Goal: Information Seeking & Learning: Check status

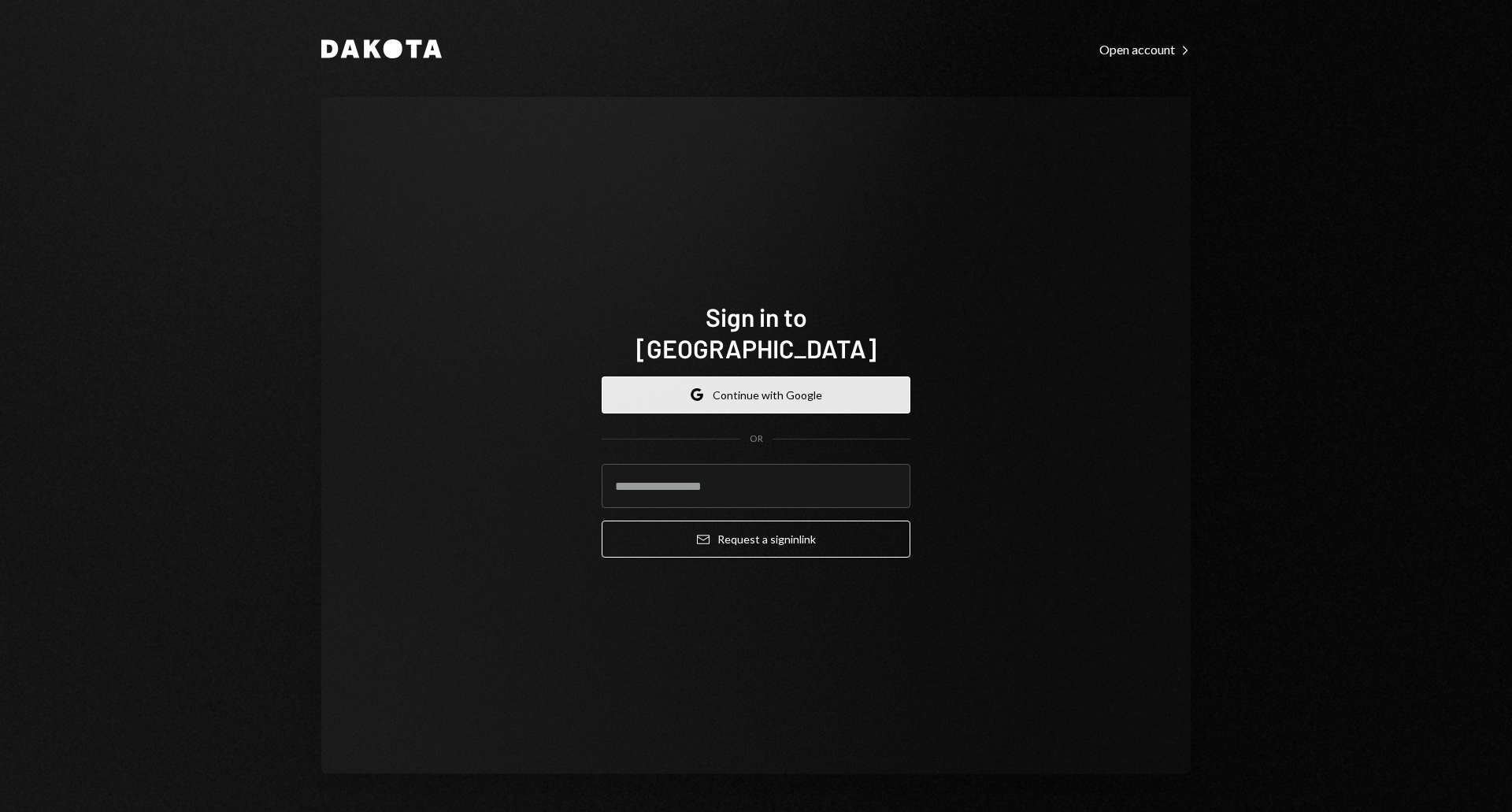
click at [737, 385] on button "Google Continue with Google" at bounding box center [756, 395] width 309 height 37
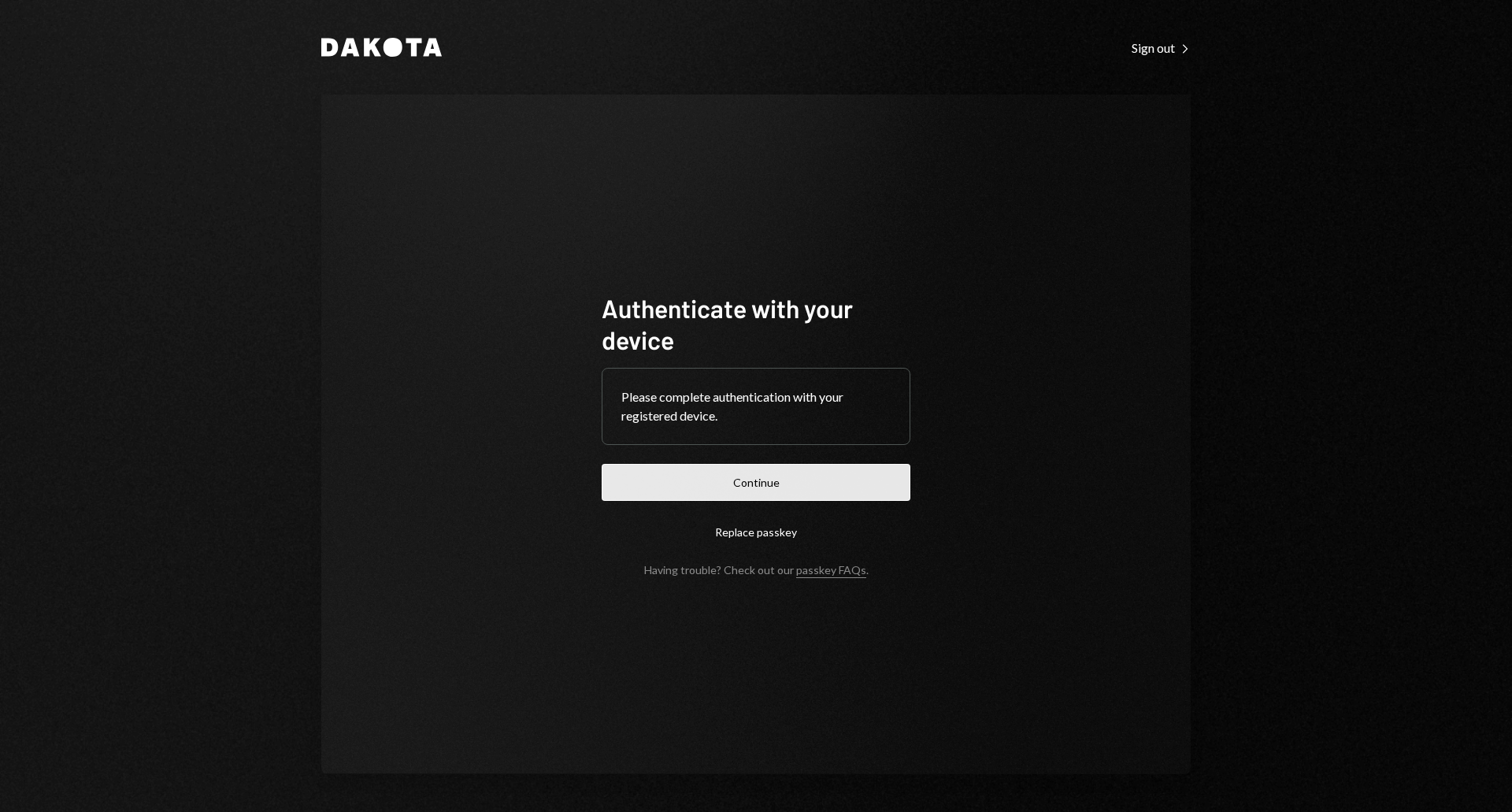
click at [744, 474] on button "Continue" at bounding box center [756, 482] width 309 height 37
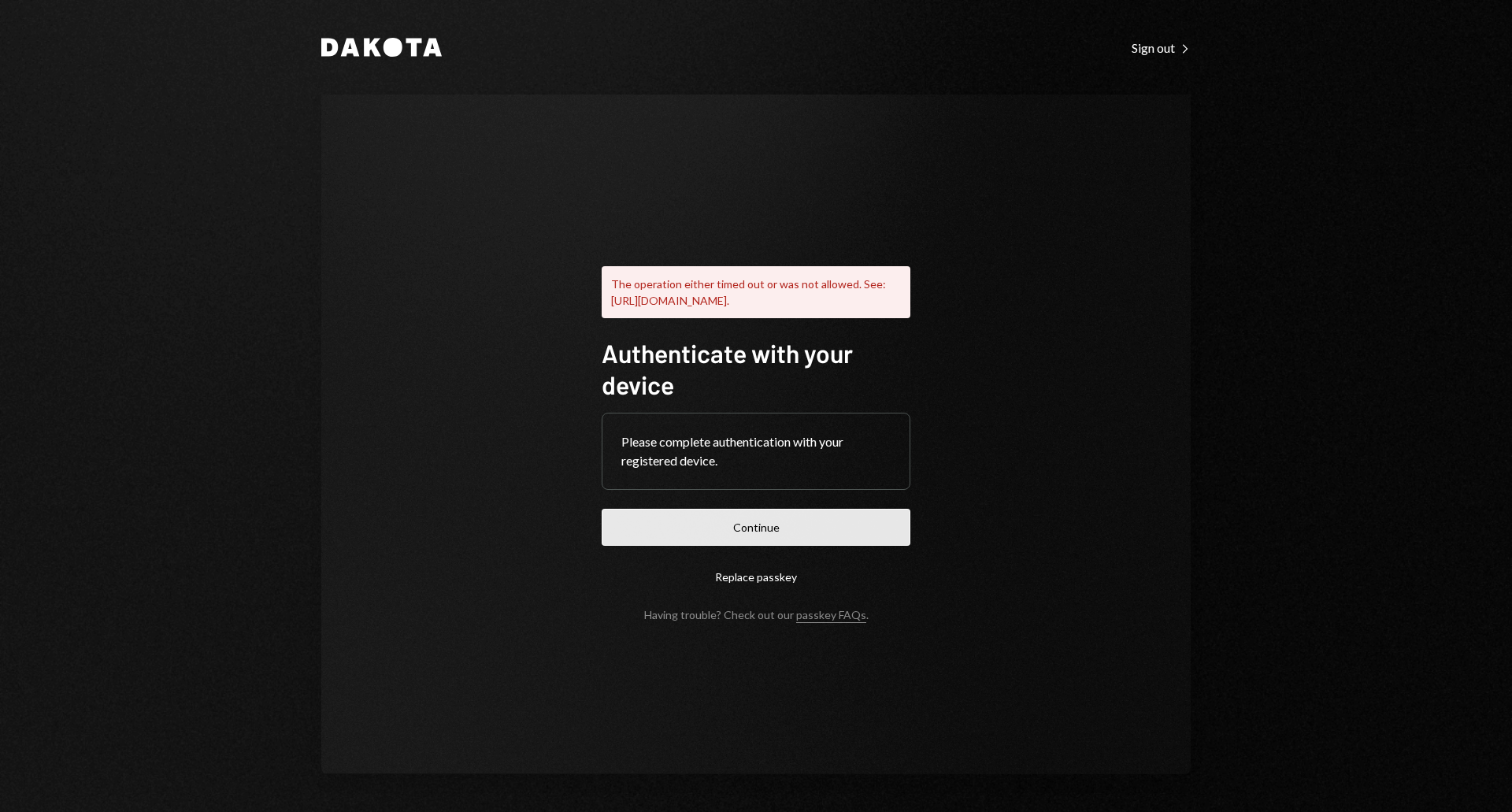
click at [809, 534] on button "Continue" at bounding box center [756, 527] width 309 height 37
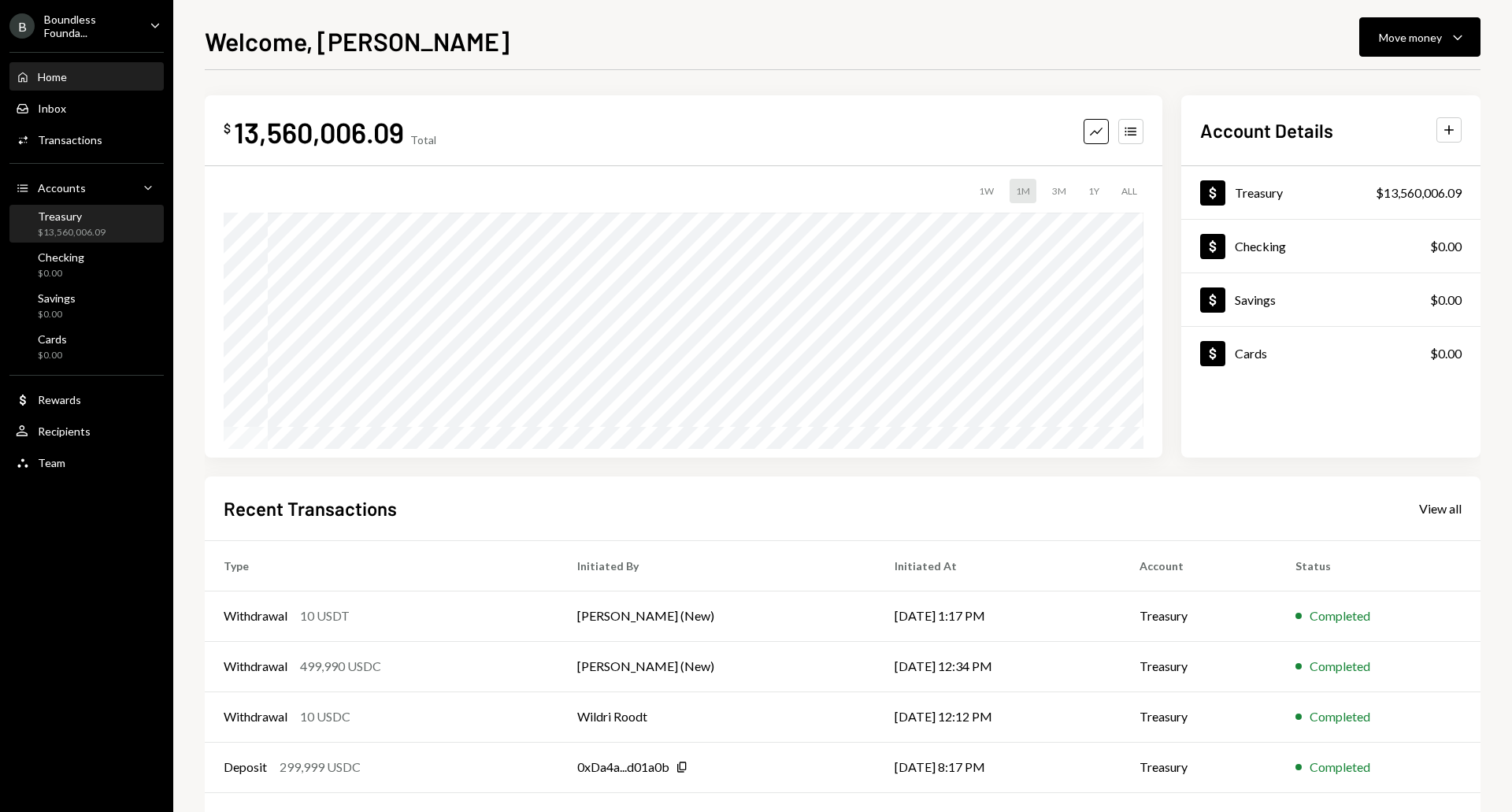
click at [62, 218] on div "Treasury" at bounding box center [72, 216] width 68 height 14
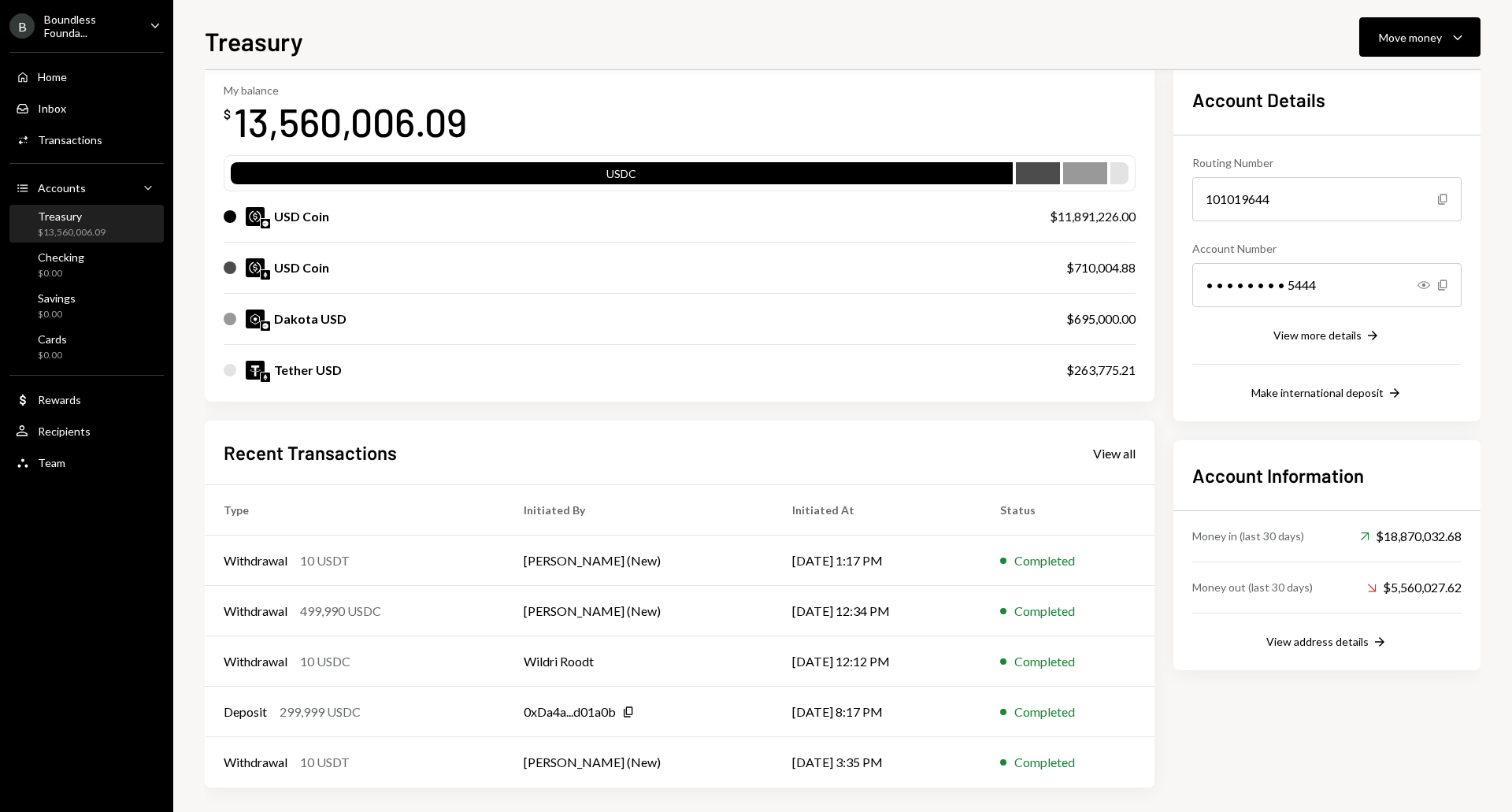
scroll to position [87, 0]
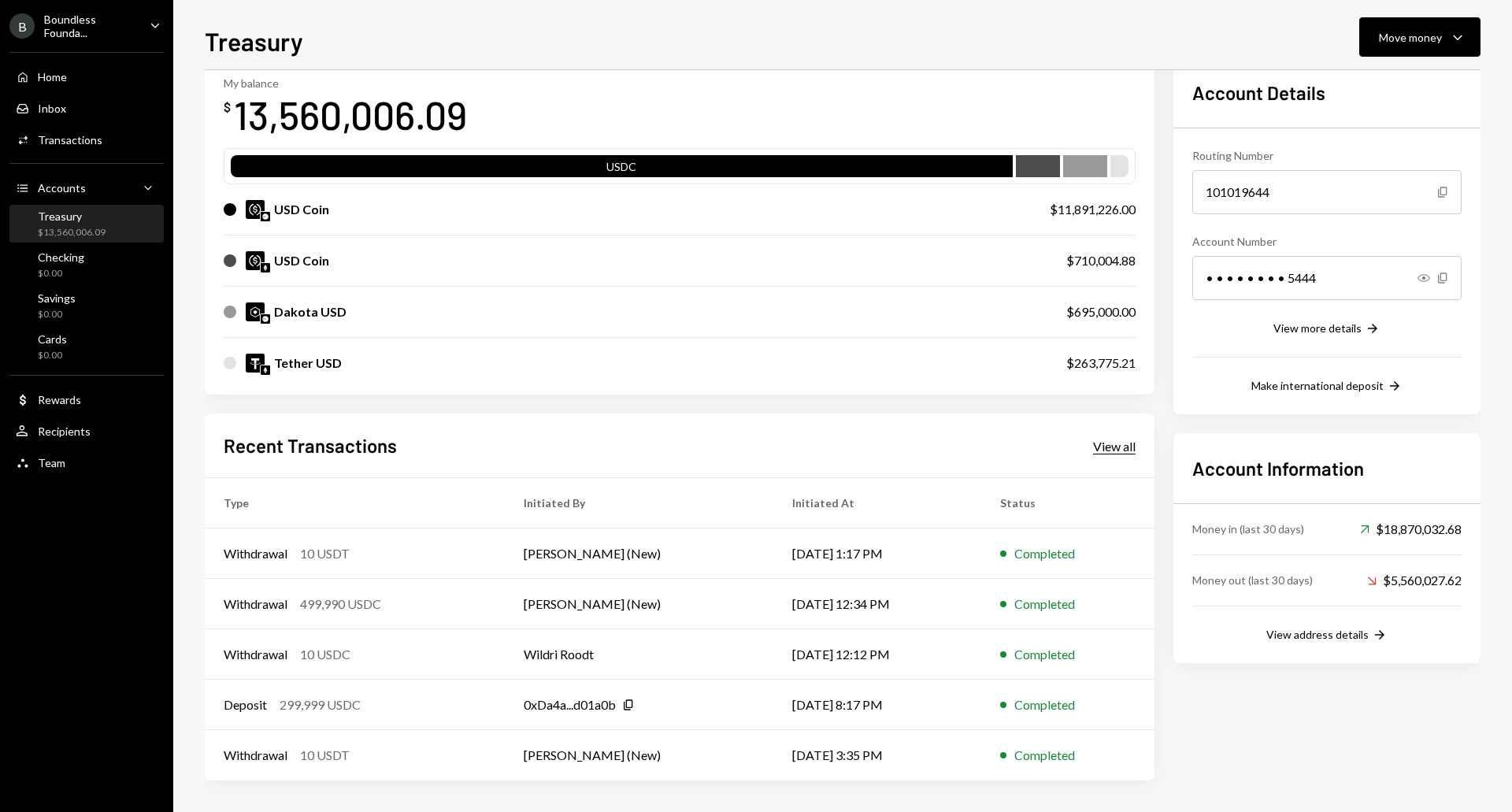
click at [1105, 447] on div "View all" at bounding box center [1114, 446] width 43 height 15
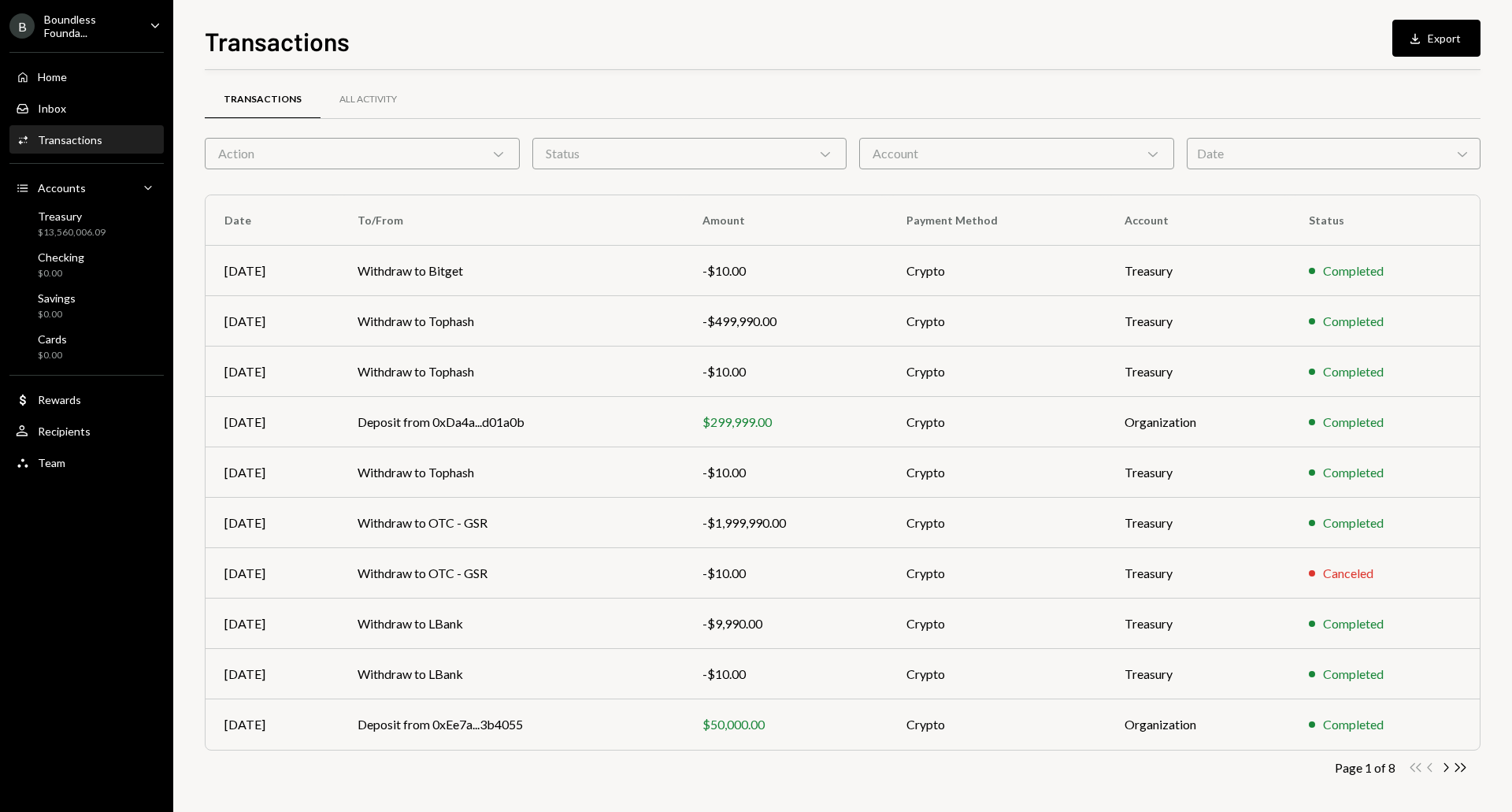
scroll to position [7, 0]
click at [455, 150] on div "Action Chevron Down" at bounding box center [362, 152] width 315 height 32
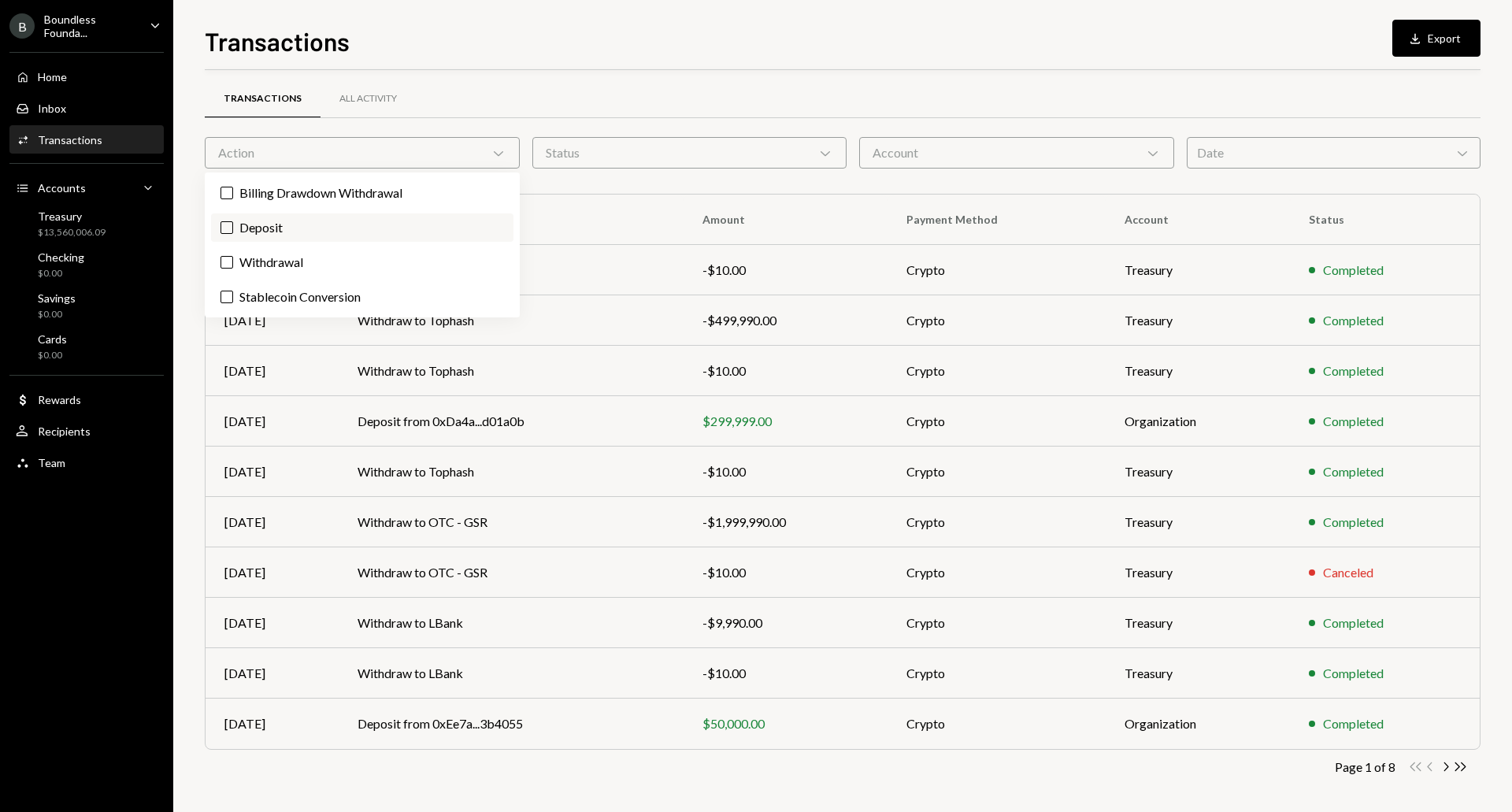
click at [245, 235] on label "Deposit" at bounding box center [362, 227] width 303 height 28
click at [233, 234] on button "Deposit" at bounding box center [226, 227] width 13 height 13
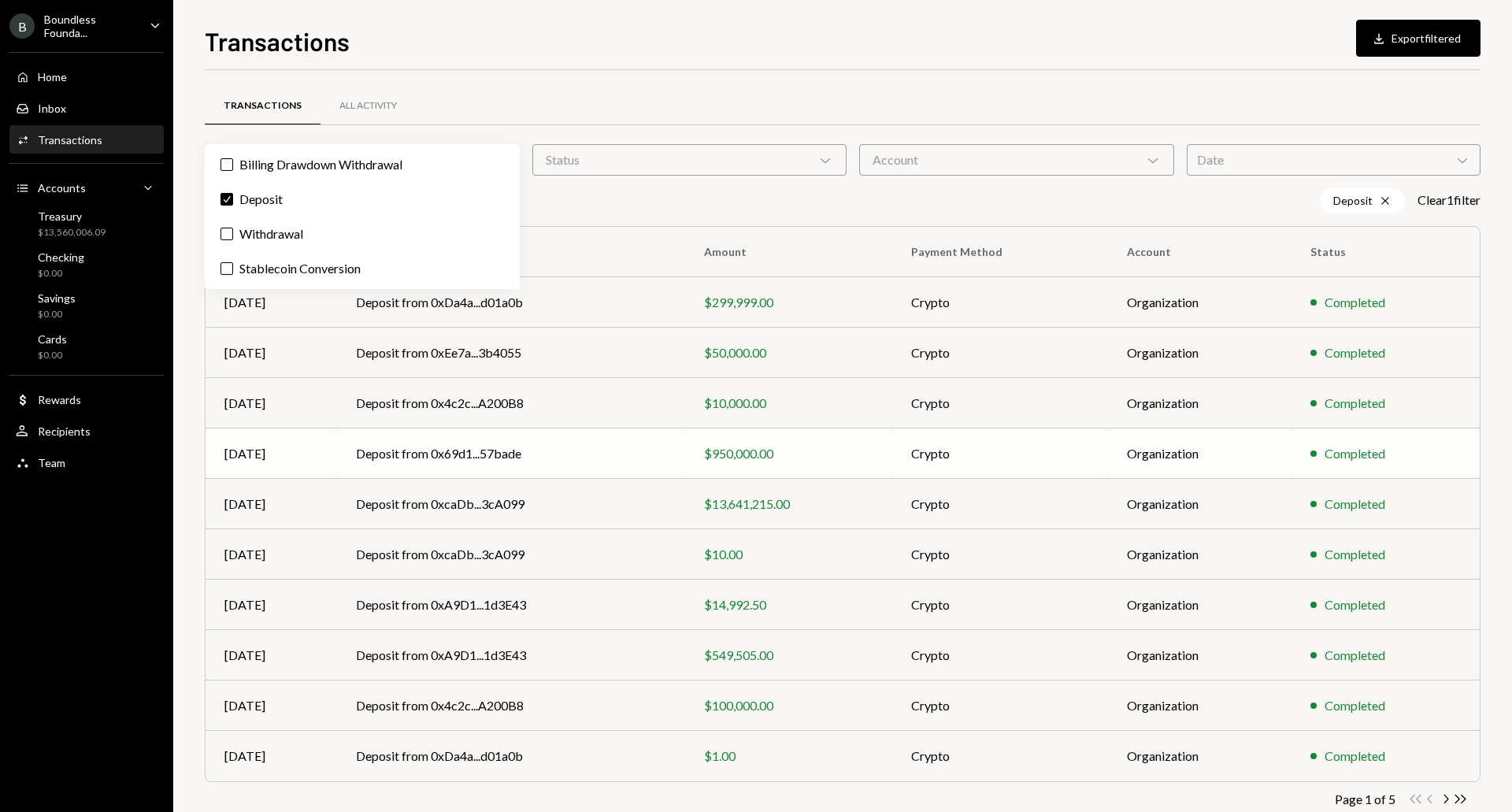
scroll to position [35, 0]
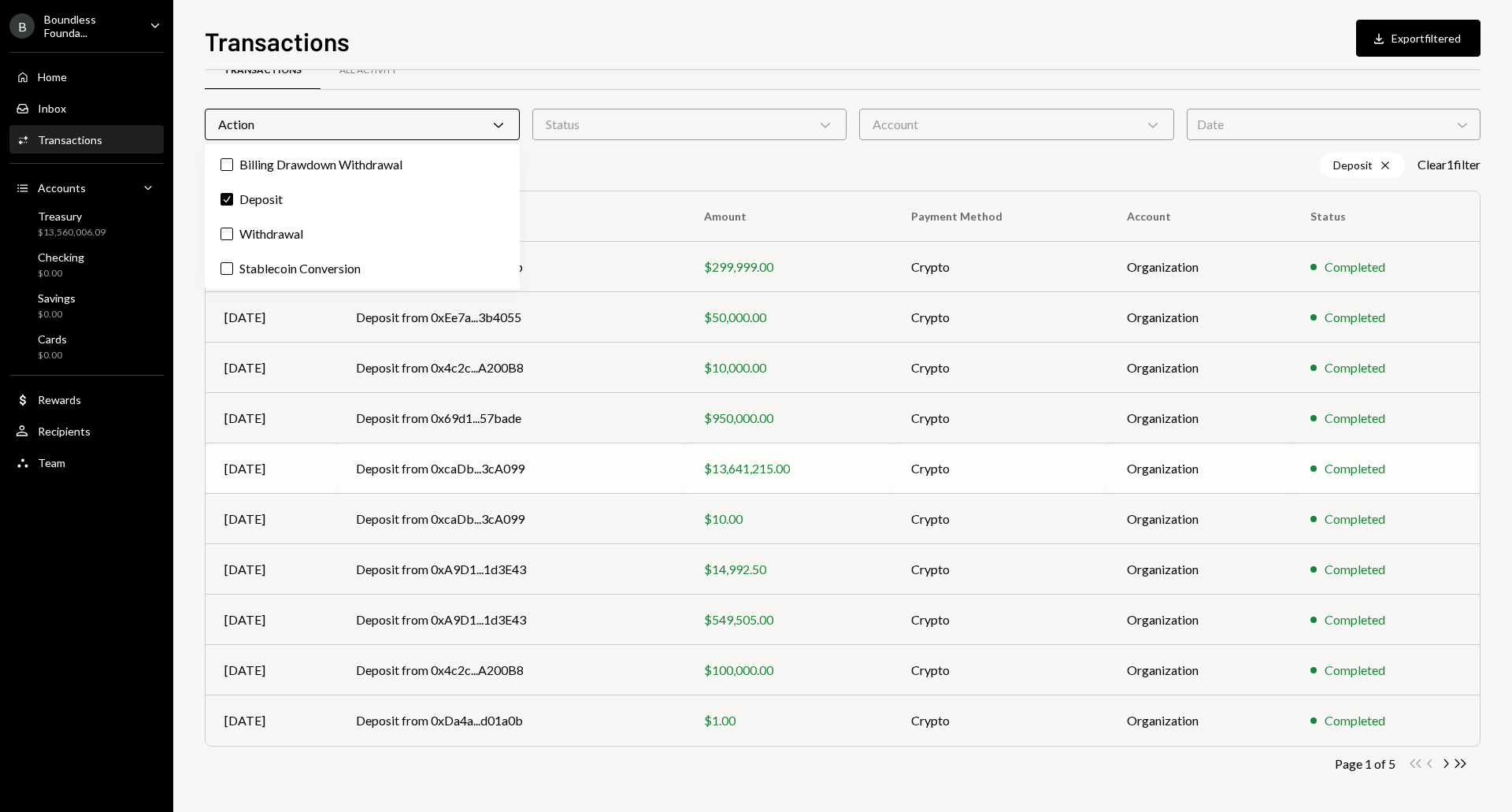
click at [621, 470] on td "Deposit from 0xcaDb...3cA099" at bounding box center [511, 469] width 348 height 51
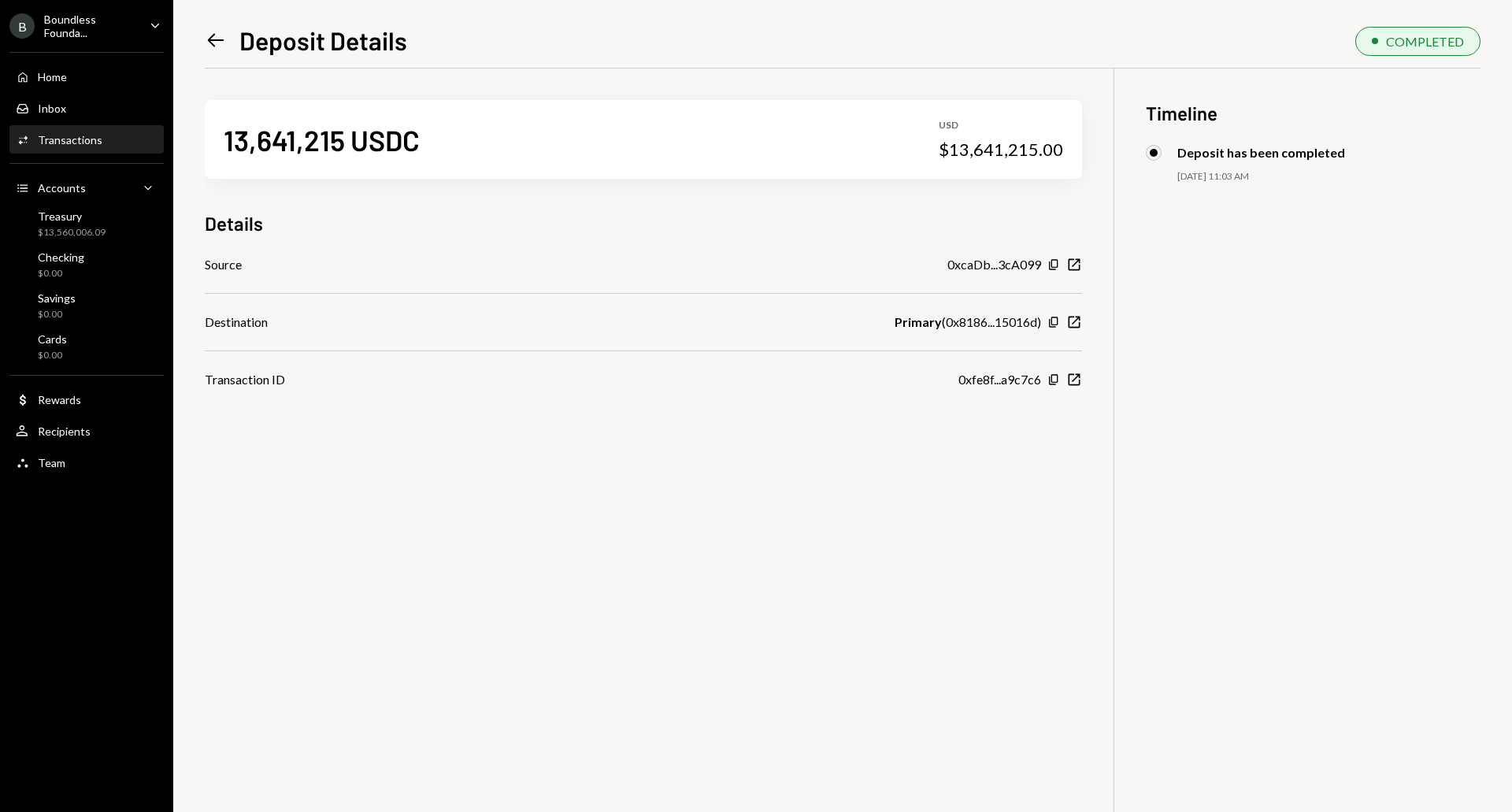
click at [209, 49] on icon "Left Arrow" at bounding box center [216, 40] width 22 height 22
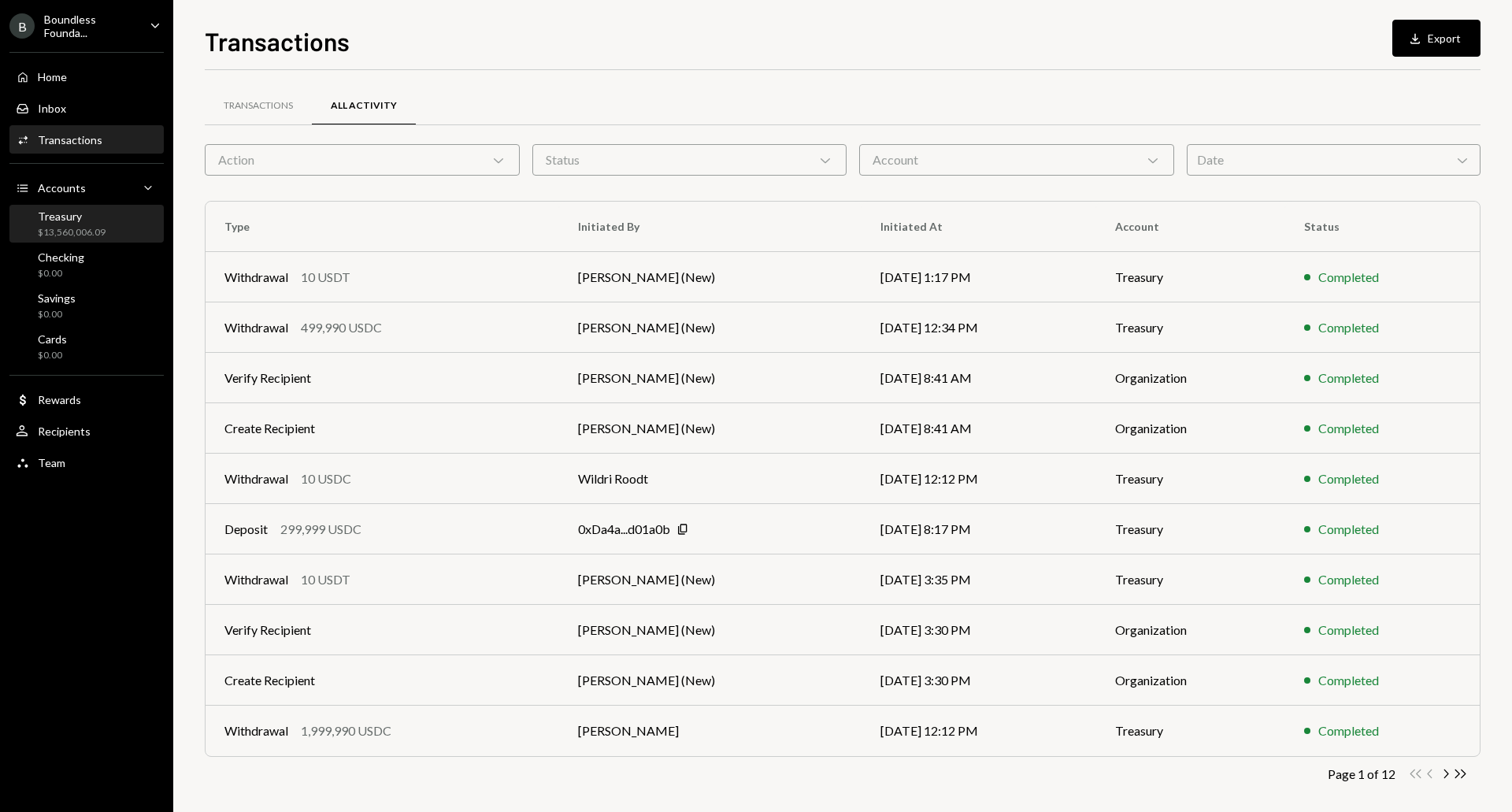
click at [72, 230] on div "$13,560,006.09" at bounding box center [72, 233] width 68 height 14
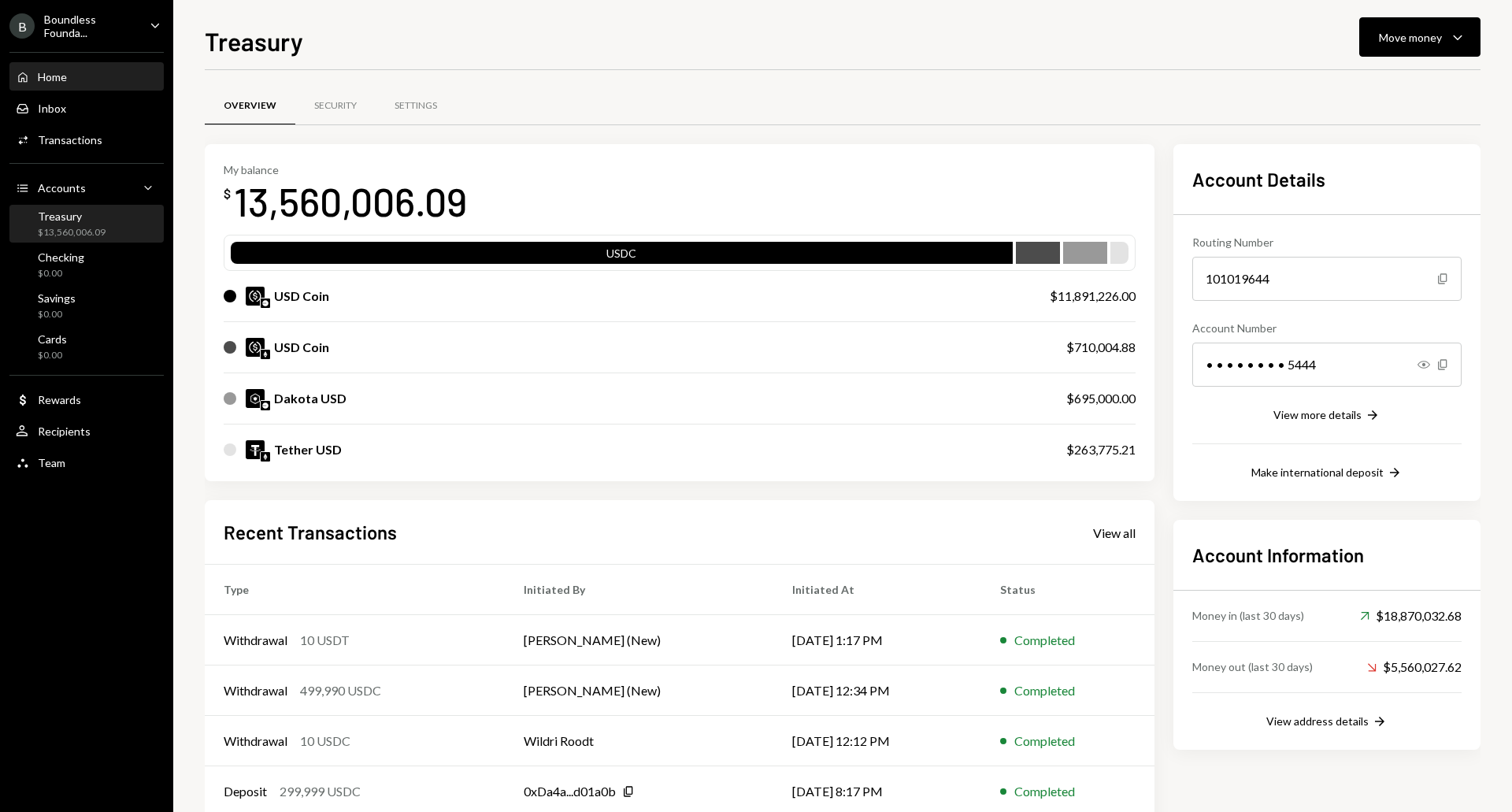
click at [63, 72] on div "Home" at bounding box center [53, 76] width 29 height 14
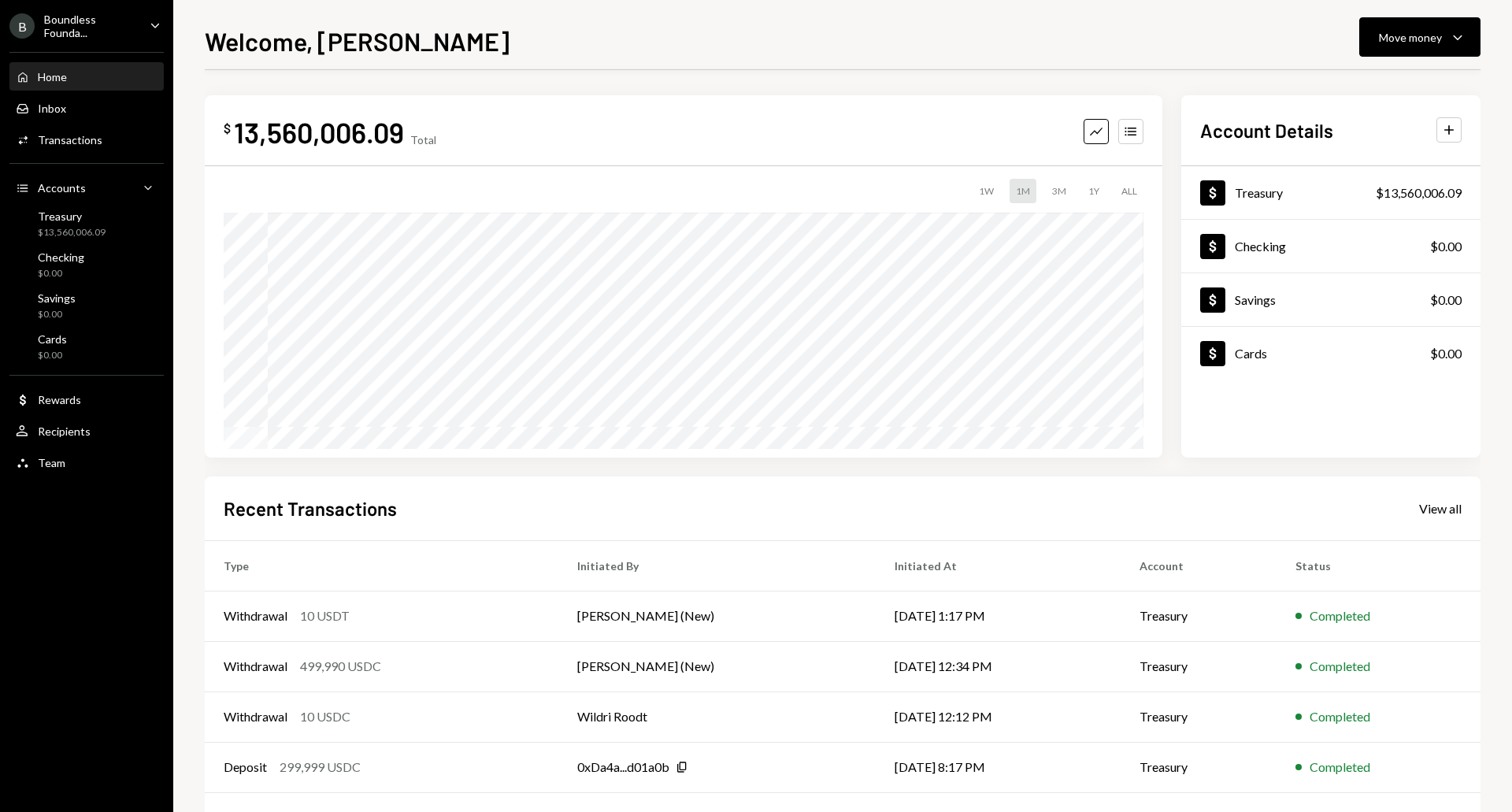
scroll to position [63, 0]
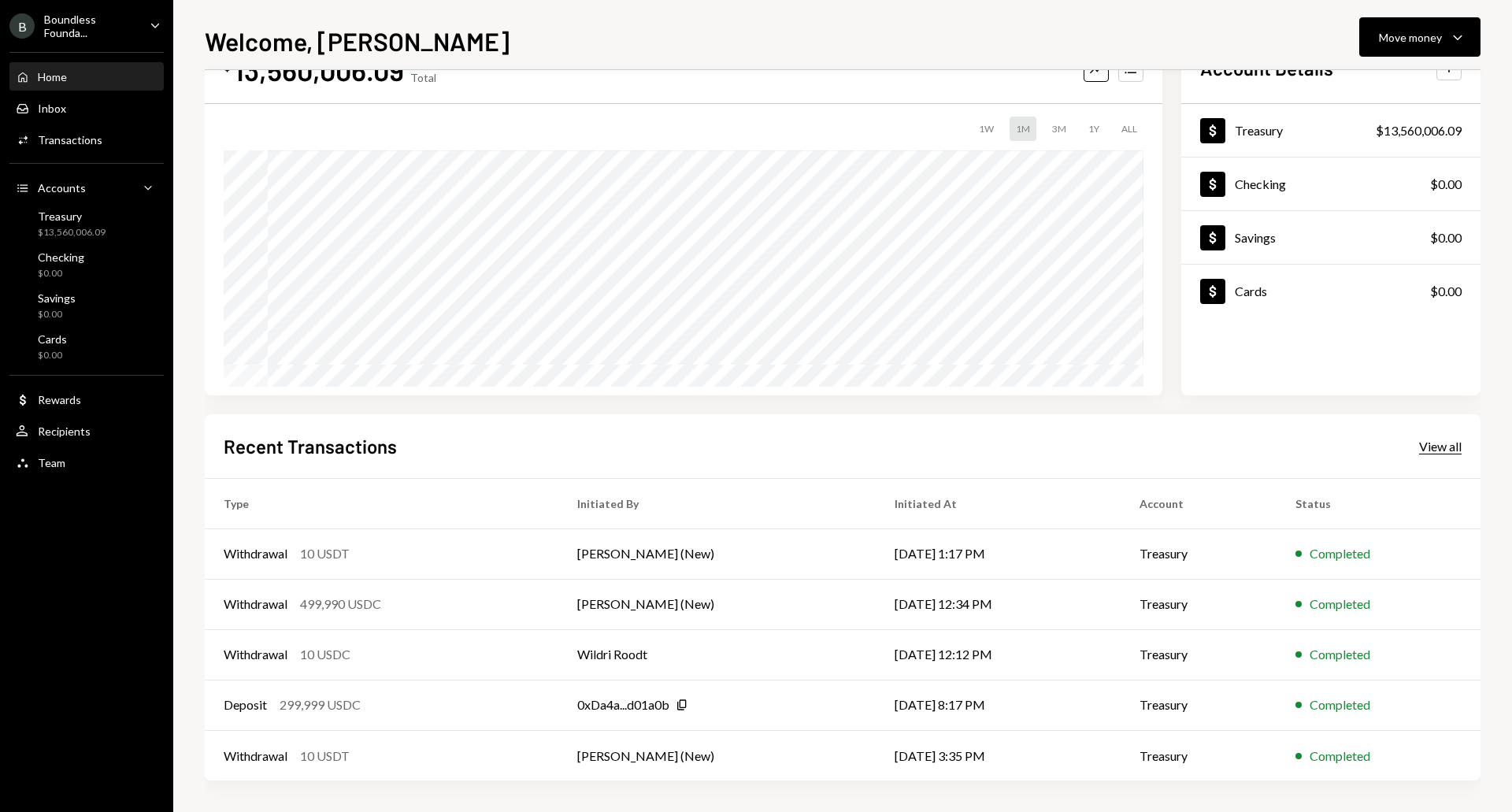
click at [1442, 446] on div "View all" at bounding box center [1440, 446] width 43 height 15
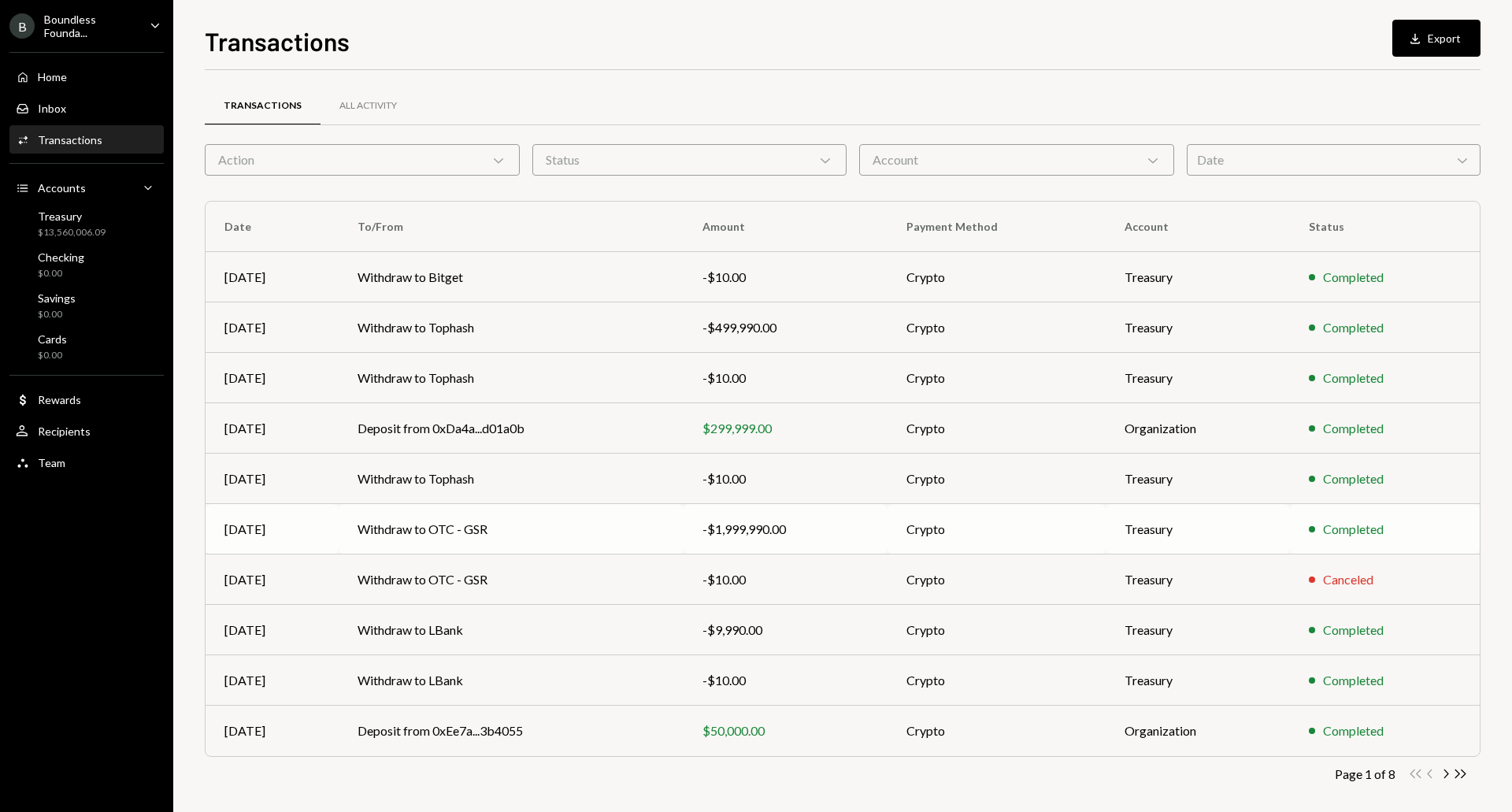
scroll to position [10, 0]
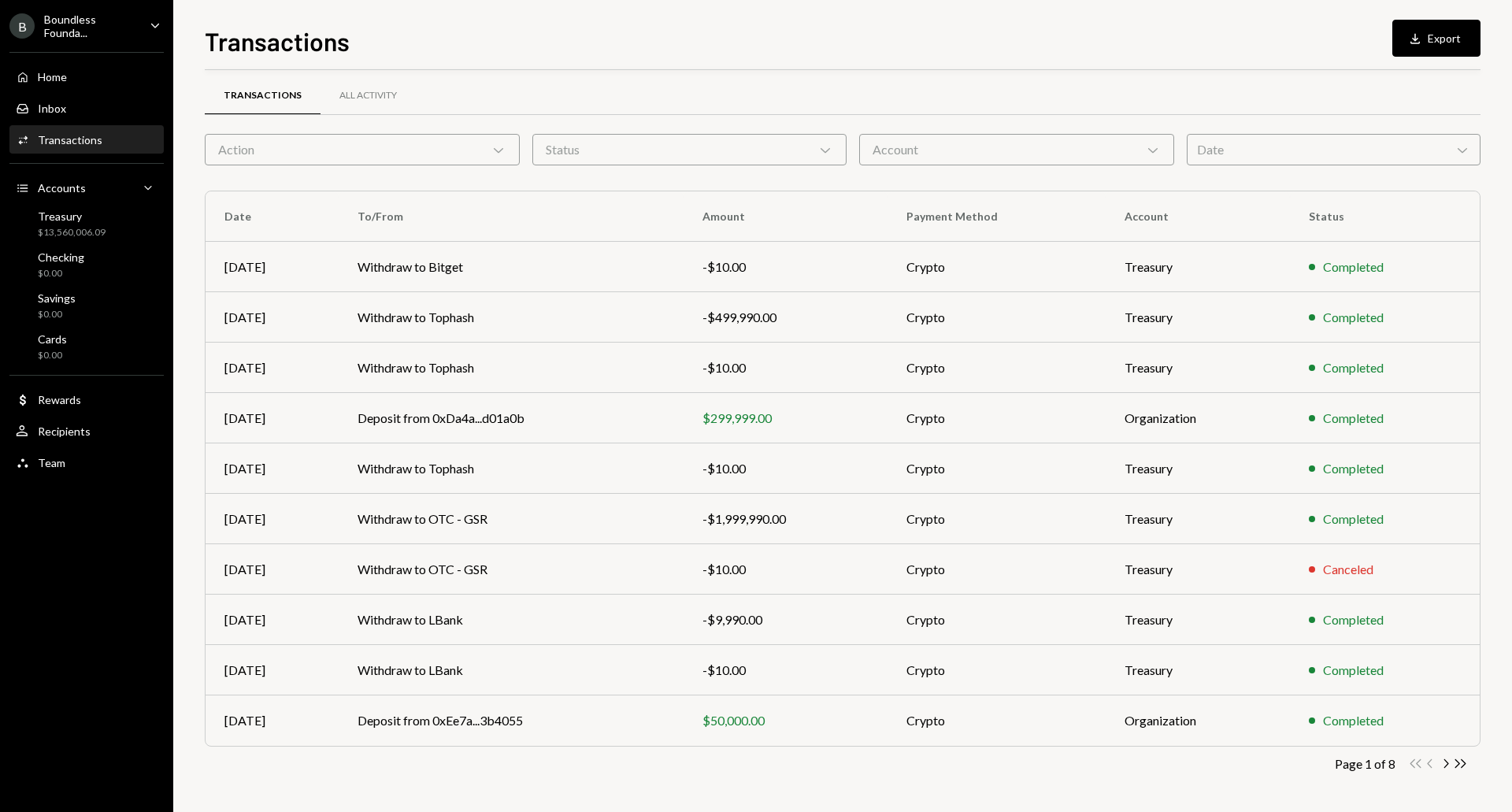
click at [449, 107] on div "Transactions All Activity" at bounding box center [843, 95] width 1276 height 40
click at [377, 155] on div "Action Chevron Down" at bounding box center [362, 150] width 315 height 32
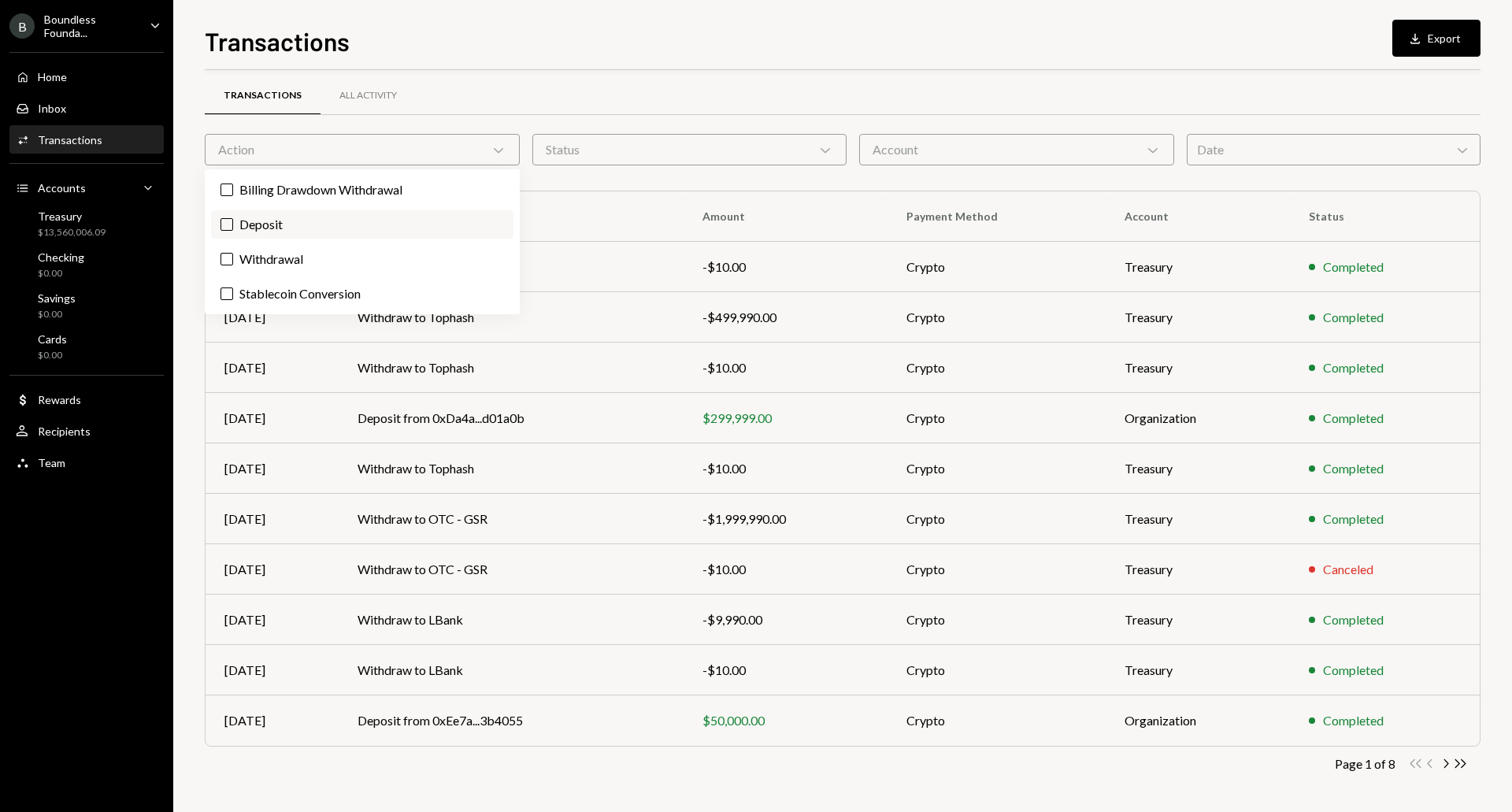
click at [271, 225] on label "Deposit" at bounding box center [362, 224] width 303 height 28
click at [233, 225] on button "Deposit" at bounding box center [226, 225] width 13 height 13
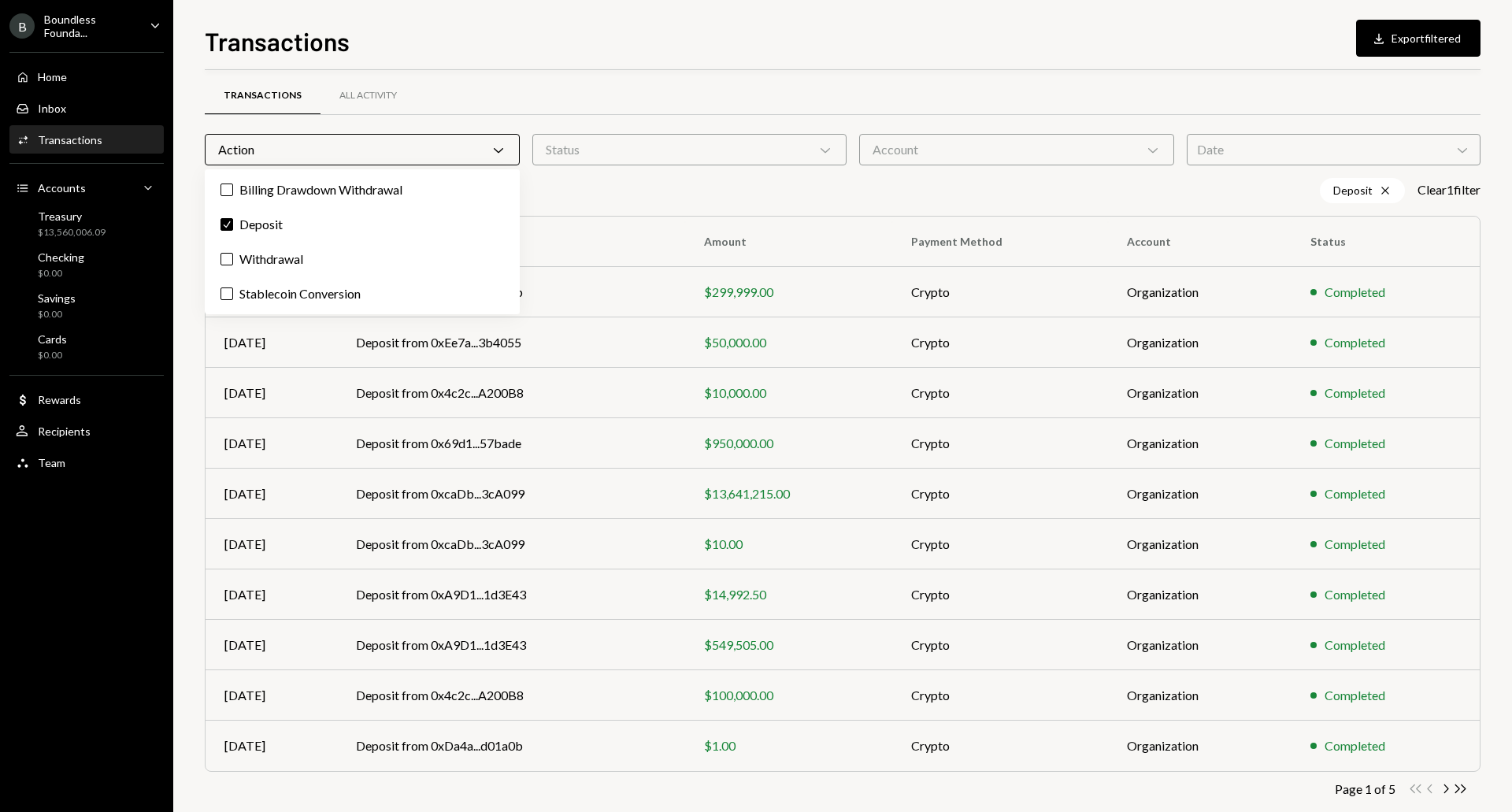
click at [716, 205] on div "Transactions All Activity Action Chevron Down Status Chevron Down Account Chevr…" at bounding box center [843, 461] width 1276 height 752
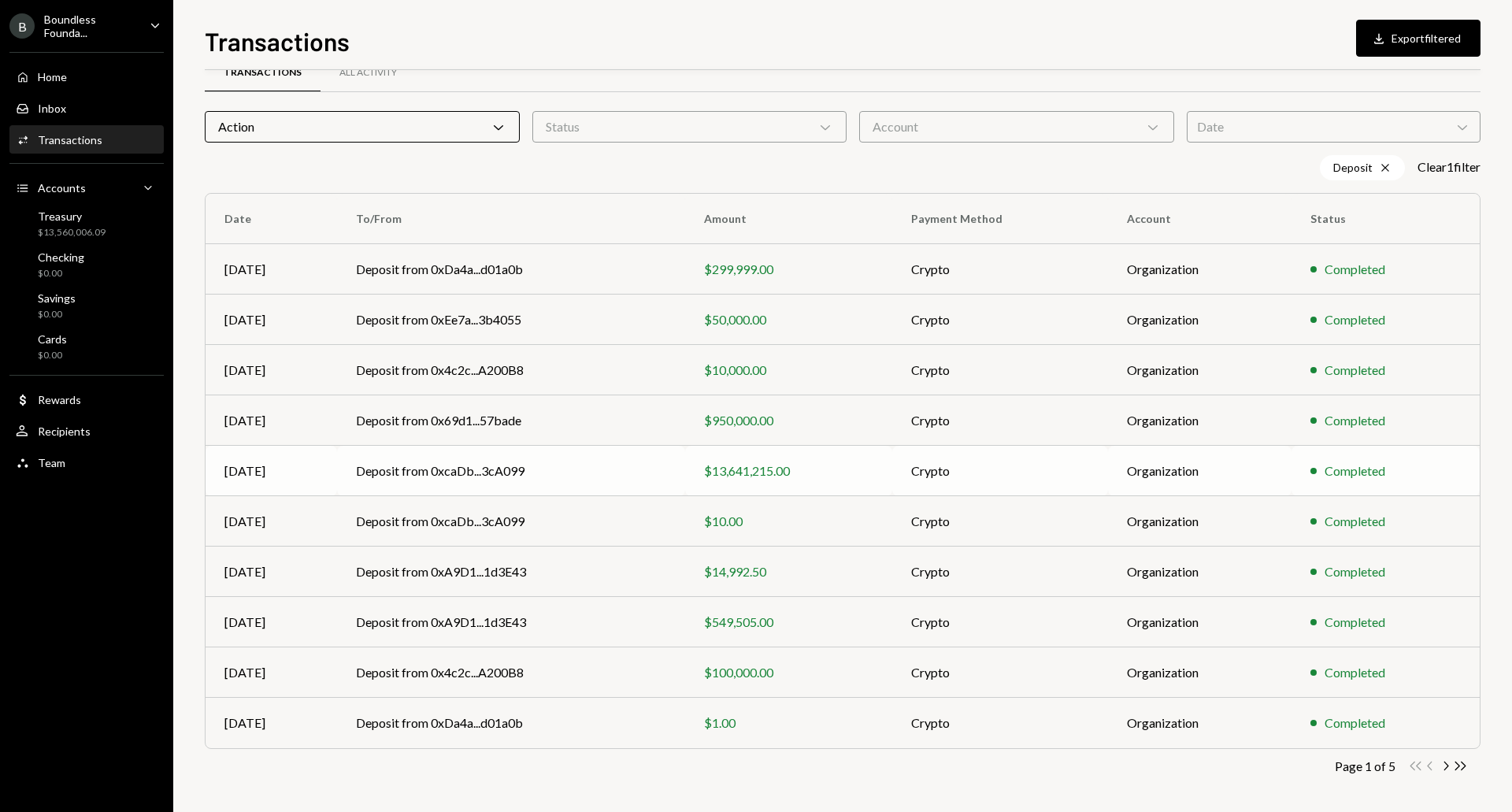
scroll to position [35, 0]
click at [1448, 766] on icon "Chevron Right" at bounding box center [1445, 764] width 15 height 15
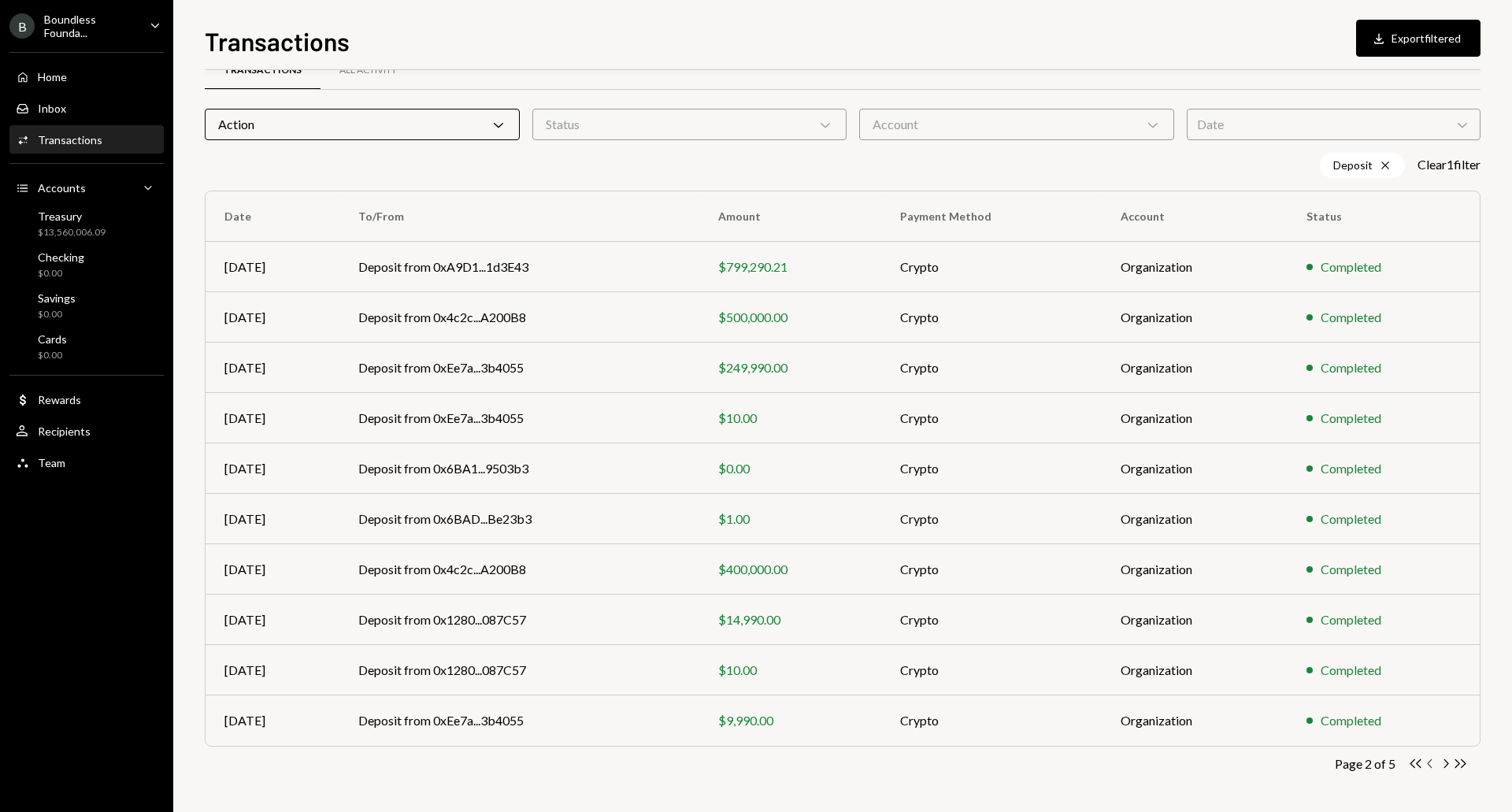
click at [1431, 766] on icon "Chevron Left" at bounding box center [1430, 764] width 15 height 15
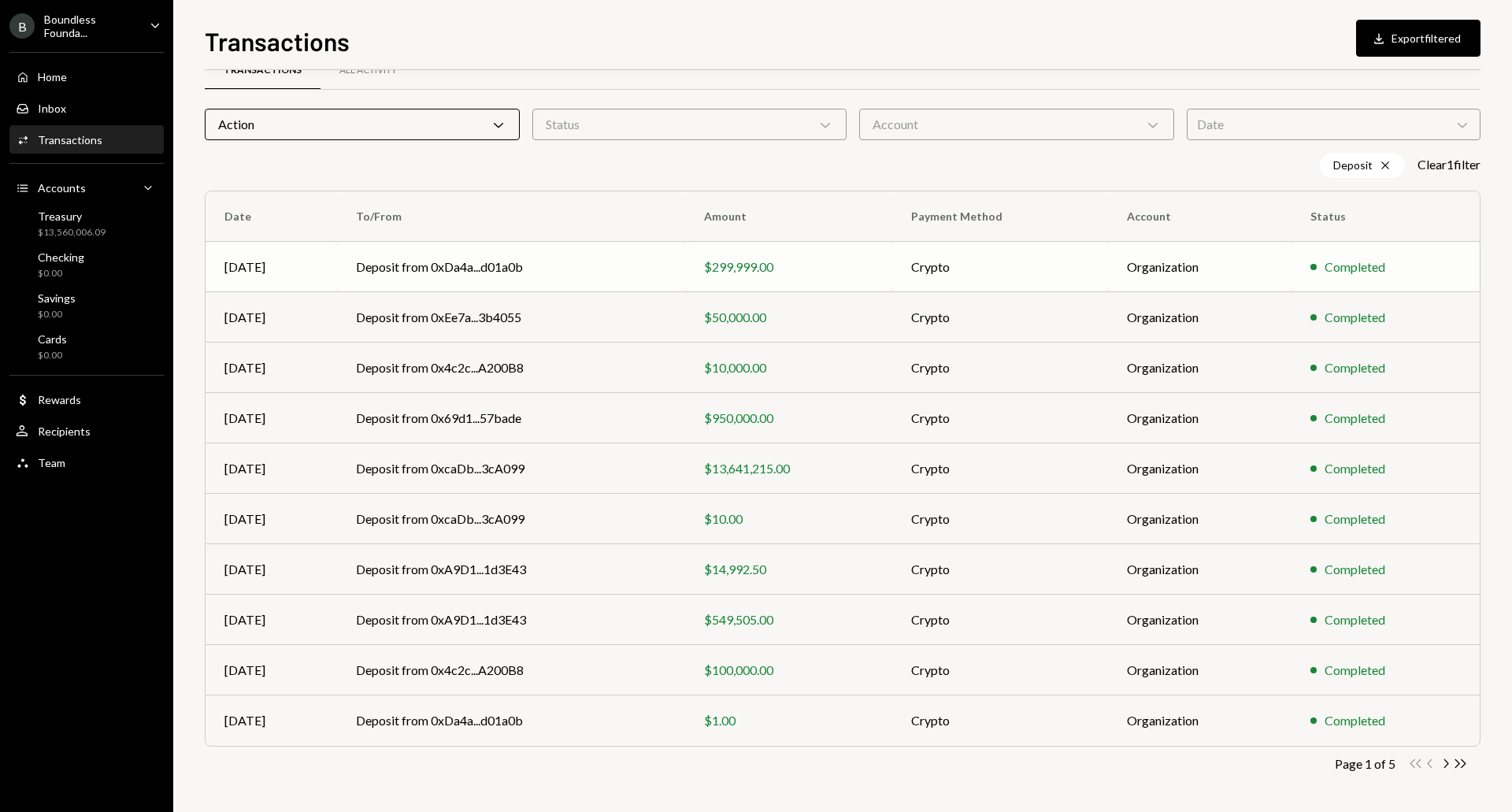
click at [546, 266] on td "Deposit from 0xDa4a...d01a0b" at bounding box center [511, 267] width 348 height 51
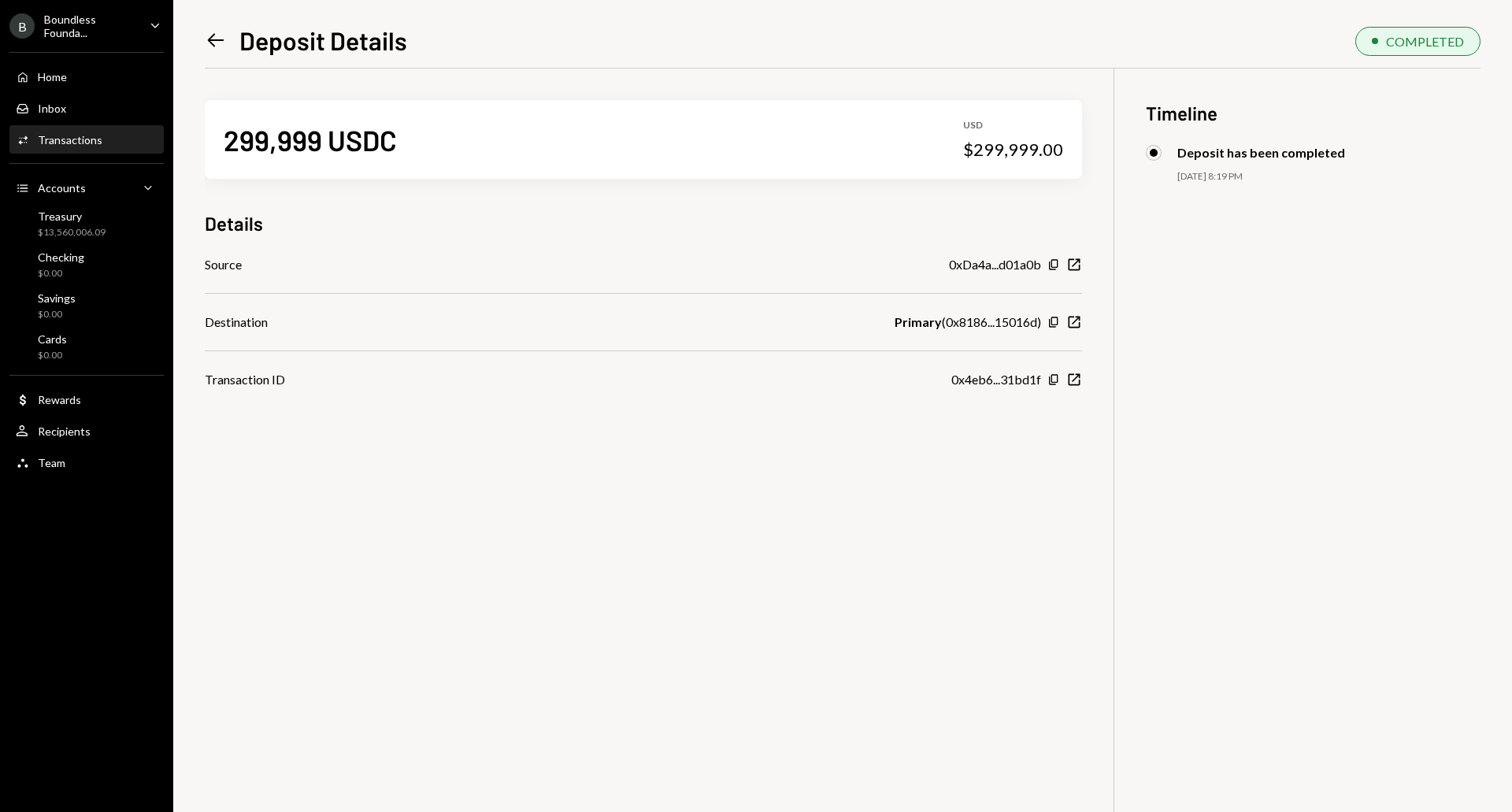
click at [214, 37] on icon "Left Arrow" at bounding box center [216, 40] width 22 height 22
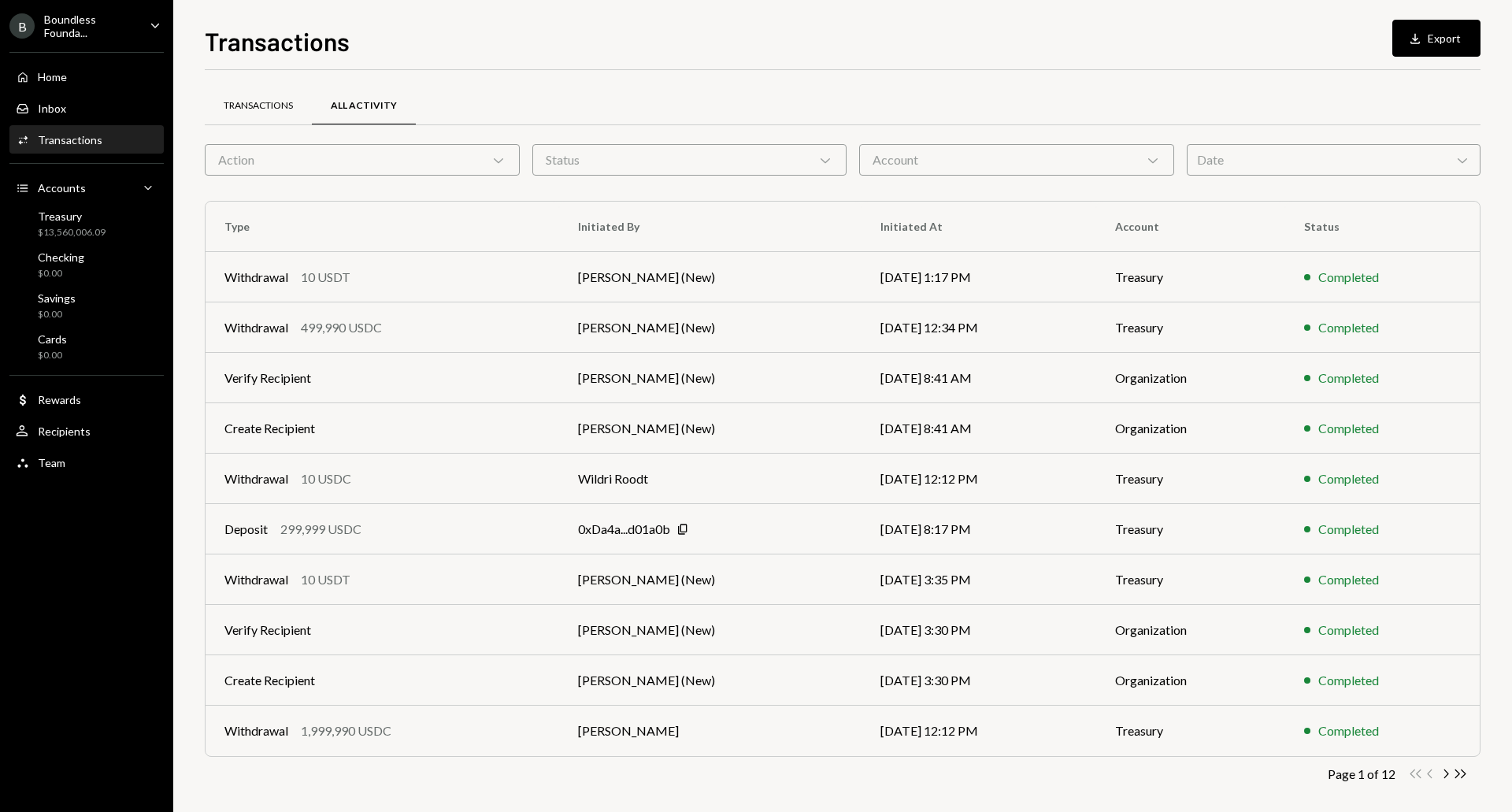
click at [256, 100] on div "Transactions" at bounding box center [258, 106] width 70 height 14
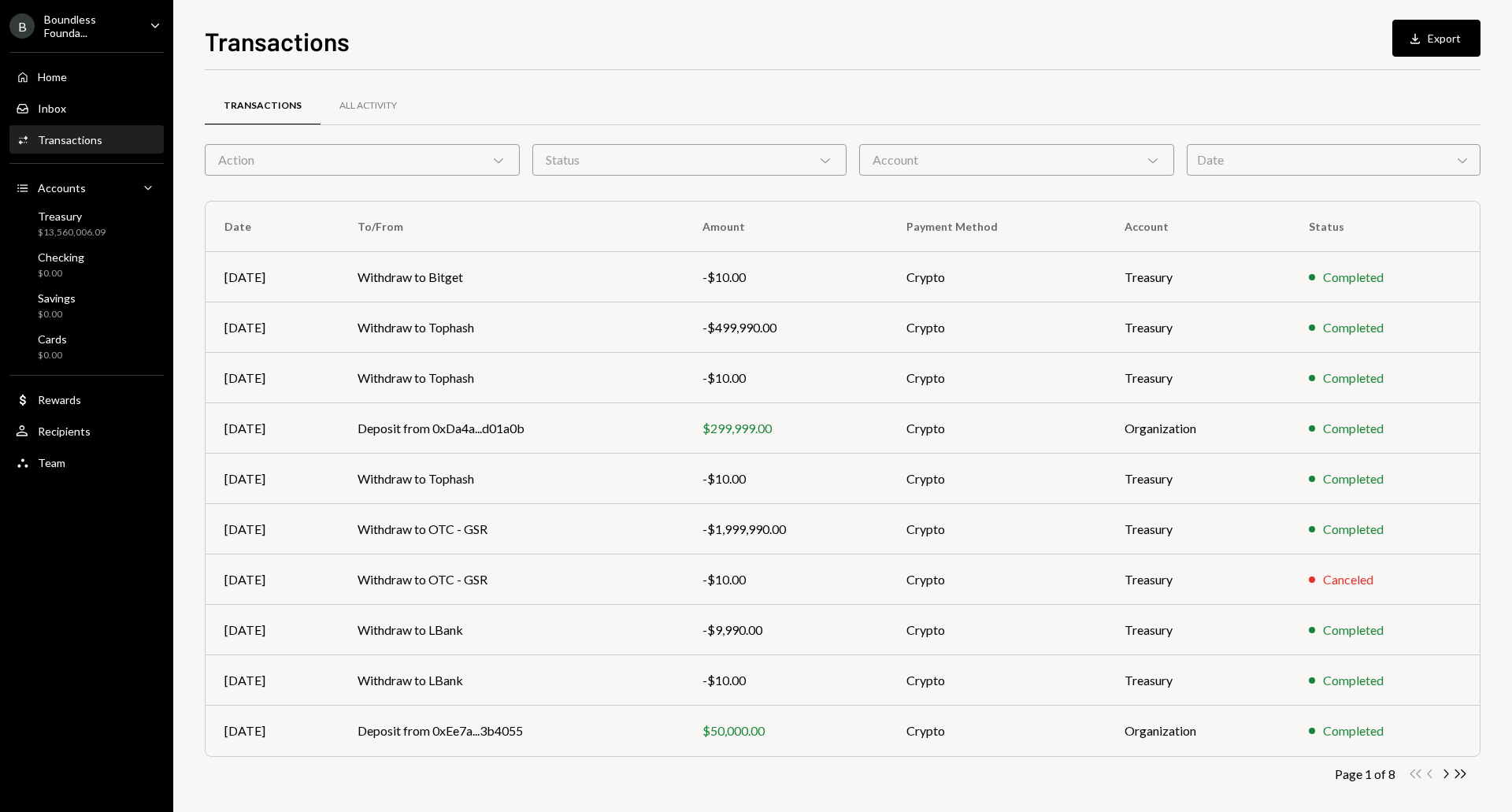
click at [323, 162] on div "Action Chevron Down" at bounding box center [362, 160] width 315 height 32
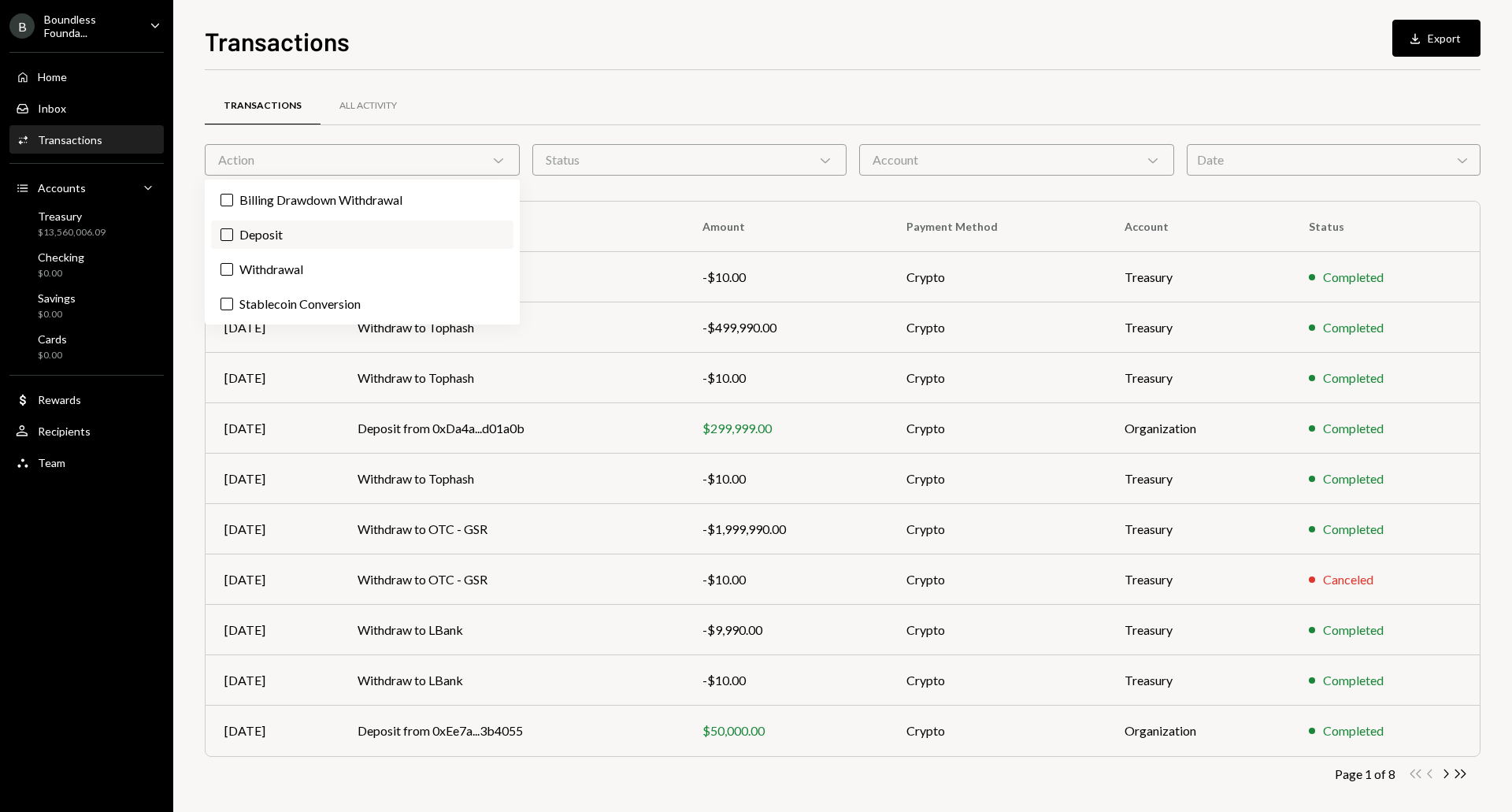
click at [313, 227] on label "Deposit" at bounding box center [362, 234] width 303 height 28
click at [233, 228] on button "Deposit" at bounding box center [226, 235] width 13 height 13
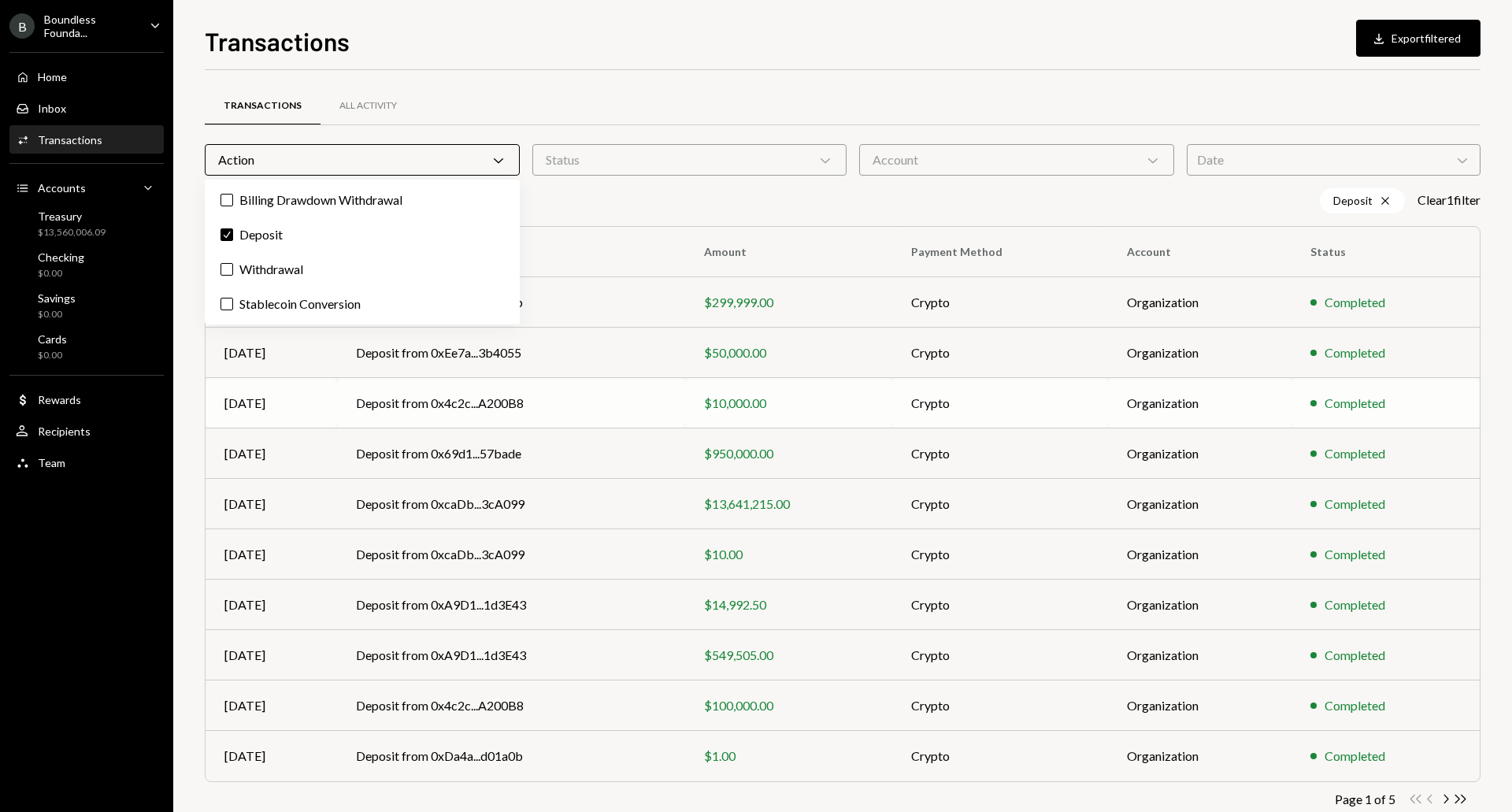
click at [454, 406] on td "Deposit from 0x4c2c...A200B8" at bounding box center [511, 403] width 348 height 51
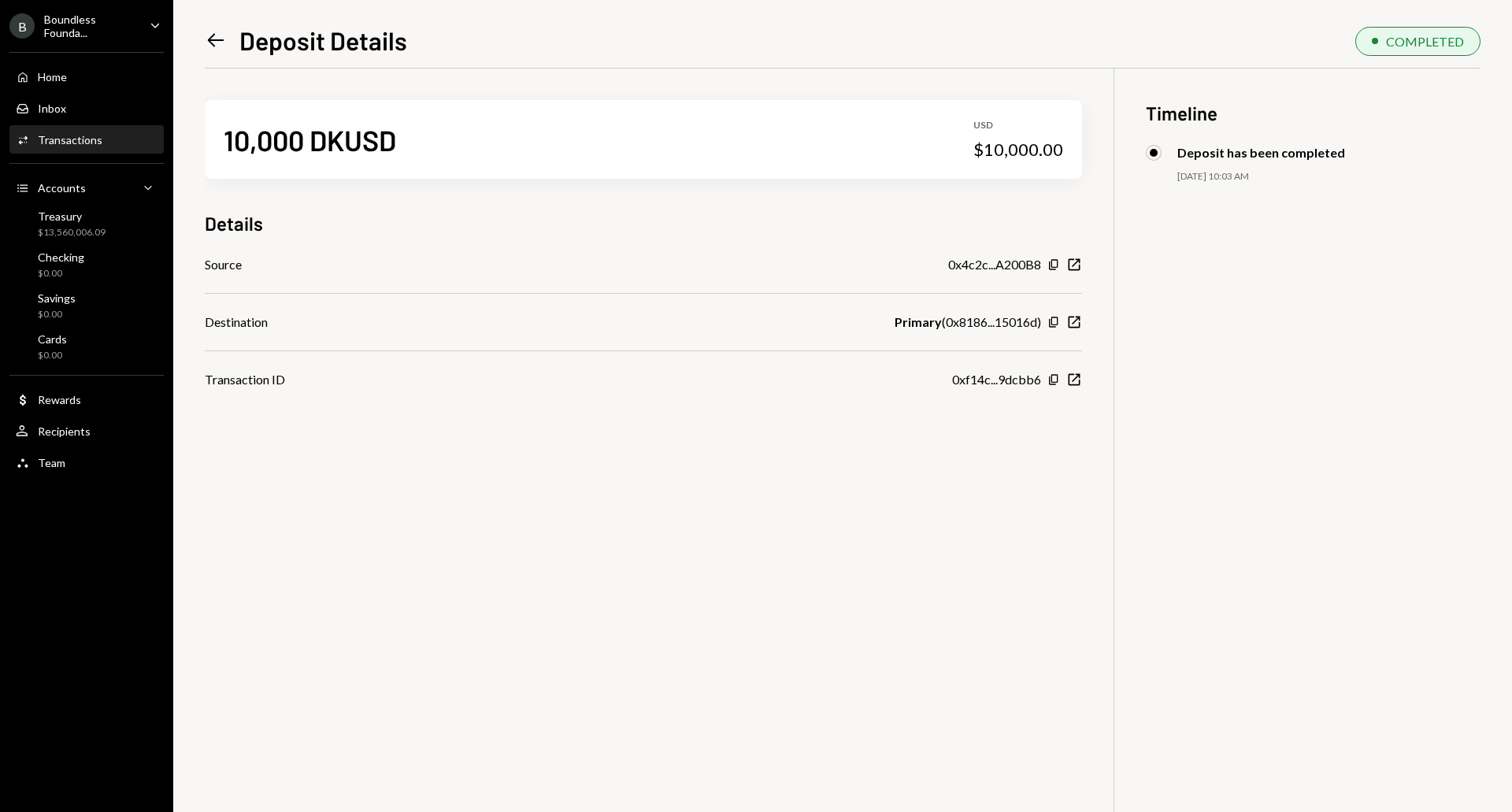
click at [213, 38] on icon "Left Arrow" at bounding box center [216, 40] width 22 height 22
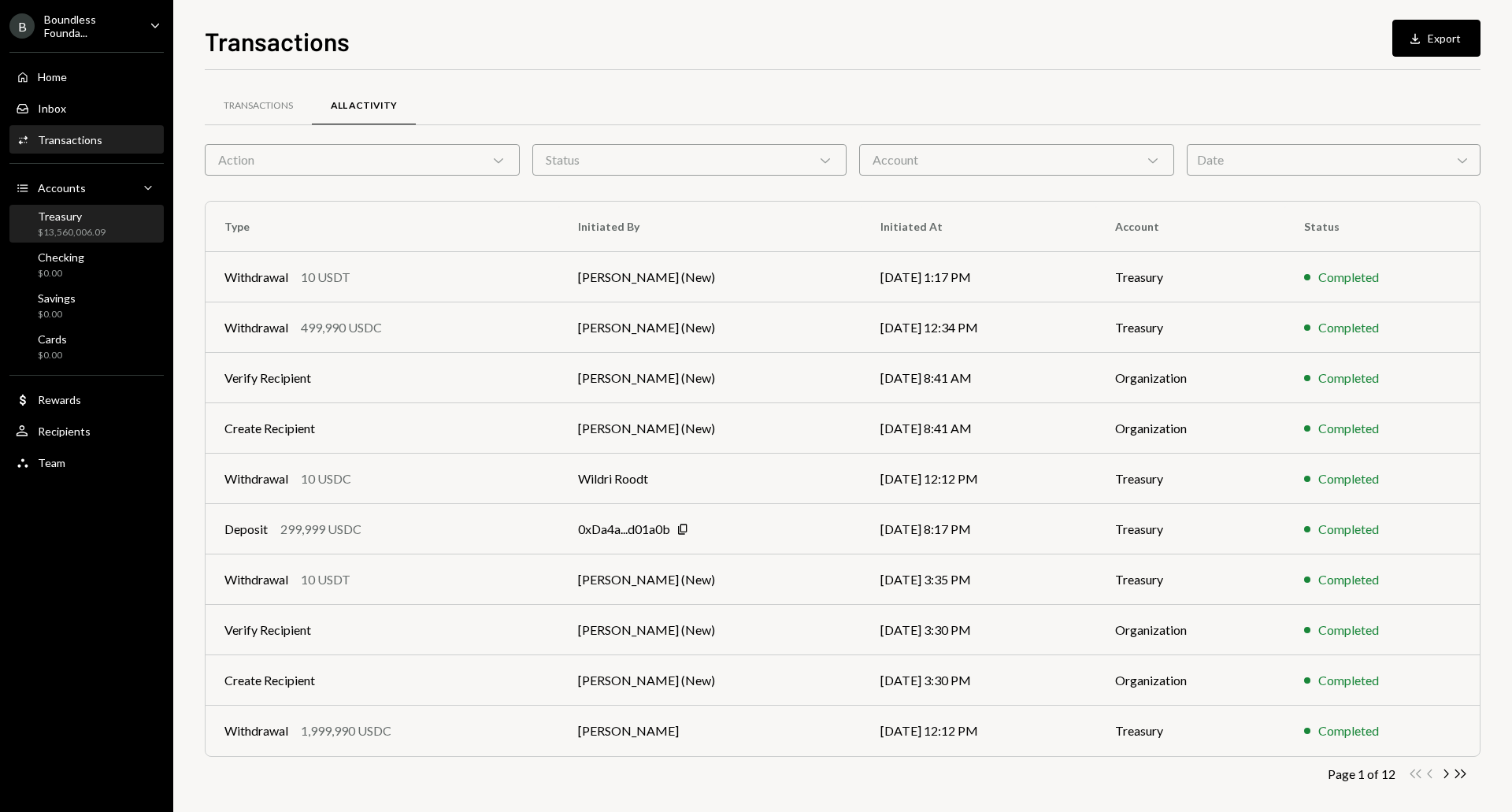
click at [75, 222] on div "Treasury" at bounding box center [72, 216] width 68 height 14
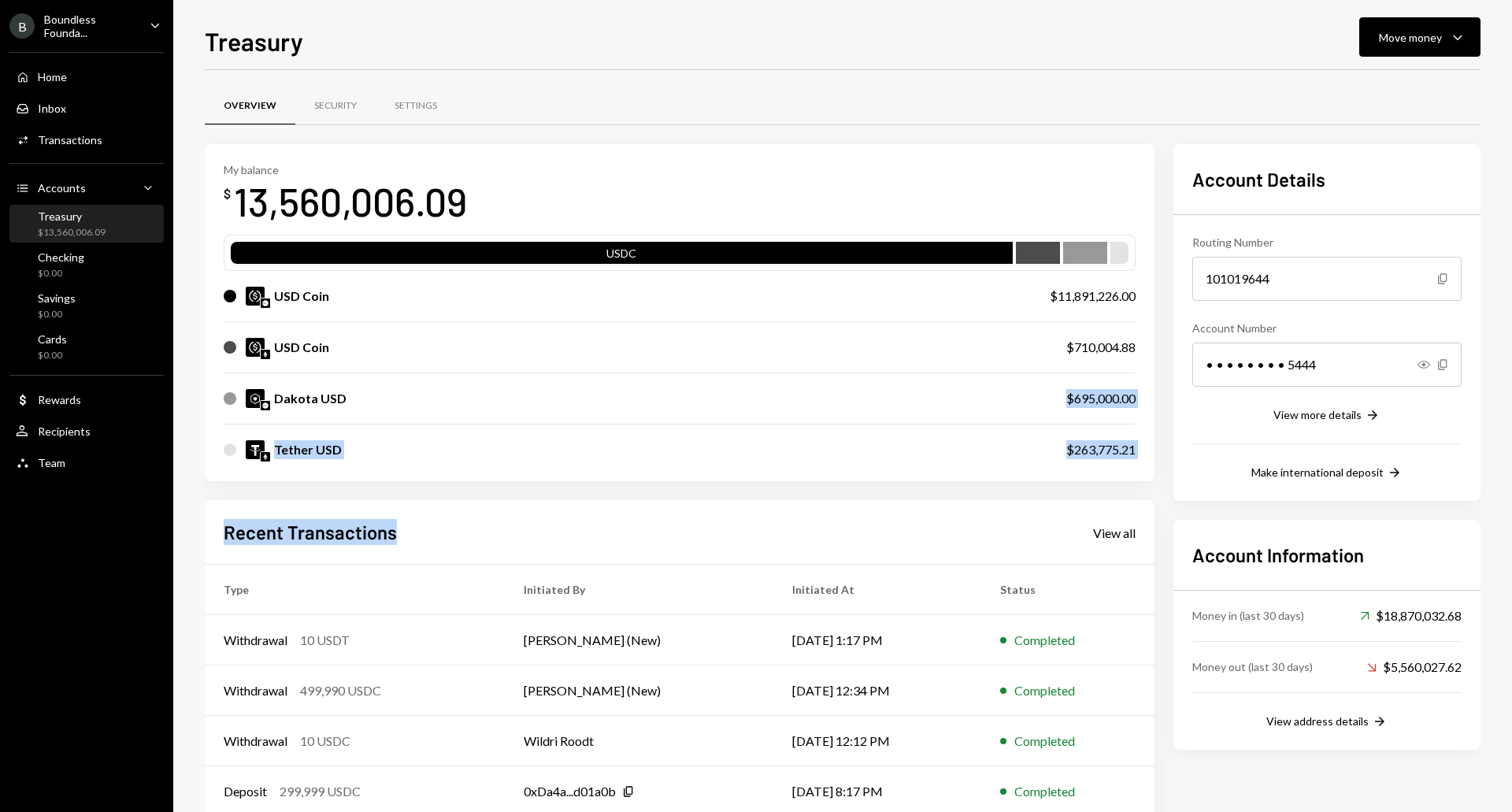
drag, startPoint x: 453, startPoint y: 373, endPoint x: 490, endPoint y: 498, distance: 130.4
click at [490, 498] on div "My balance $ 13,560,006.09 USDC USD Coin $11,891,226.00 USD Coin $710,004.88 Da…" at bounding box center [679, 506] width 949 height 723
click at [1105, 529] on div "View all" at bounding box center [1114, 533] width 43 height 15
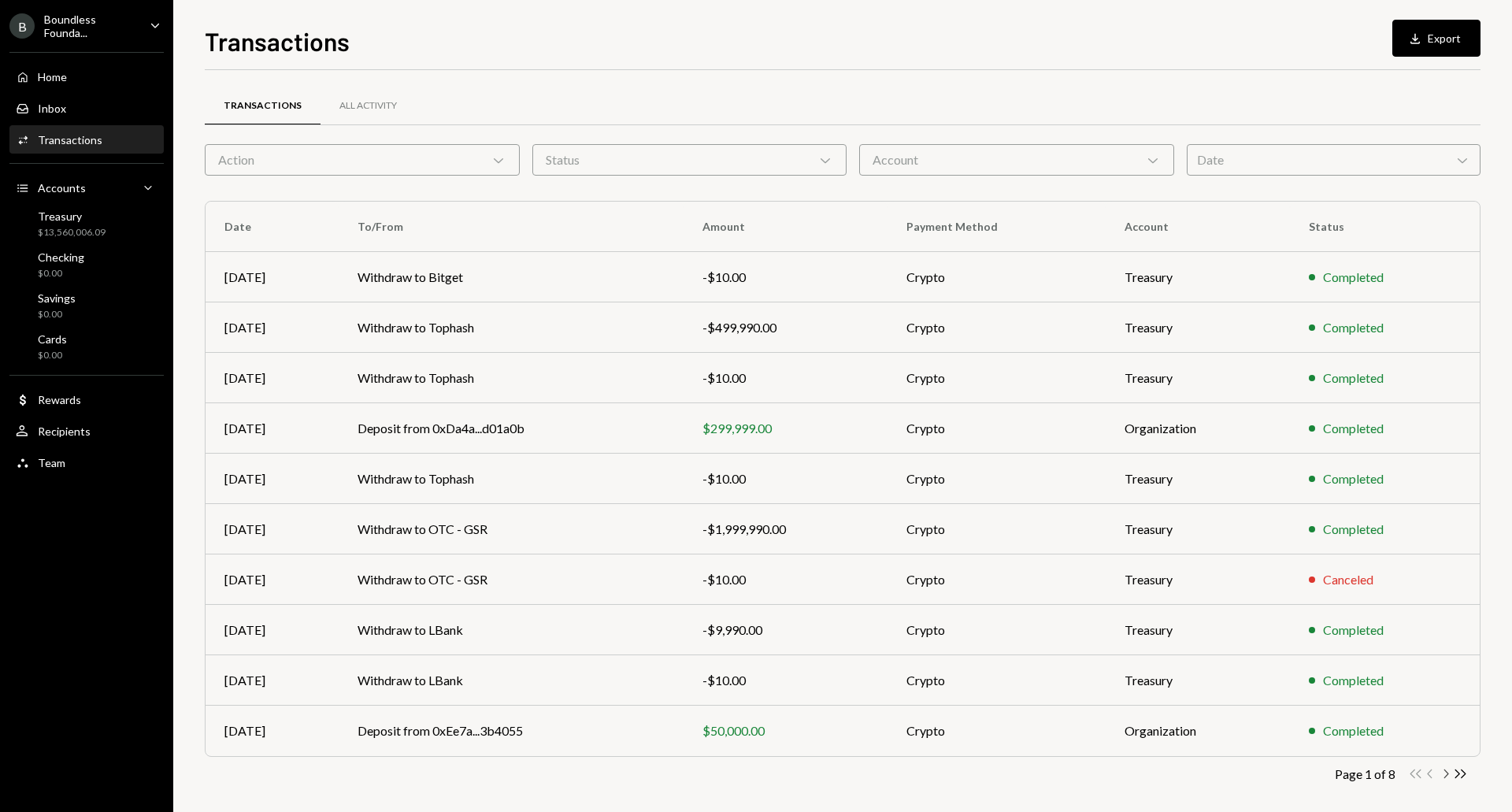
click at [1446, 775] on icon "Chevron Right" at bounding box center [1445, 774] width 15 height 15
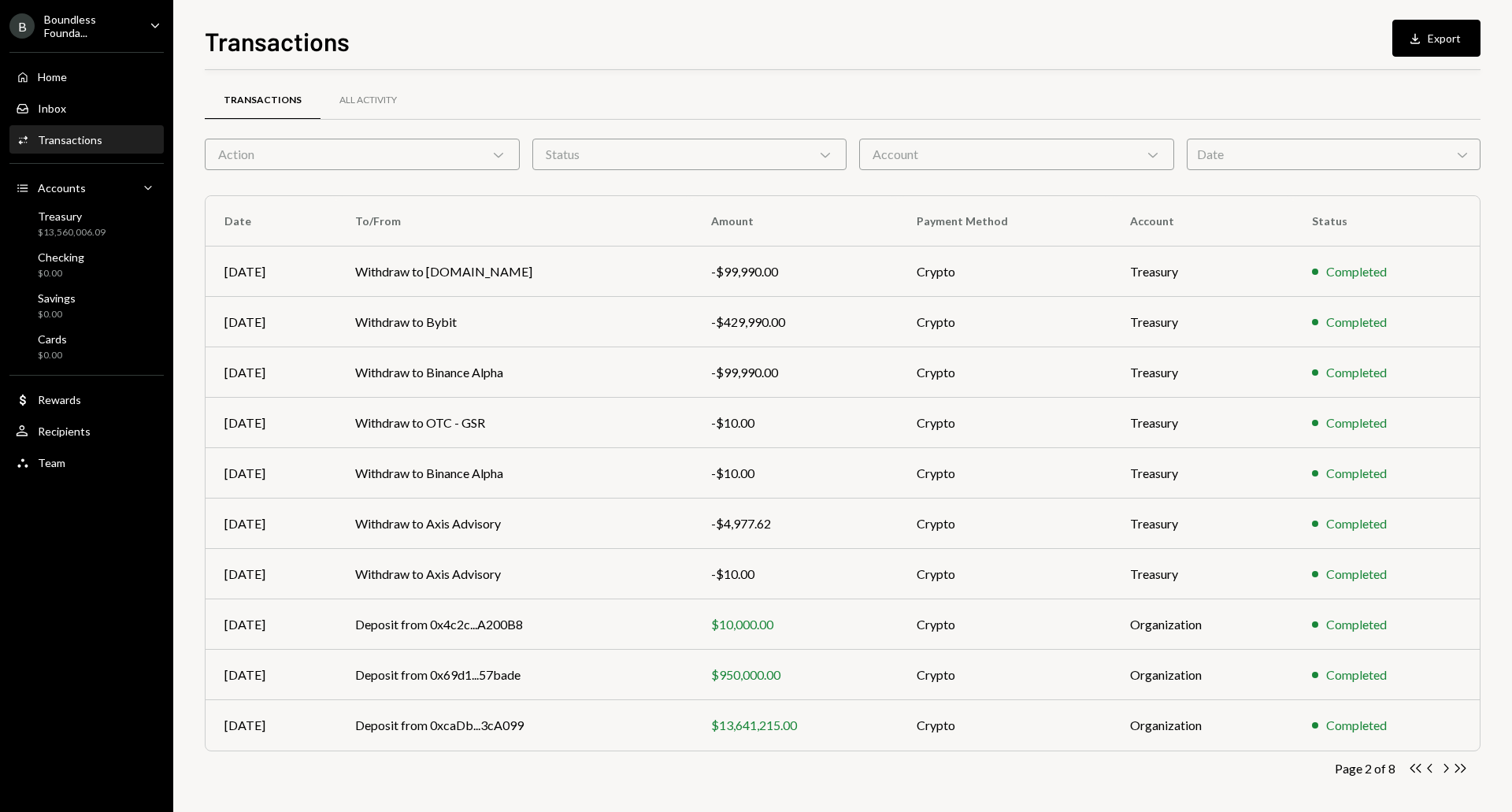
scroll to position [10, 0]
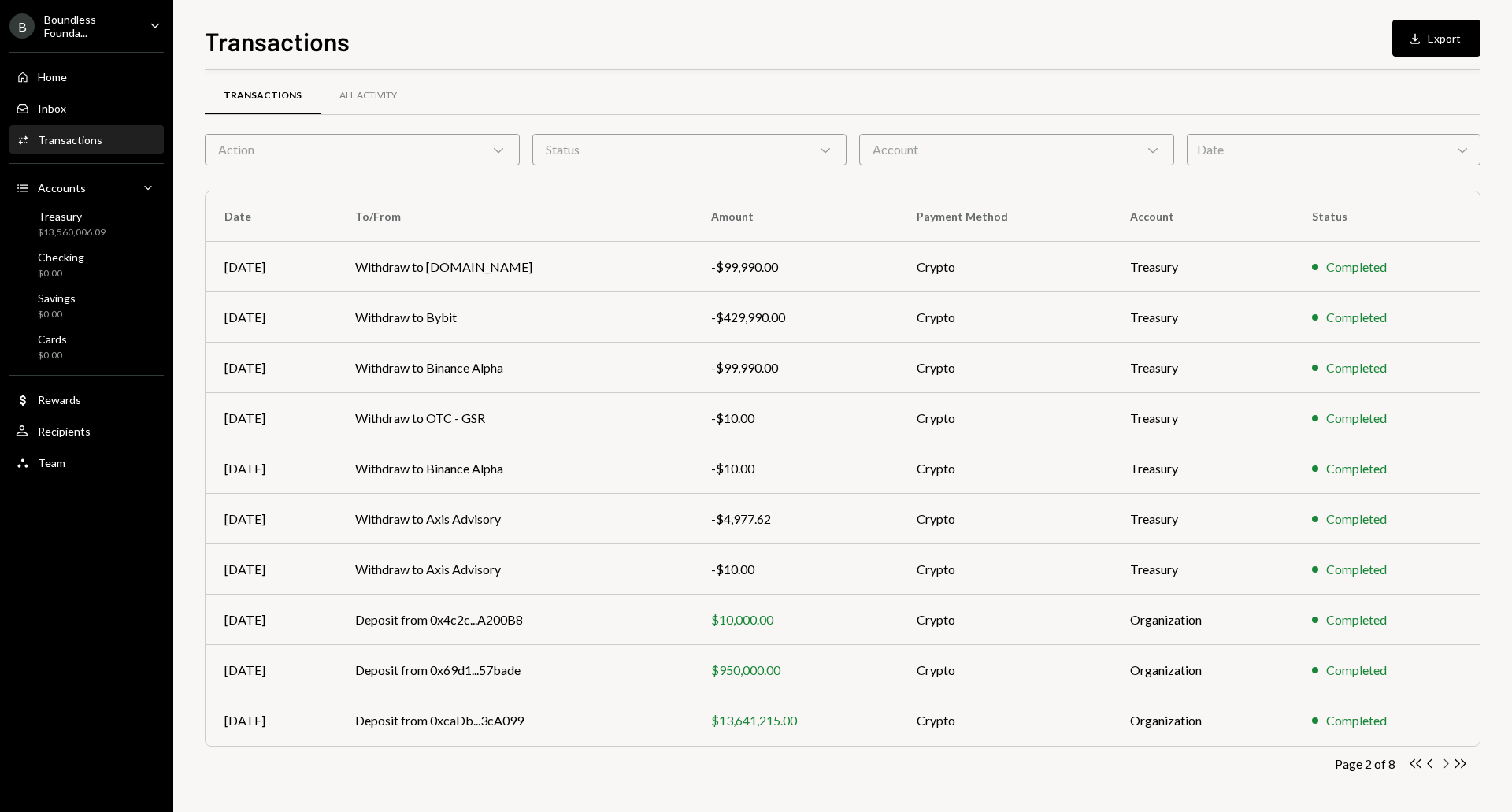
click at [1444, 762] on icon "Chevron Right" at bounding box center [1445, 764] width 15 height 15
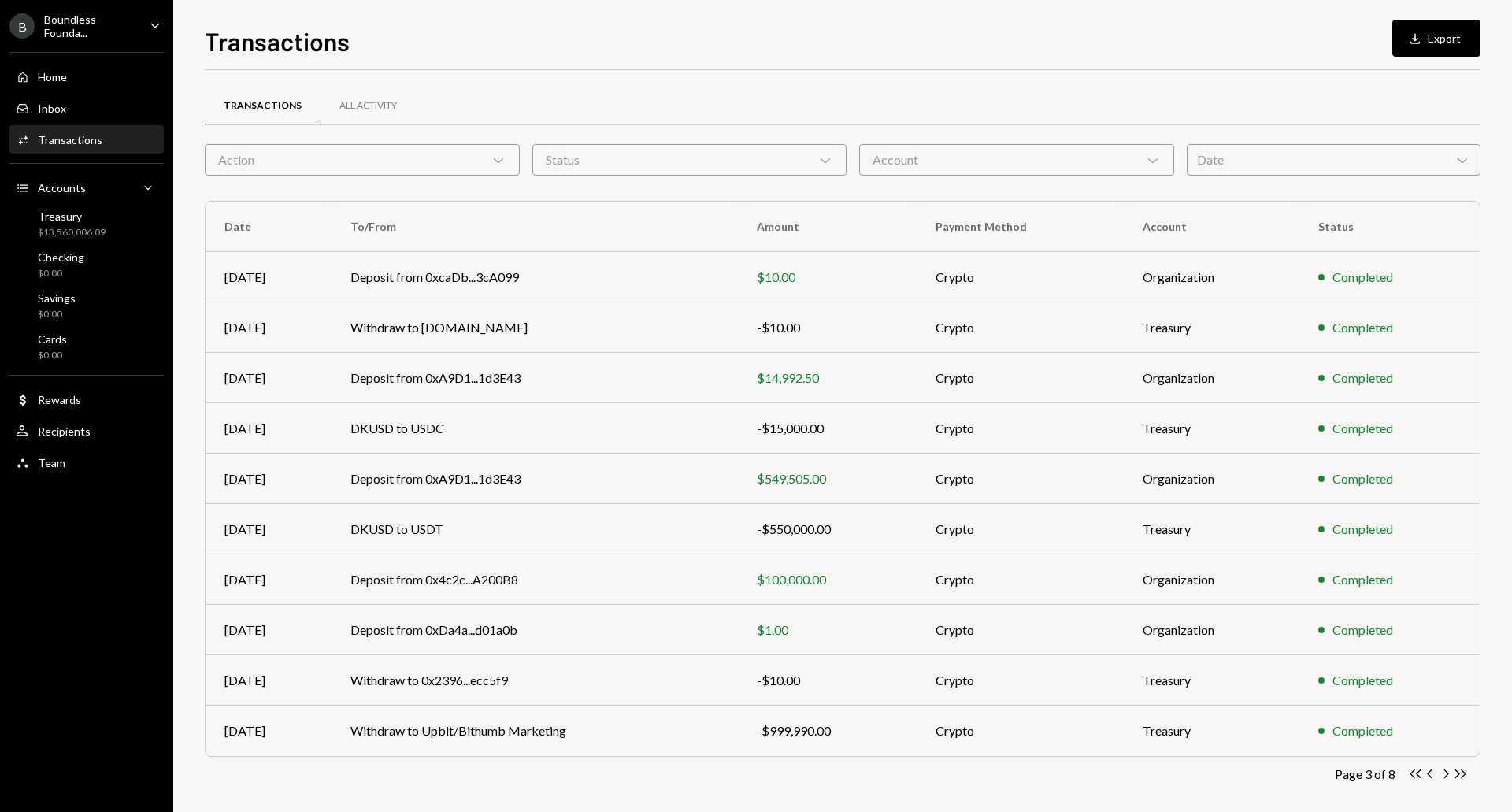
click at [390, 147] on div "Action Chevron Down" at bounding box center [362, 160] width 315 height 32
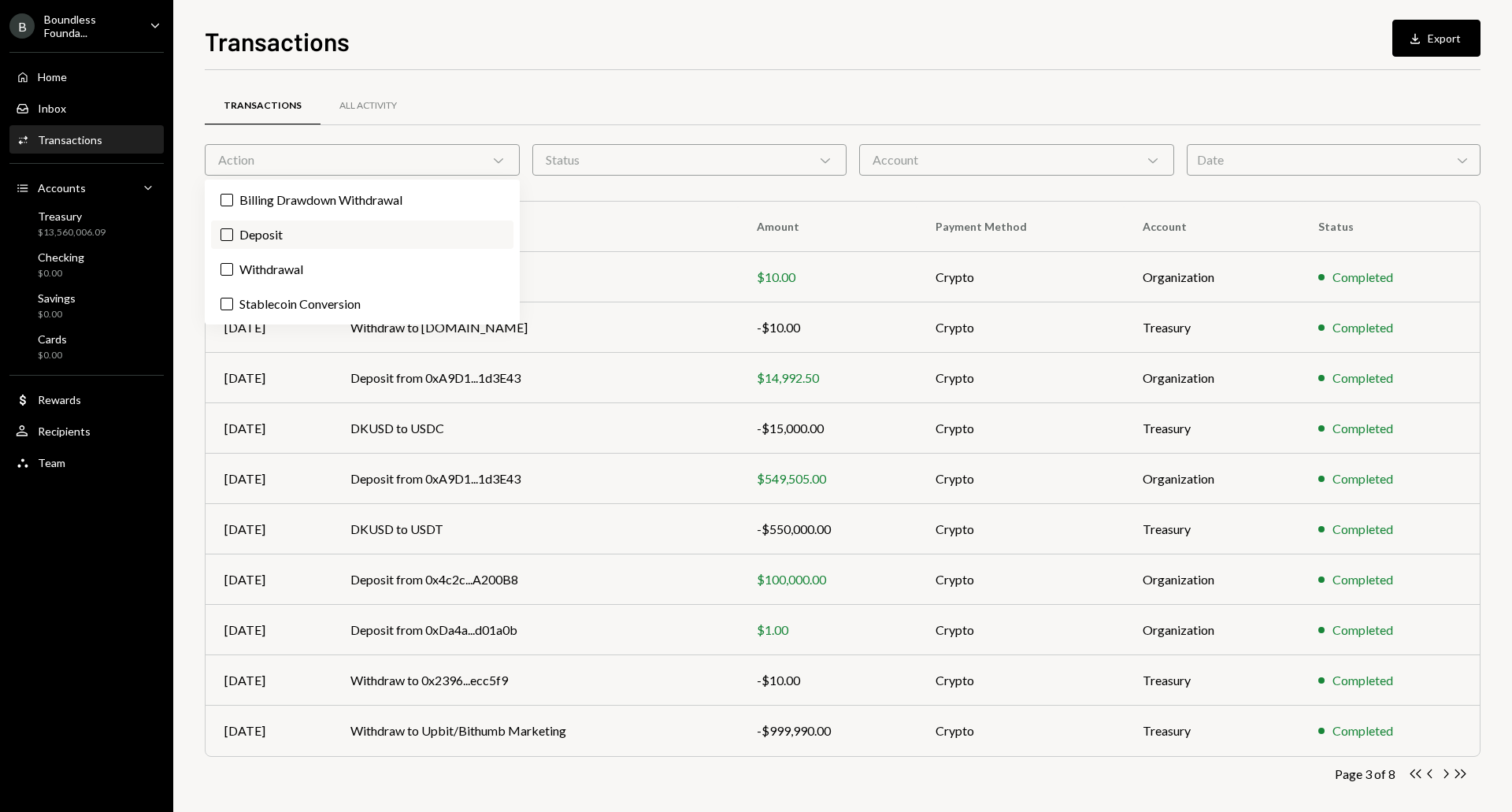
click at [255, 231] on label "Deposit" at bounding box center [362, 234] width 303 height 28
click at [233, 231] on button "Deposit" at bounding box center [226, 235] width 13 height 13
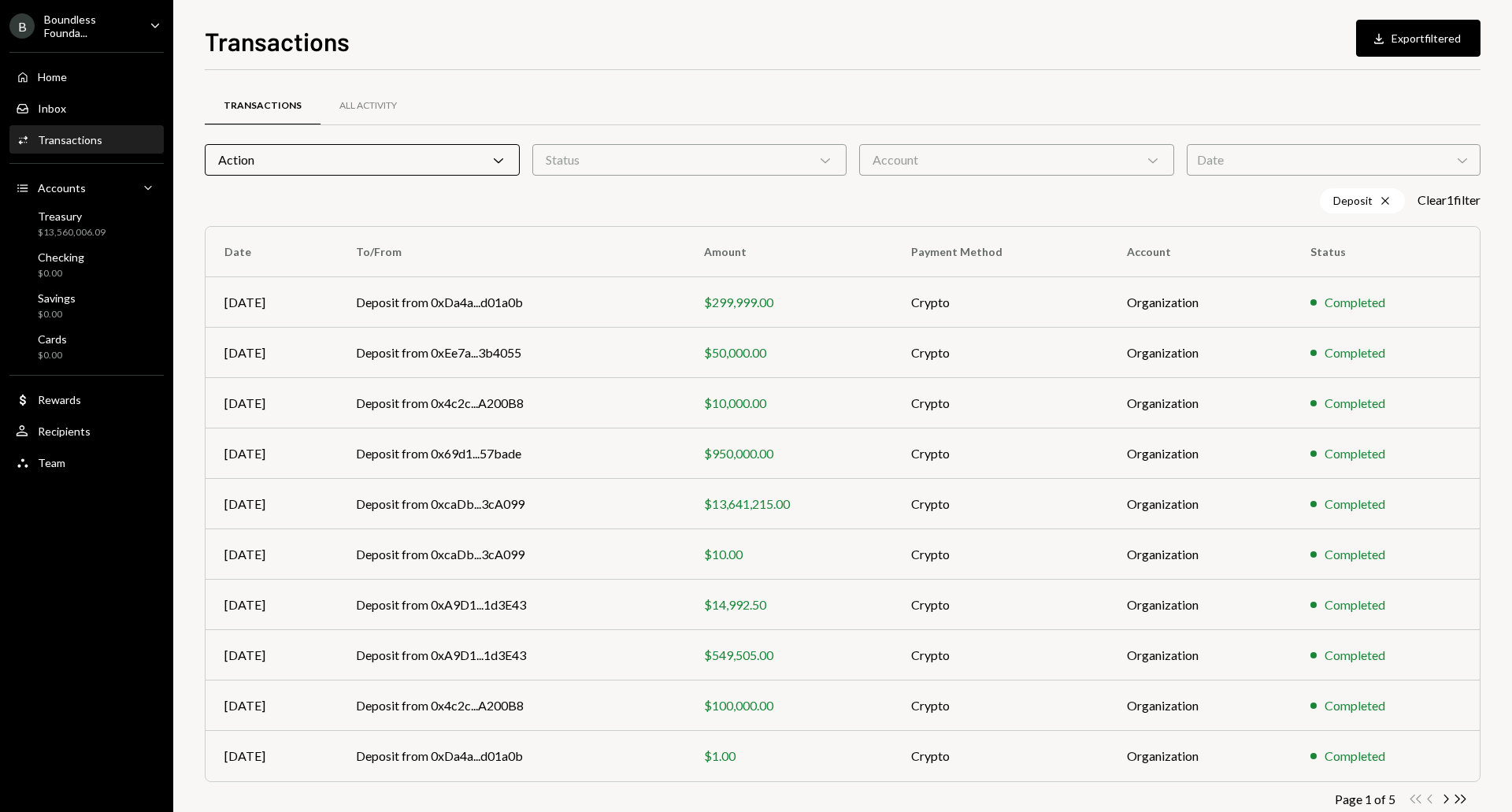
click at [890, 193] on div "Deposit Cross Clear 1 filter" at bounding box center [843, 201] width 1276 height 25
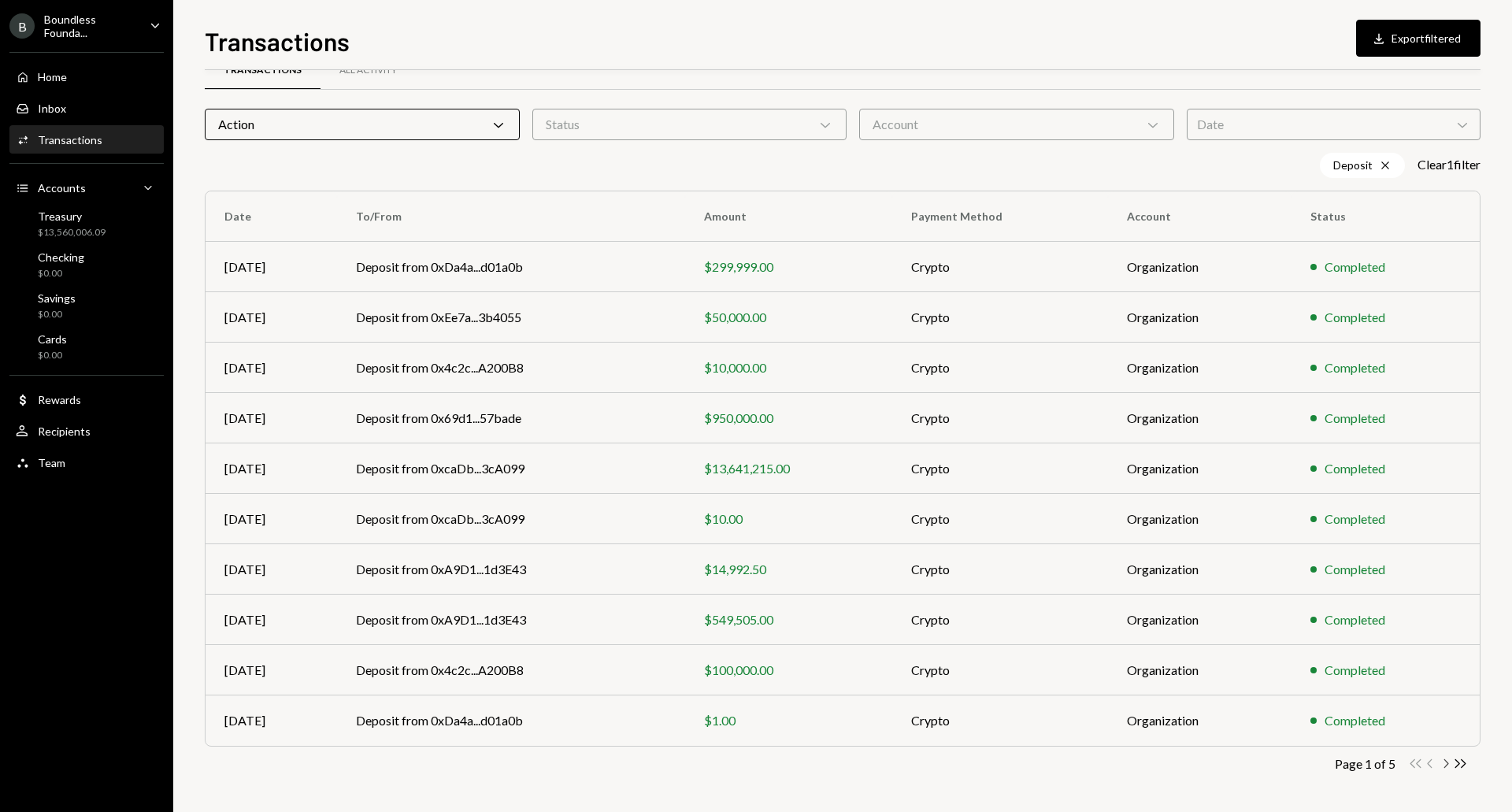
click at [1446, 763] on icon "Chevron Right" at bounding box center [1445, 764] width 15 height 15
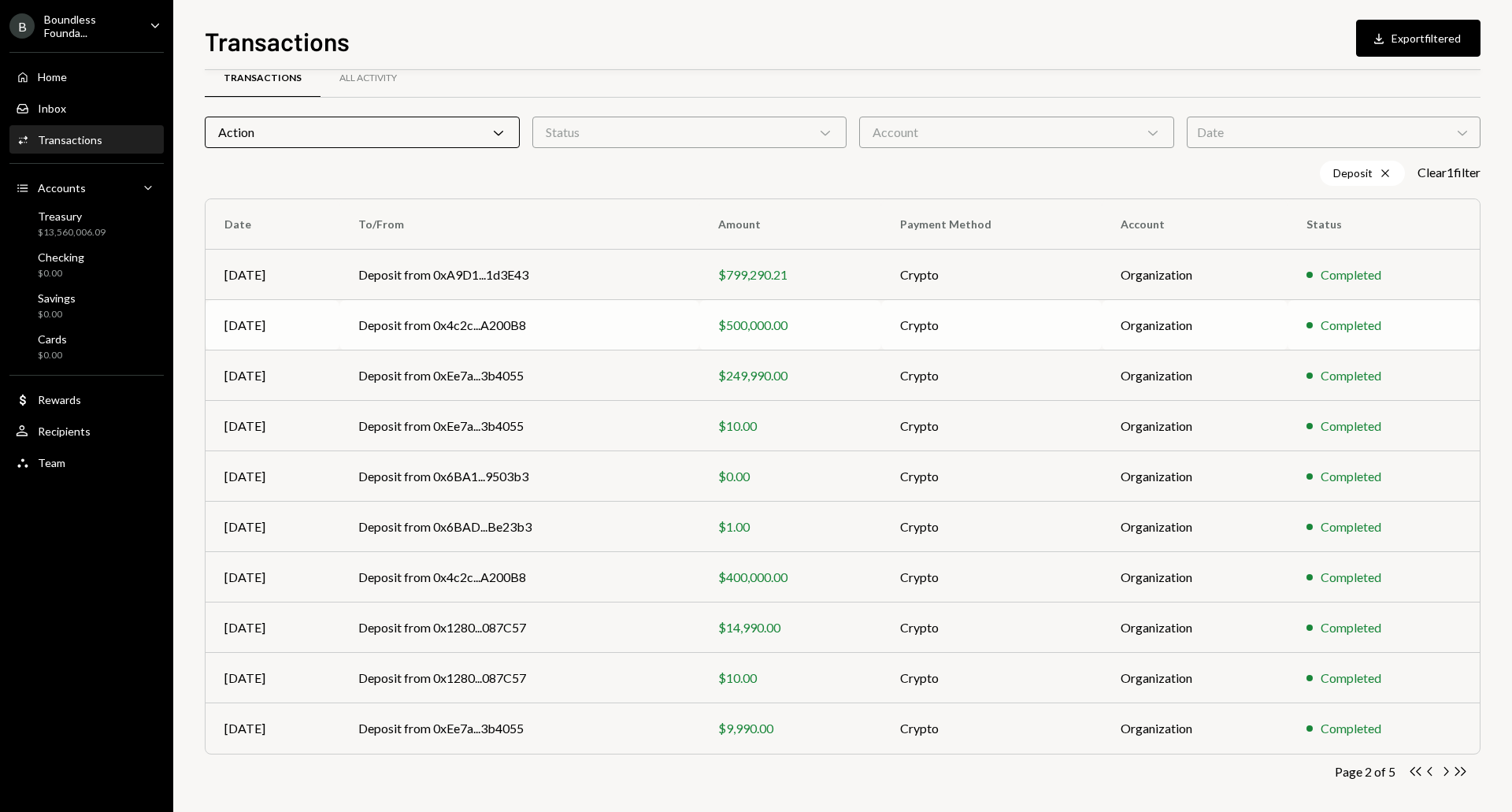
scroll to position [0, 0]
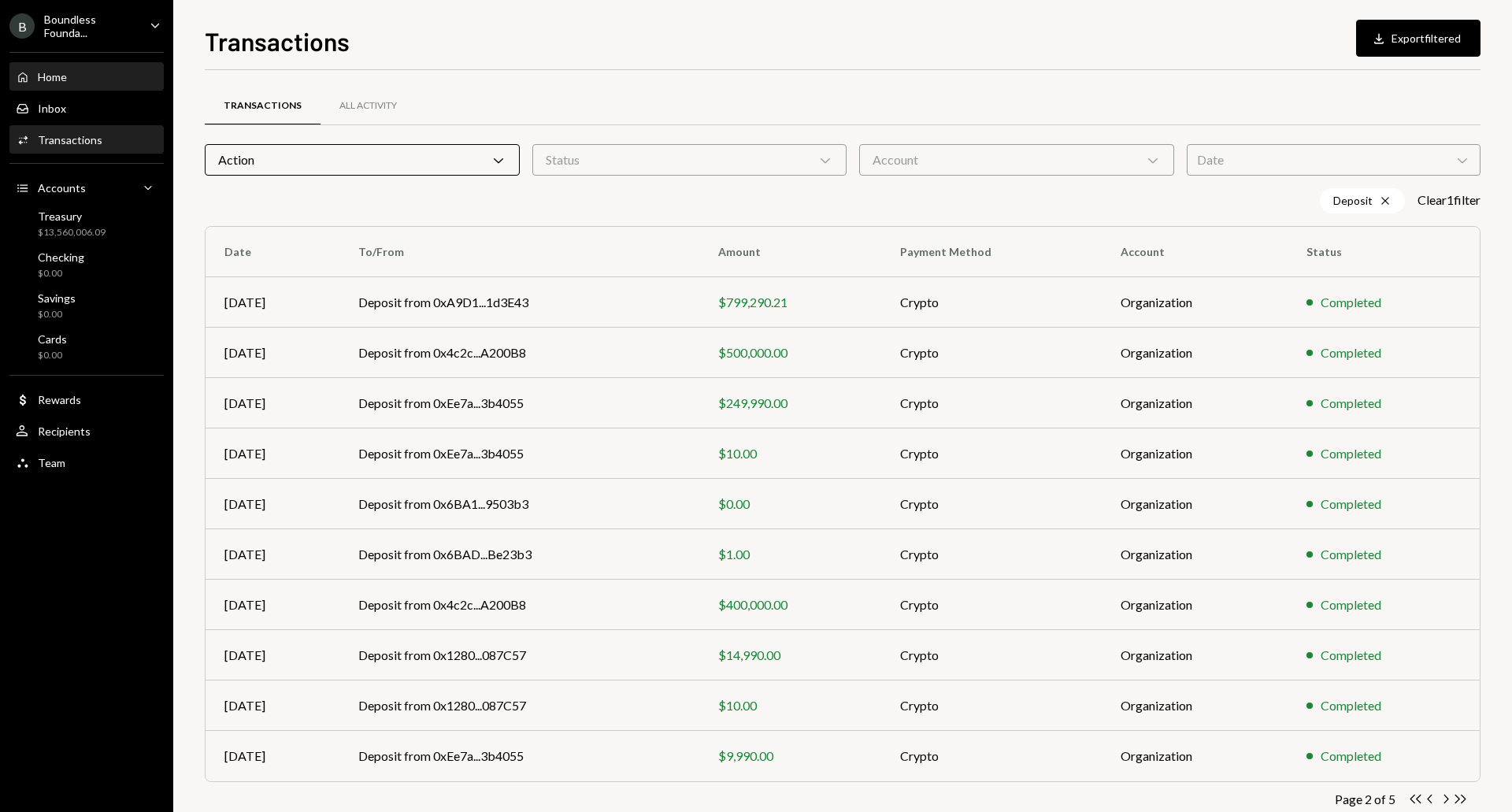
click at [48, 70] on div "Home" at bounding box center [53, 76] width 29 height 14
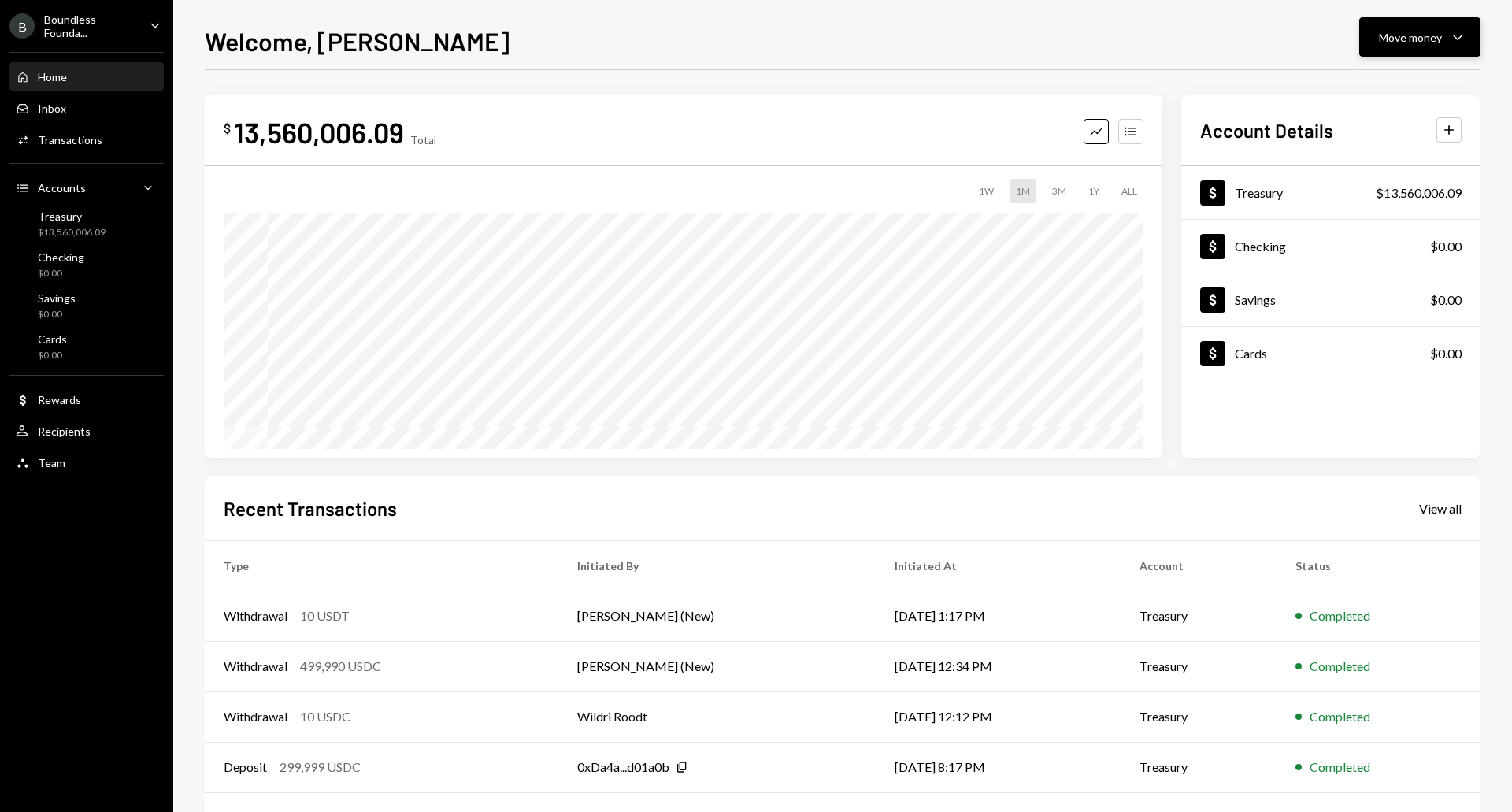
click at [1418, 56] on button "Move money Caret Down" at bounding box center [1421, 36] width 121 height 39
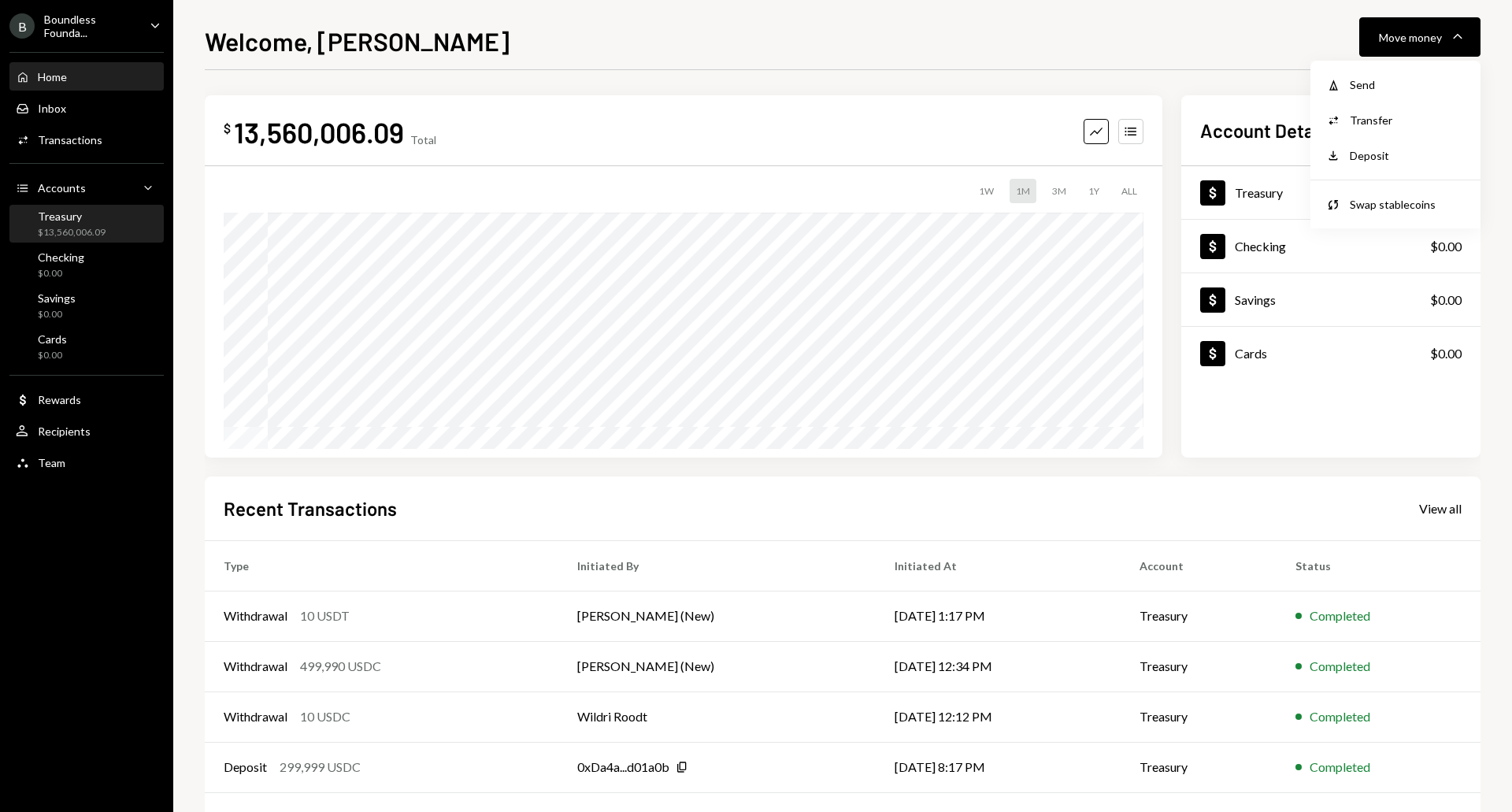
click at [83, 208] on div "Treasury $13,560,006.09" at bounding box center [86, 225] width 141 height 36
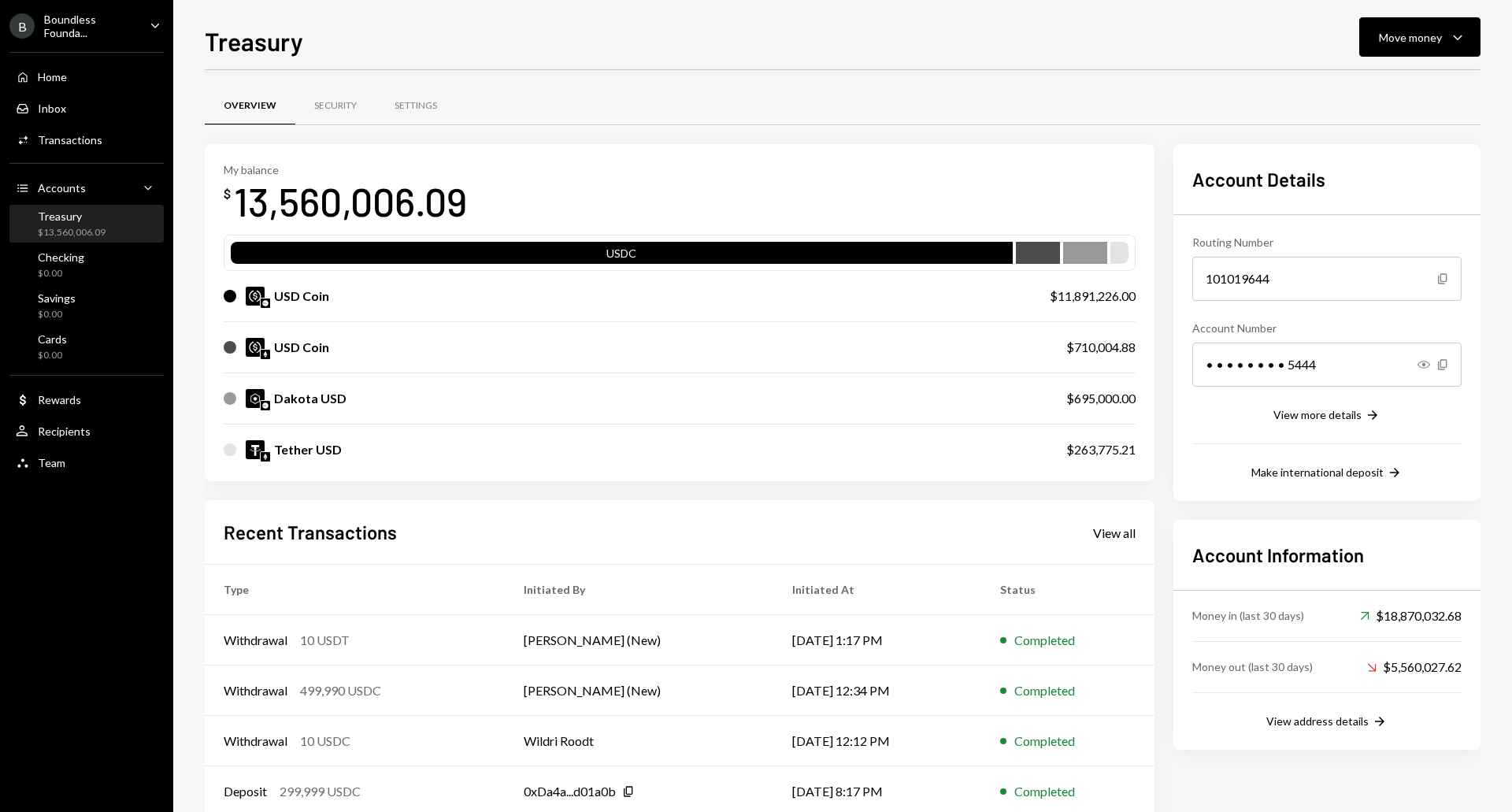
scroll to position [87, 0]
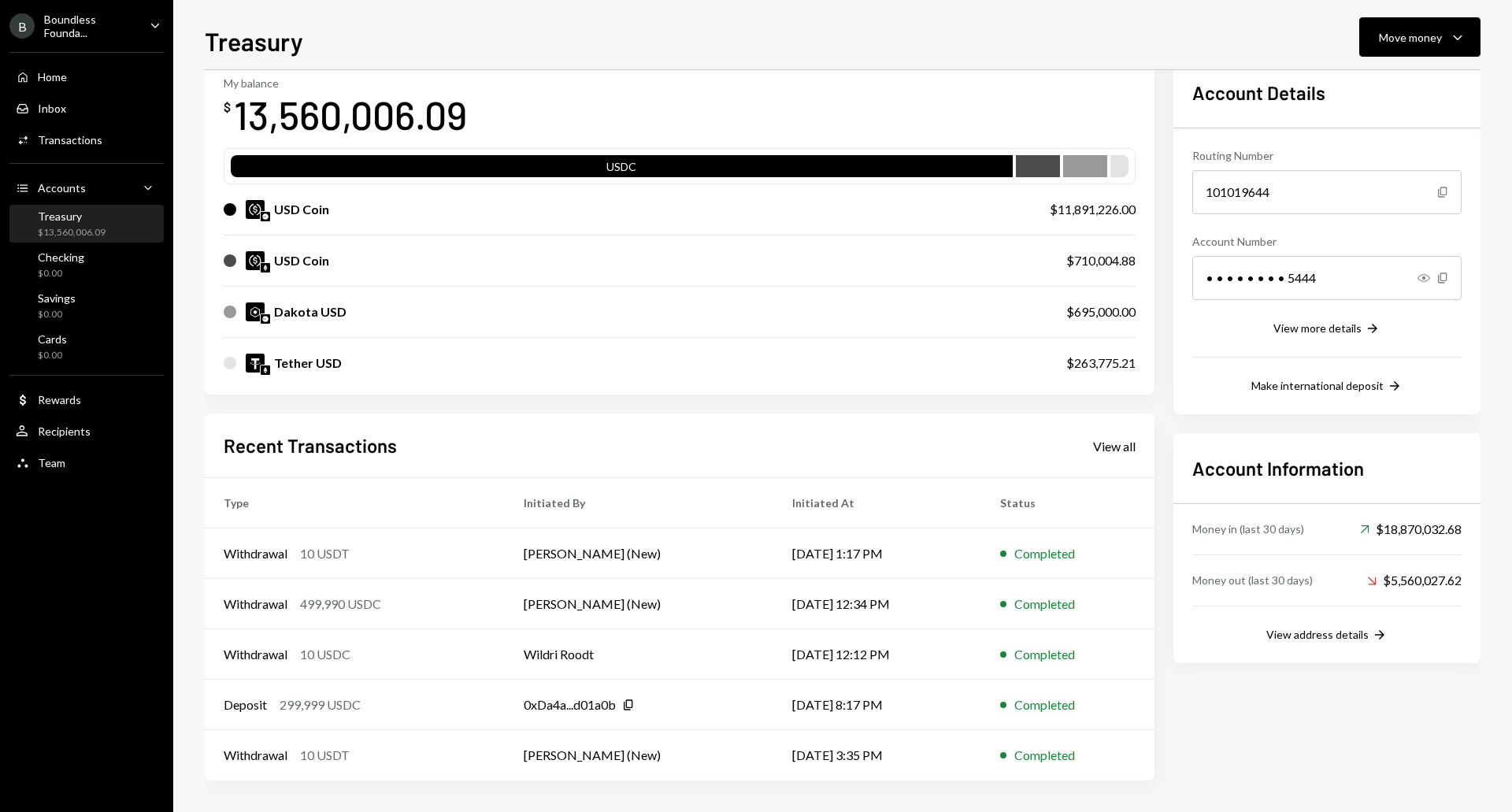
click at [1120, 437] on link "View all" at bounding box center [1114, 445] width 43 height 17
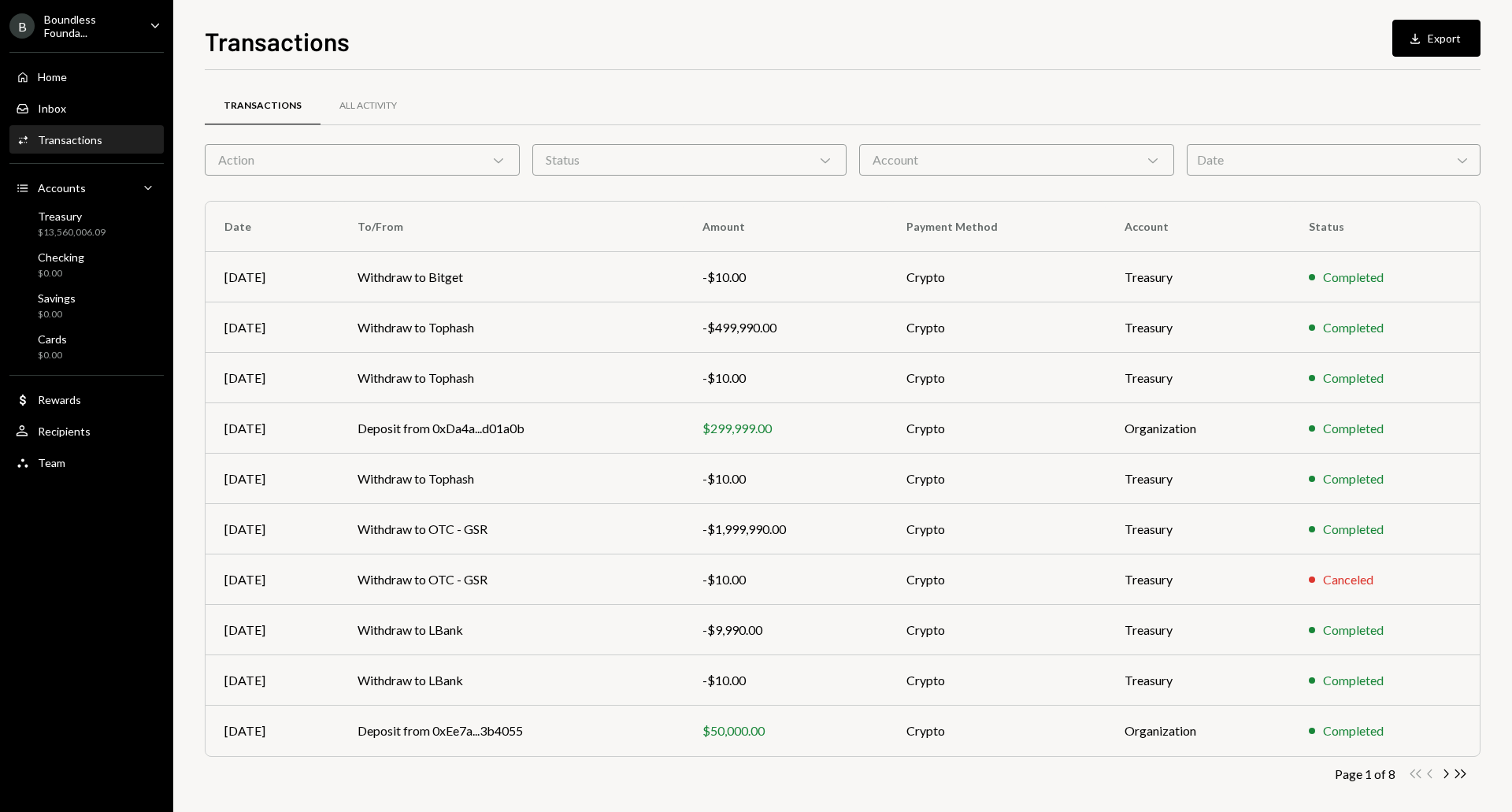
scroll to position [10, 0]
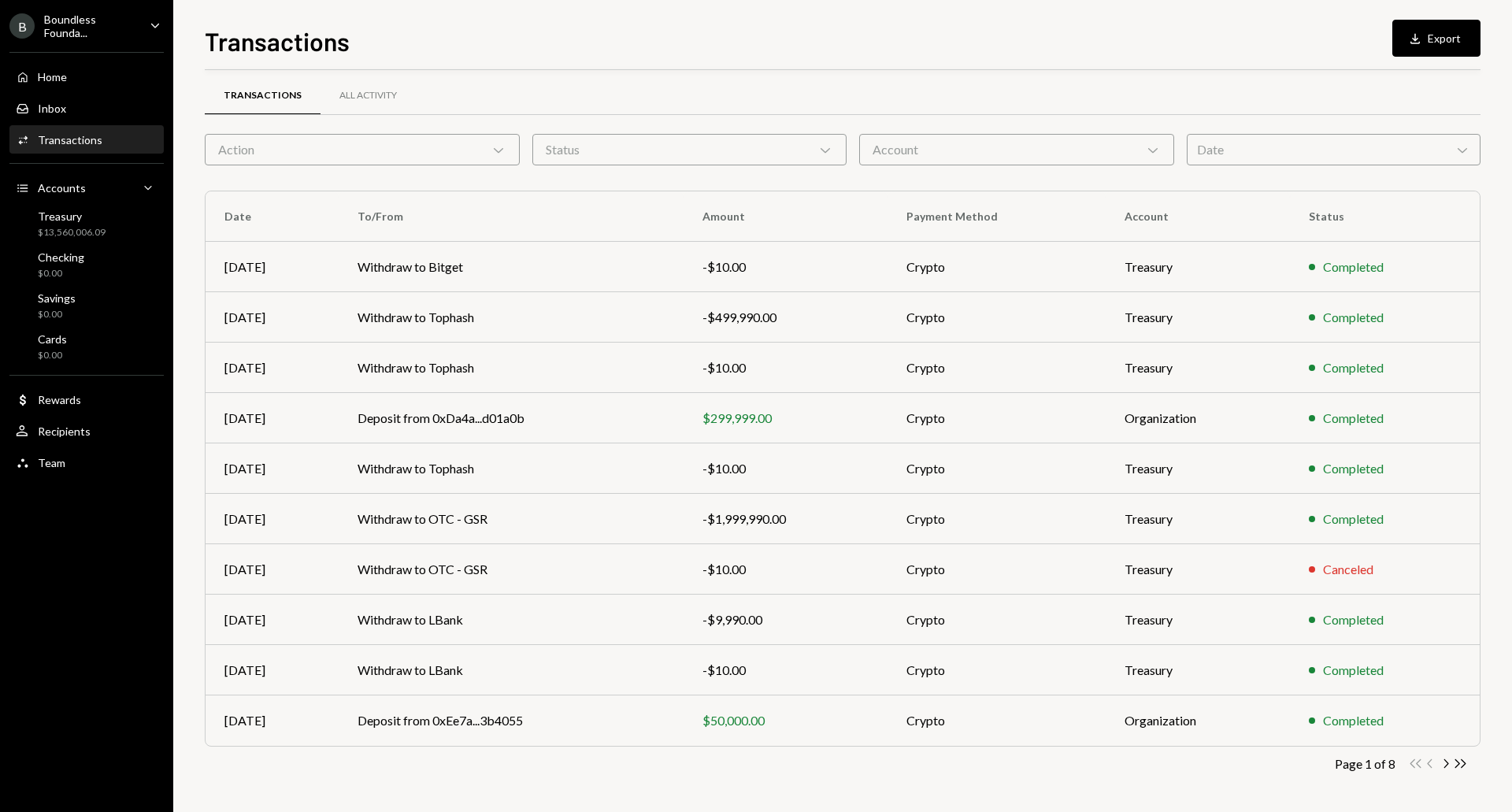
click at [389, 137] on div "Action Chevron Down" at bounding box center [362, 150] width 315 height 32
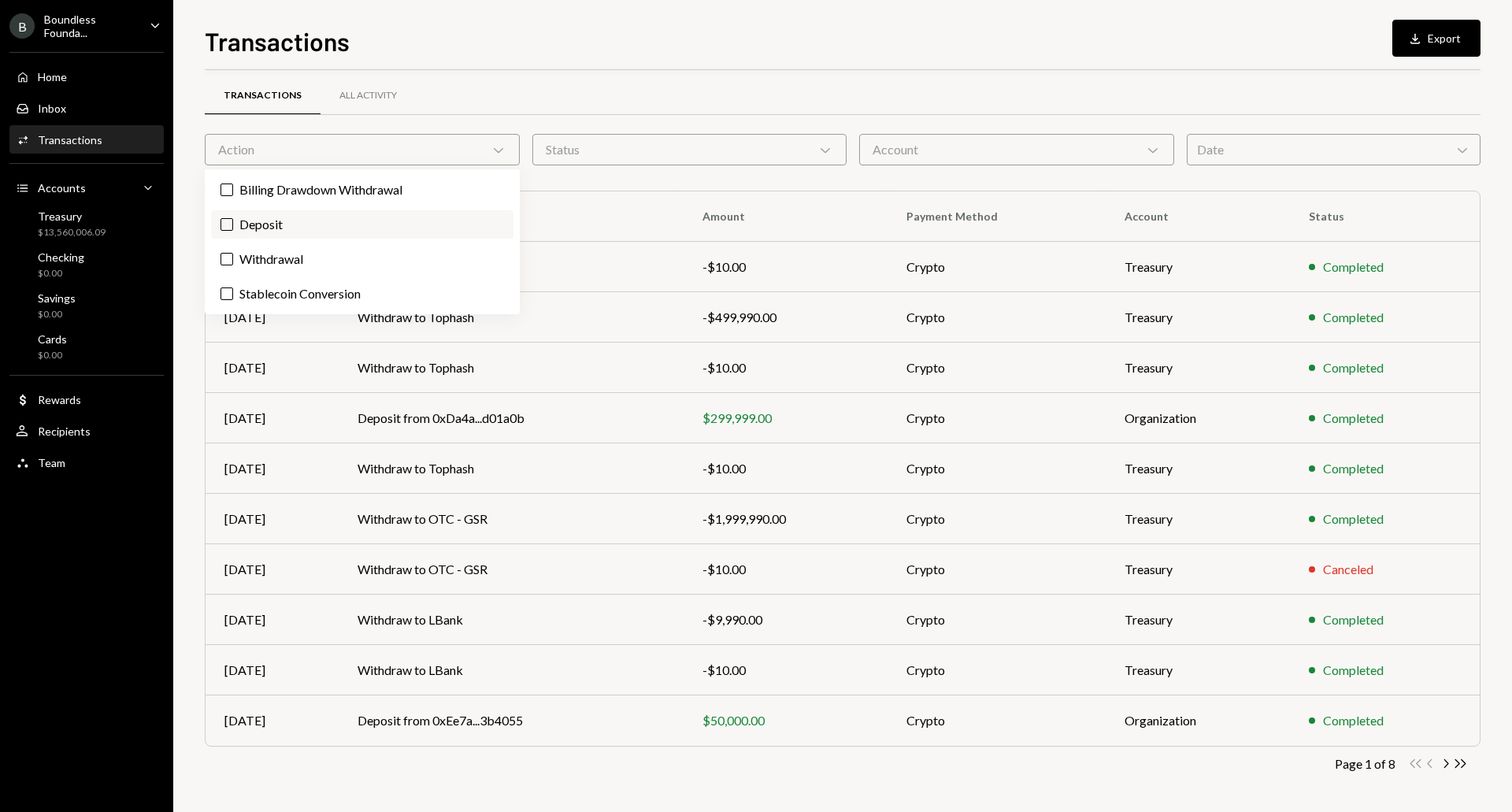
click at [270, 225] on label "Deposit" at bounding box center [362, 224] width 303 height 28
click at [233, 225] on button "Deposit" at bounding box center [226, 225] width 13 height 13
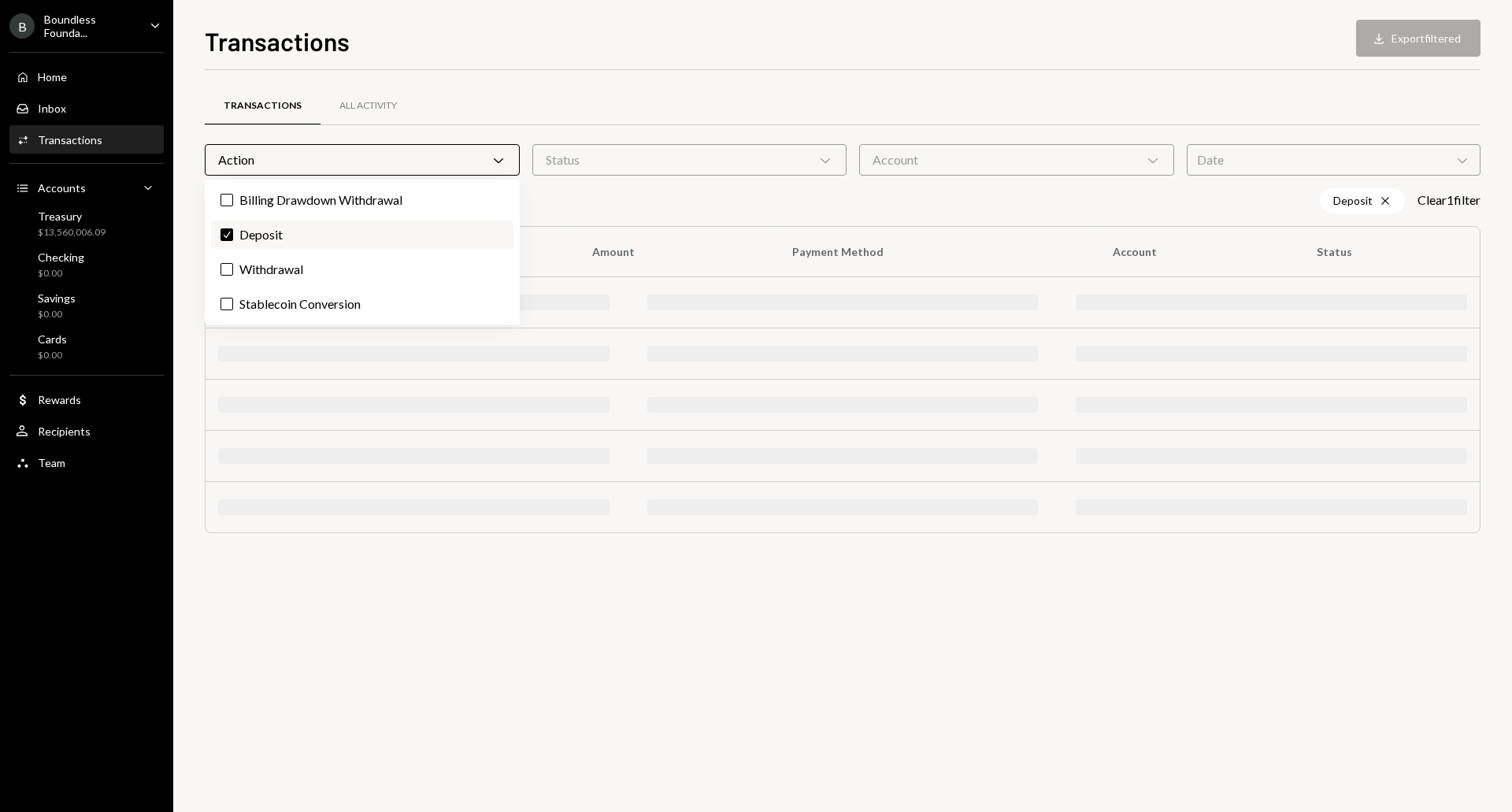
scroll to position [0, 0]
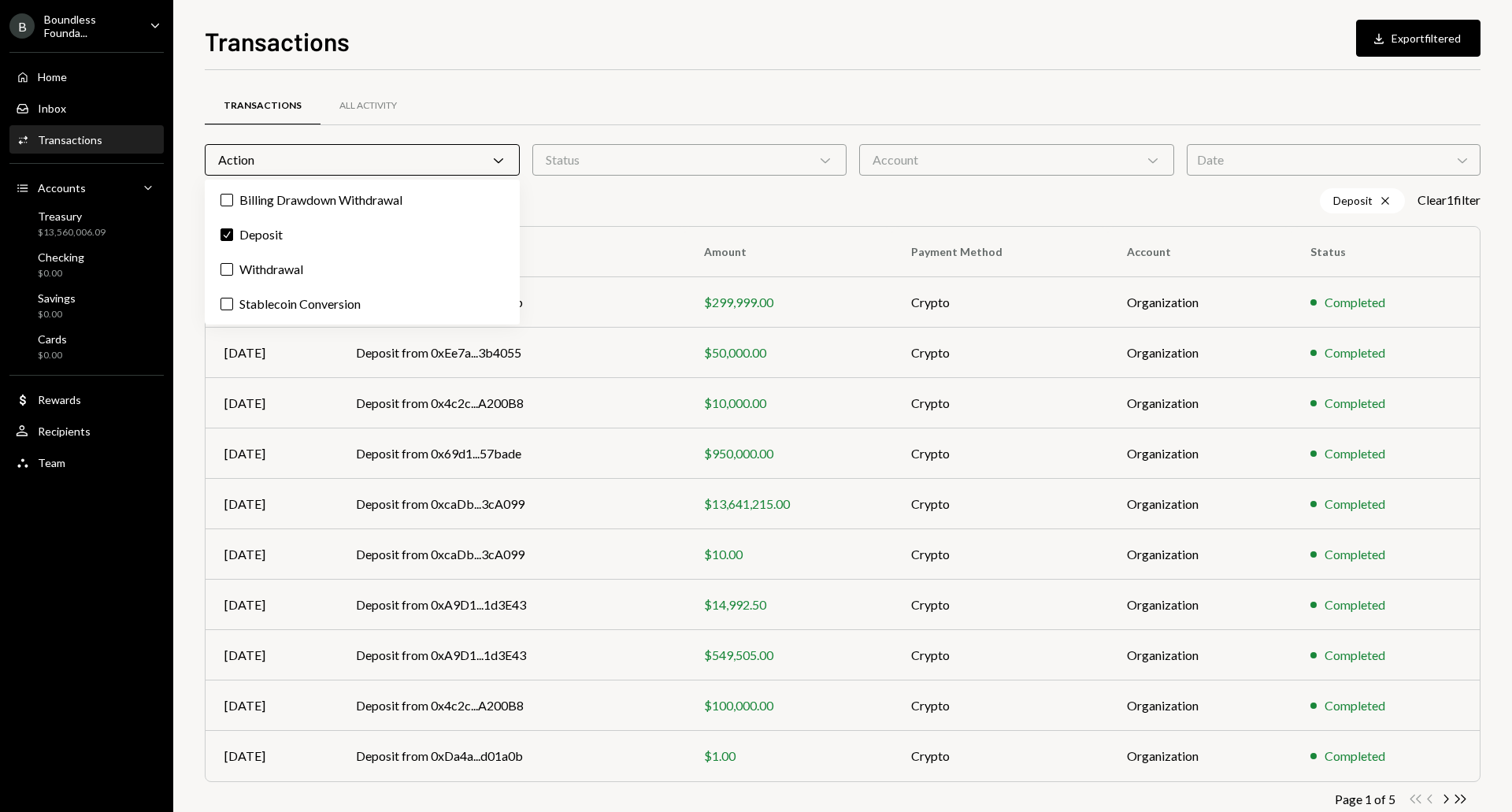
click at [621, 199] on div "Deposit Cross Clear 1 filter" at bounding box center [843, 201] width 1276 height 25
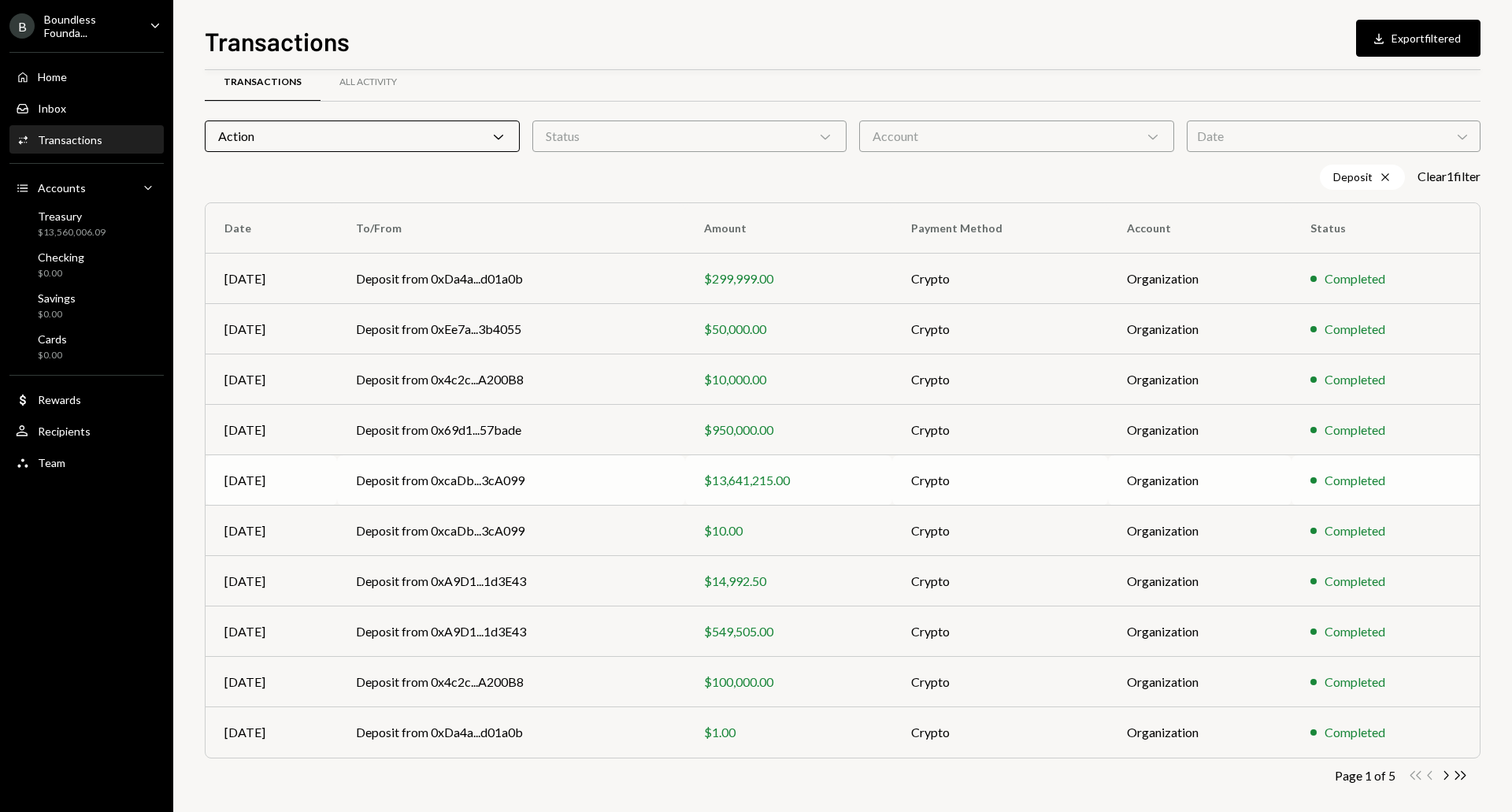
scroll to position [35, 0]
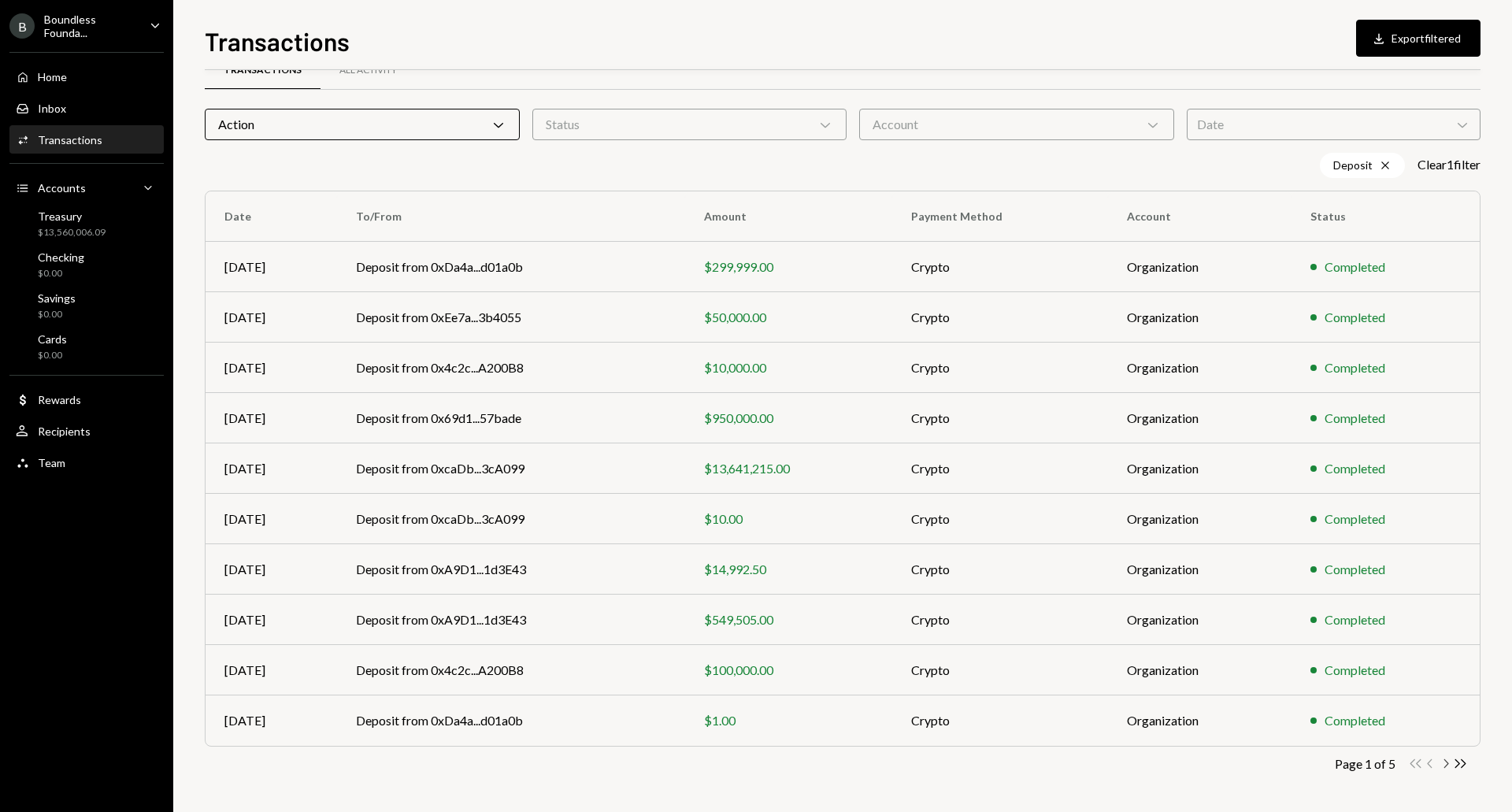
click at [1444, 765] on icon "Chevron Right" at bounding box center [1445, 764] width 15 height 15
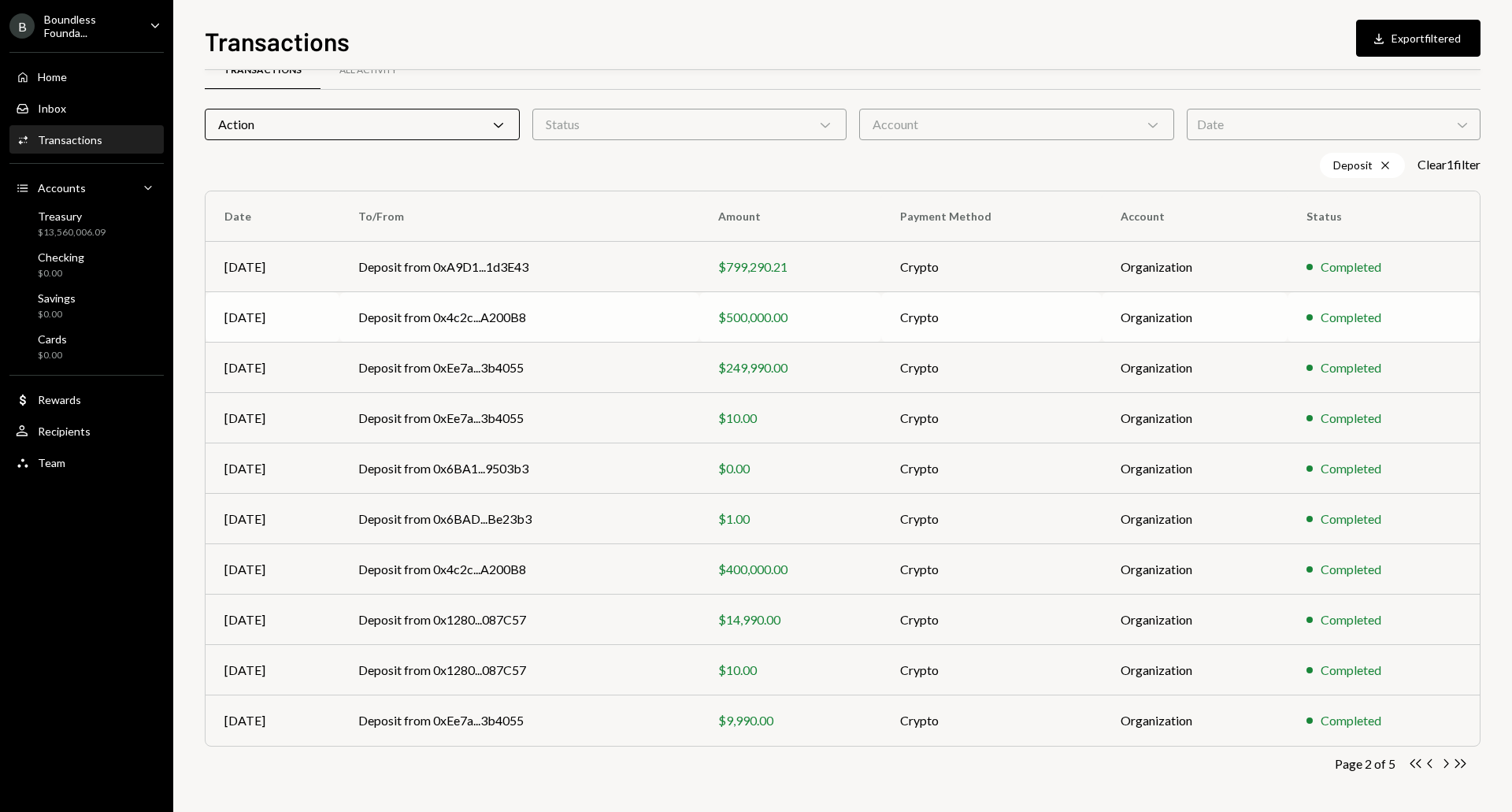
click at [631, 313] on td "Deposit from 0x4c2c...A200B8" at bounding box center [519, 318] width 359 height 51
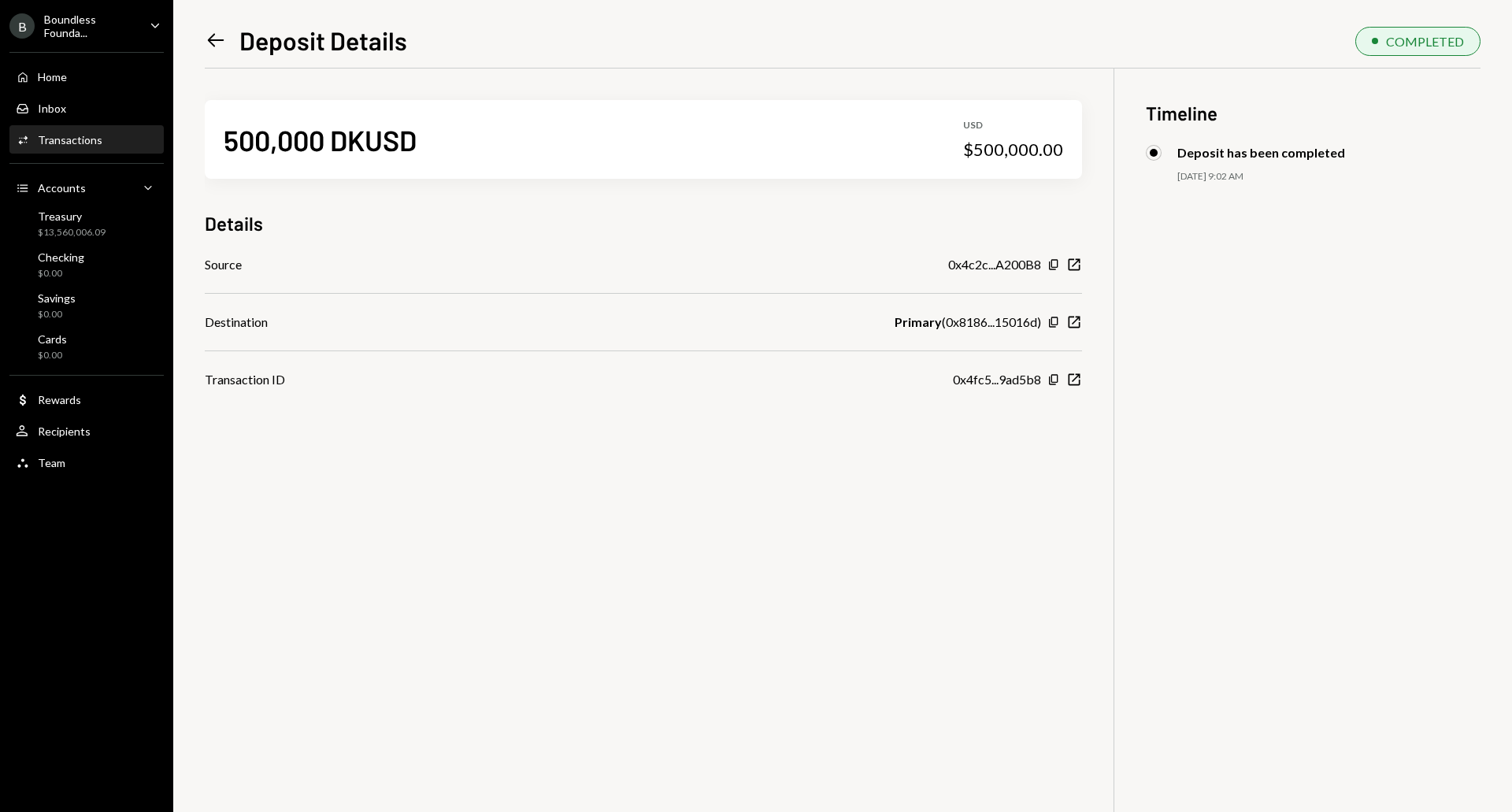
click at [209, 34] on icon "Left Arrow" at bounding box center [216, 40] width 22 height 22
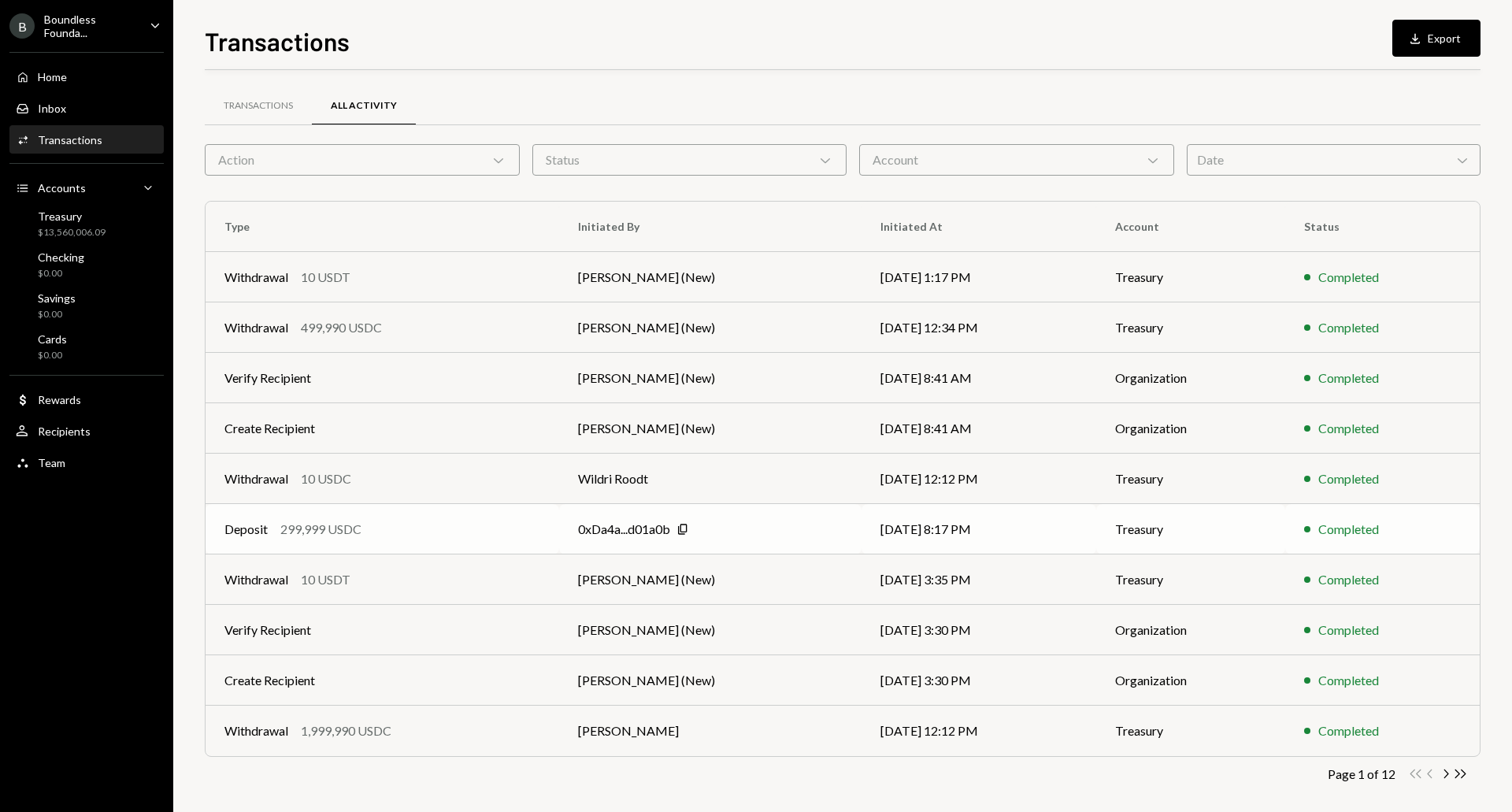
scroll to position [10, 0]
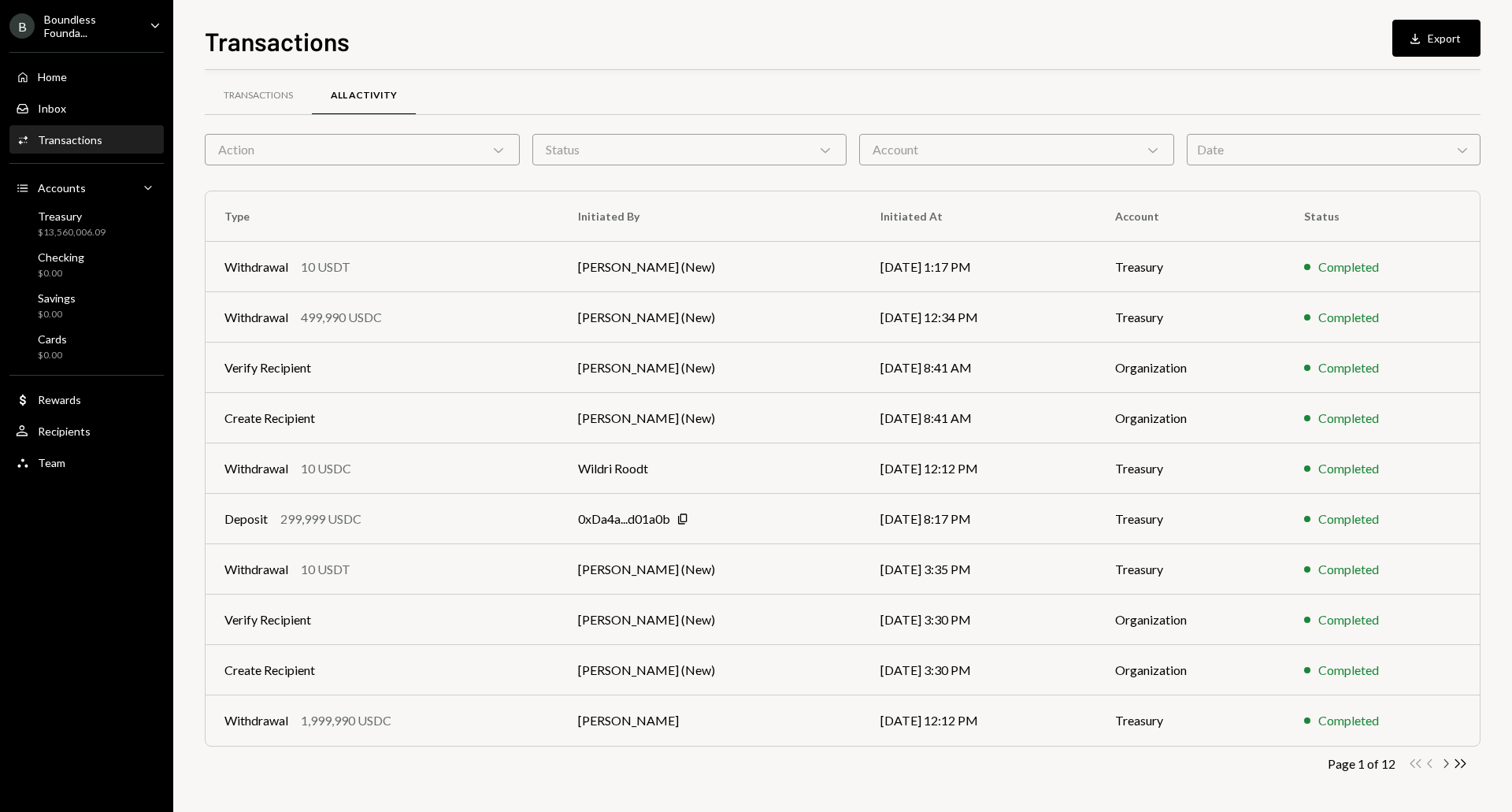
click at [1444, 766] on icon "Chevron Right" at bounding box center [1445, 764] width 15 height 15
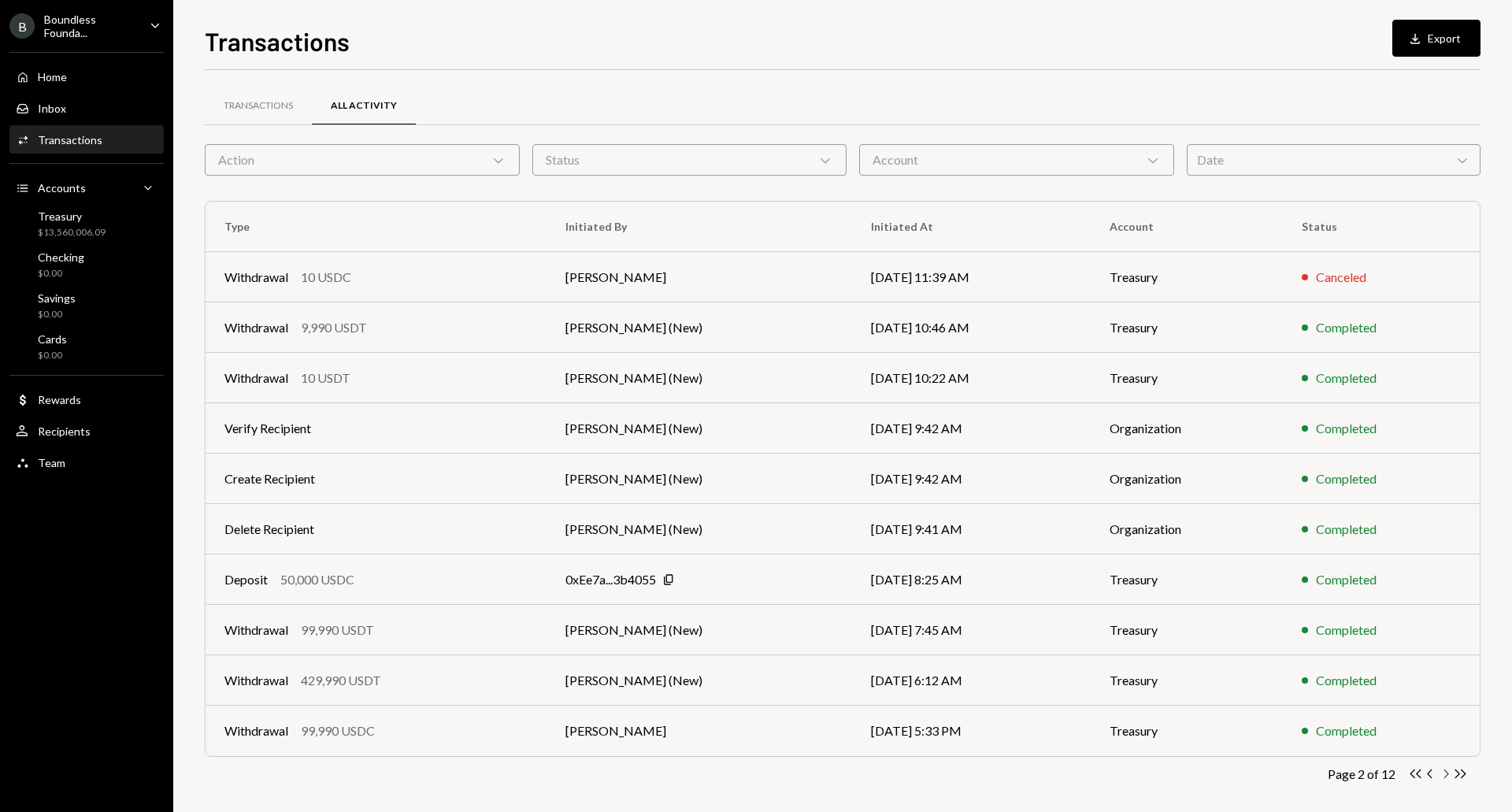
click at [1442, 777] on icon "Chevron Right" at bounding box center [1445, 774] width 15 height 15
click at [1426, 772] on icon "Chevron Left" at bounding box center [1430, 774] width 15 height 15
click at [1448, 775] on icon "button" at bounding box center [1446, 774] width 5 height 9
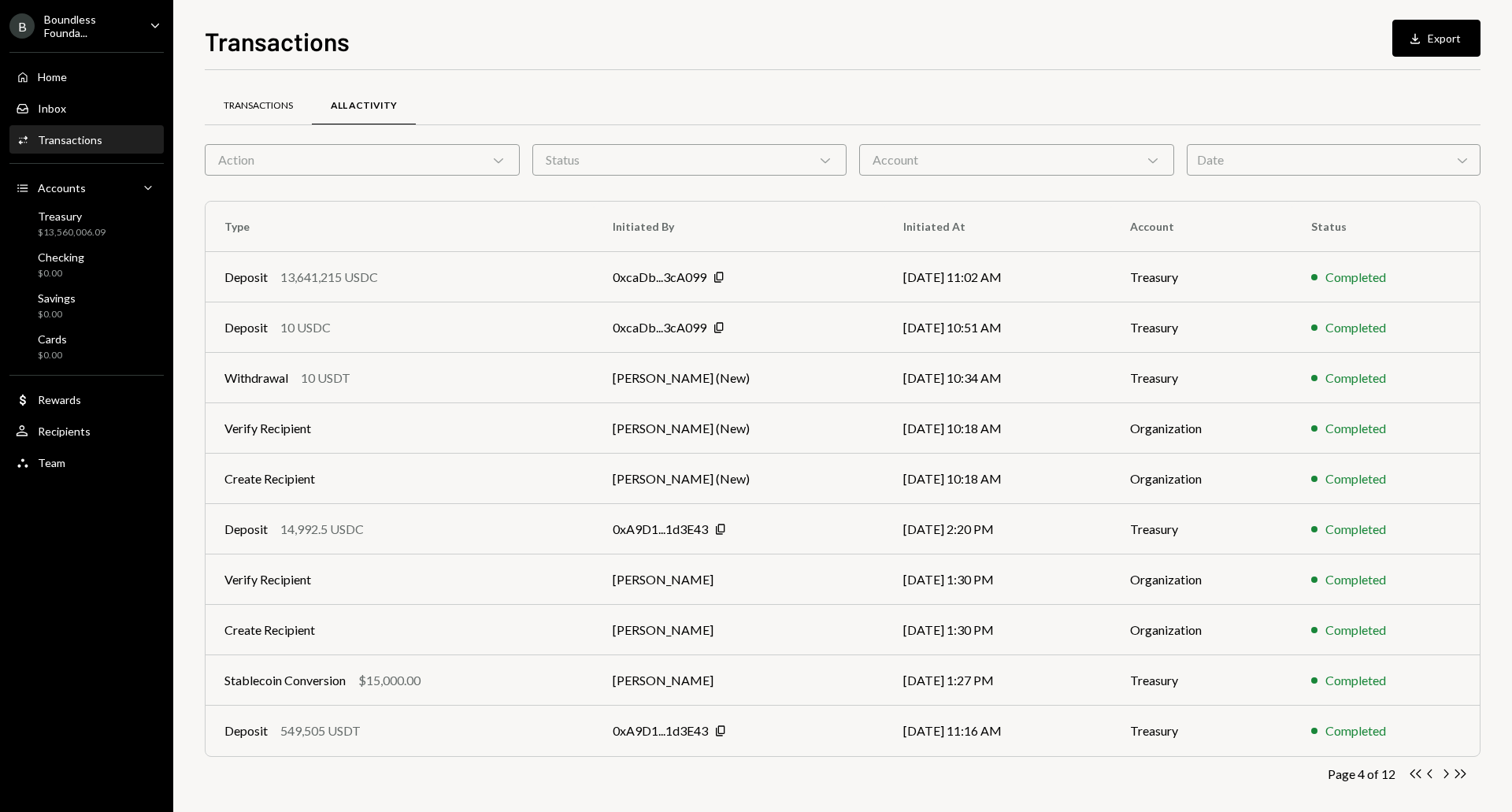
click at [283, 98] on div "Transactions" at bounding box center [258, 106] width 107 height 38
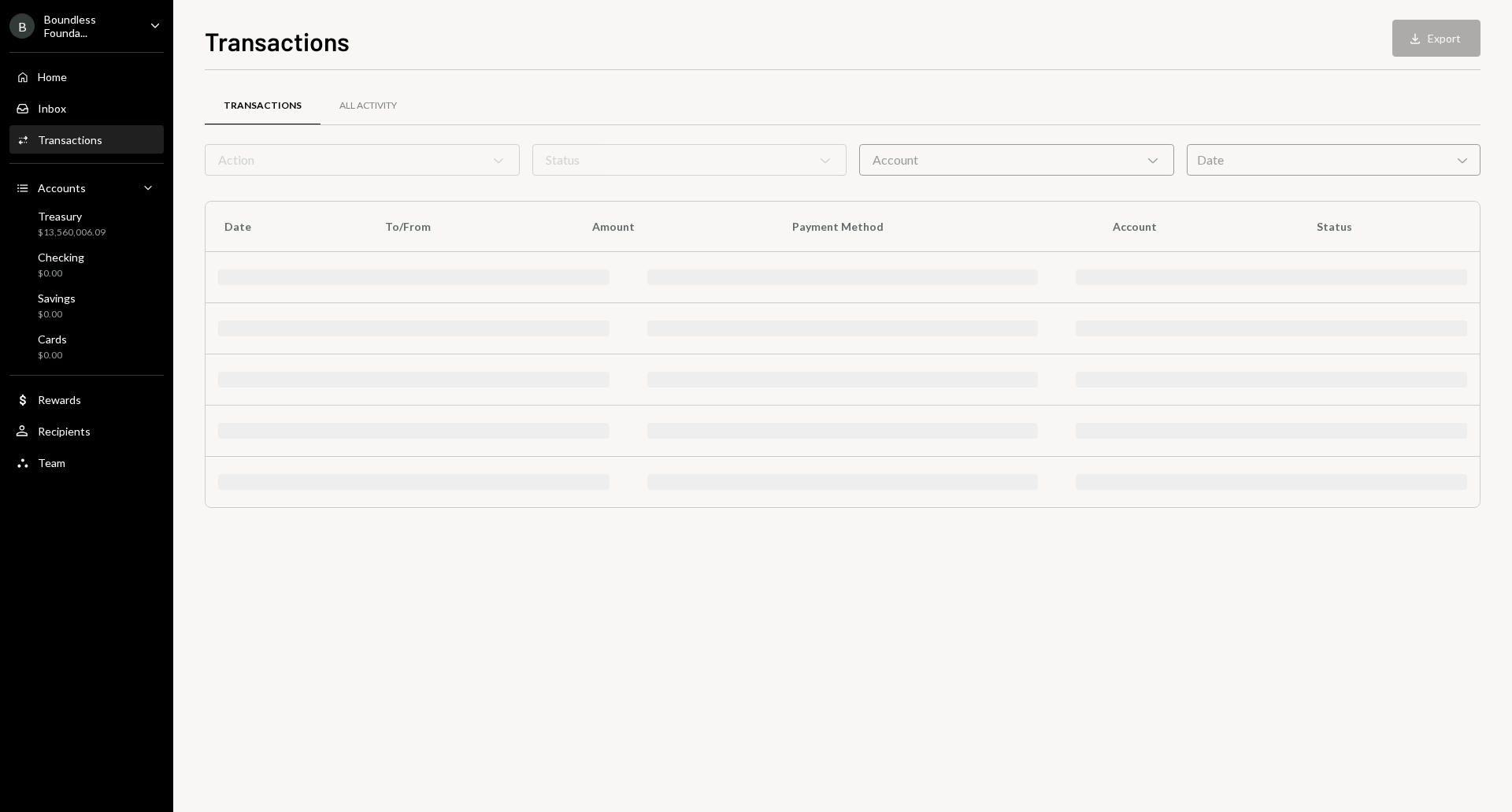
click at [282, 153] on form "Action Chevron Down Status Chevron Down Account Chevron Down Date Chevron Down" at bounding box center [843, 160] width 1276 height 32
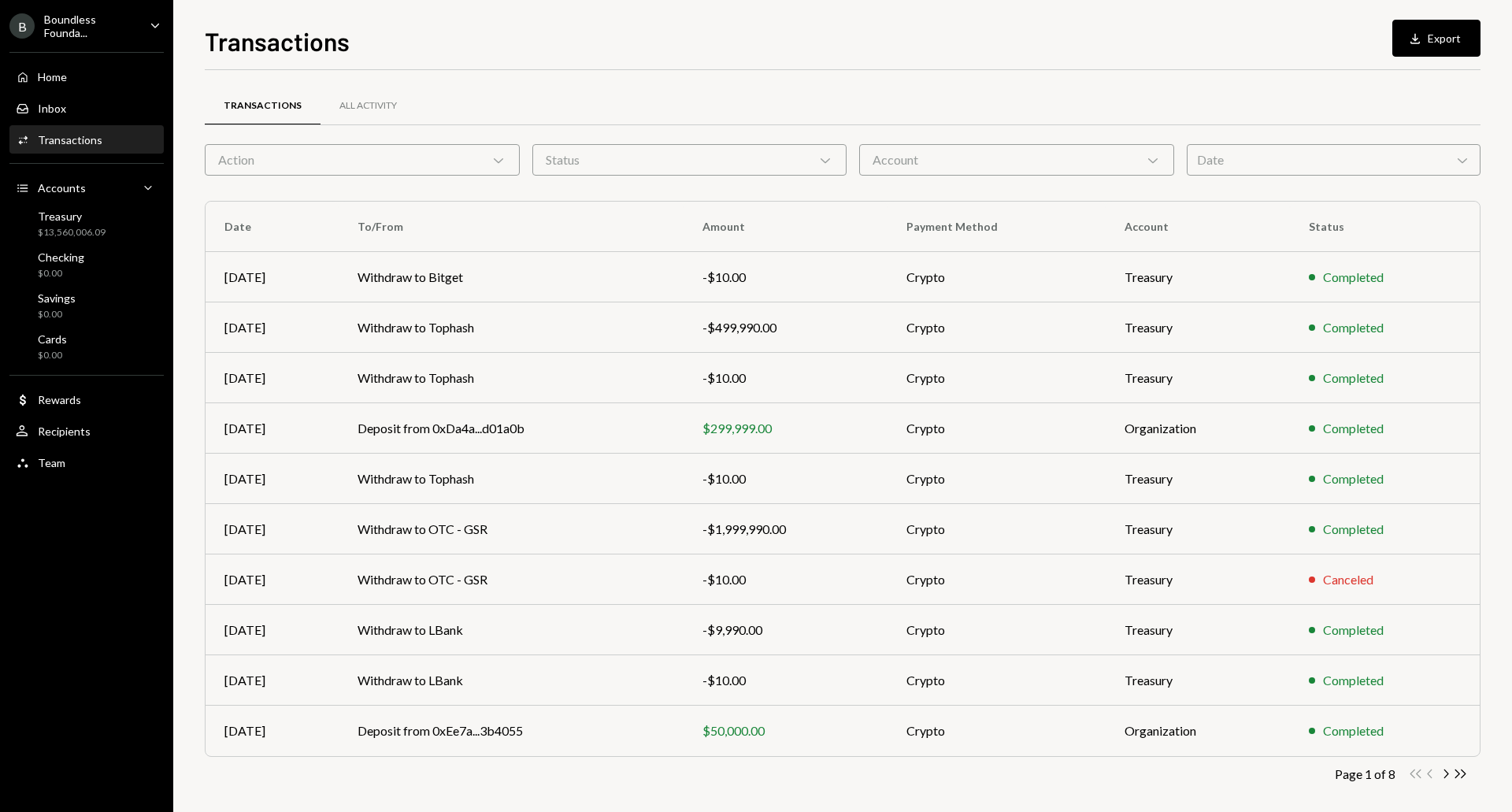
click at [280, 155] on div "Action Chevron Down" at bounding box center [362, 160] width 315 height 32
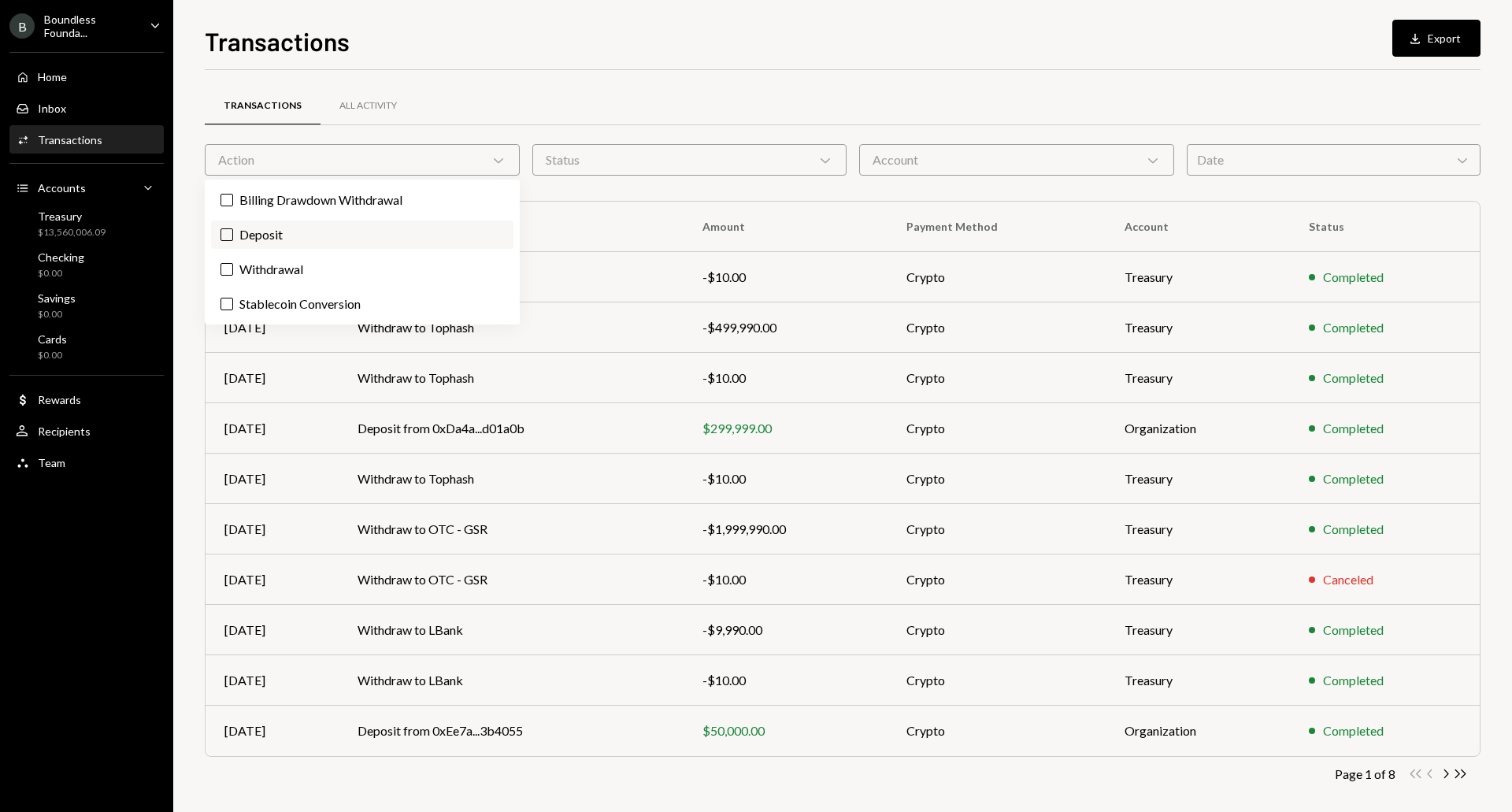
click at [278, 238] on label "Deposit" at bounding box center [362, 234] width 303 height 28
click at [233, 238] on button "Deposit" at bounding box center [226, 235] width 13 height 13
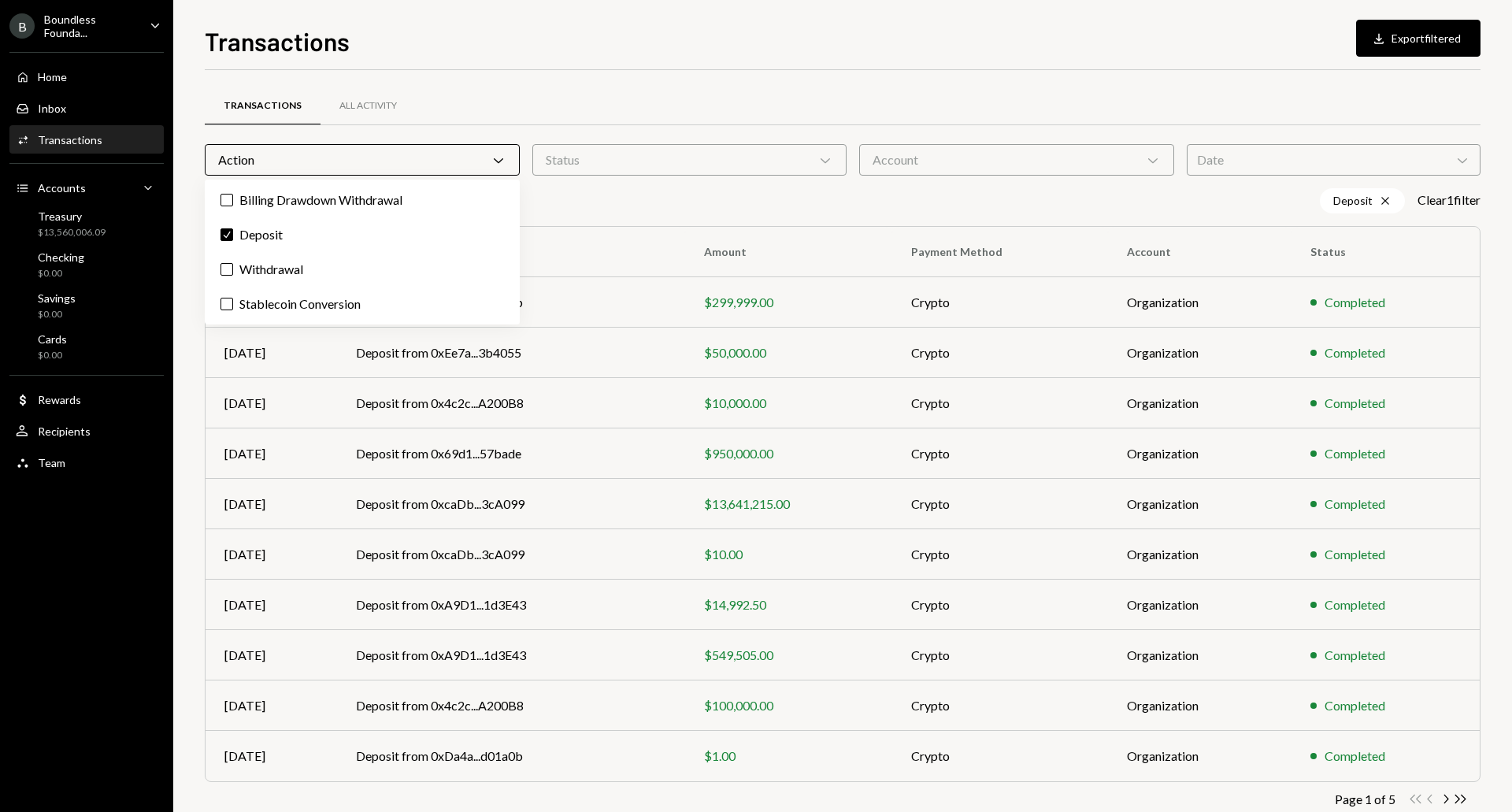
click at [626, 198] on div "Deposit Cross Clear 1 filter" at bounding box center [843, 201] width 1276 height 25
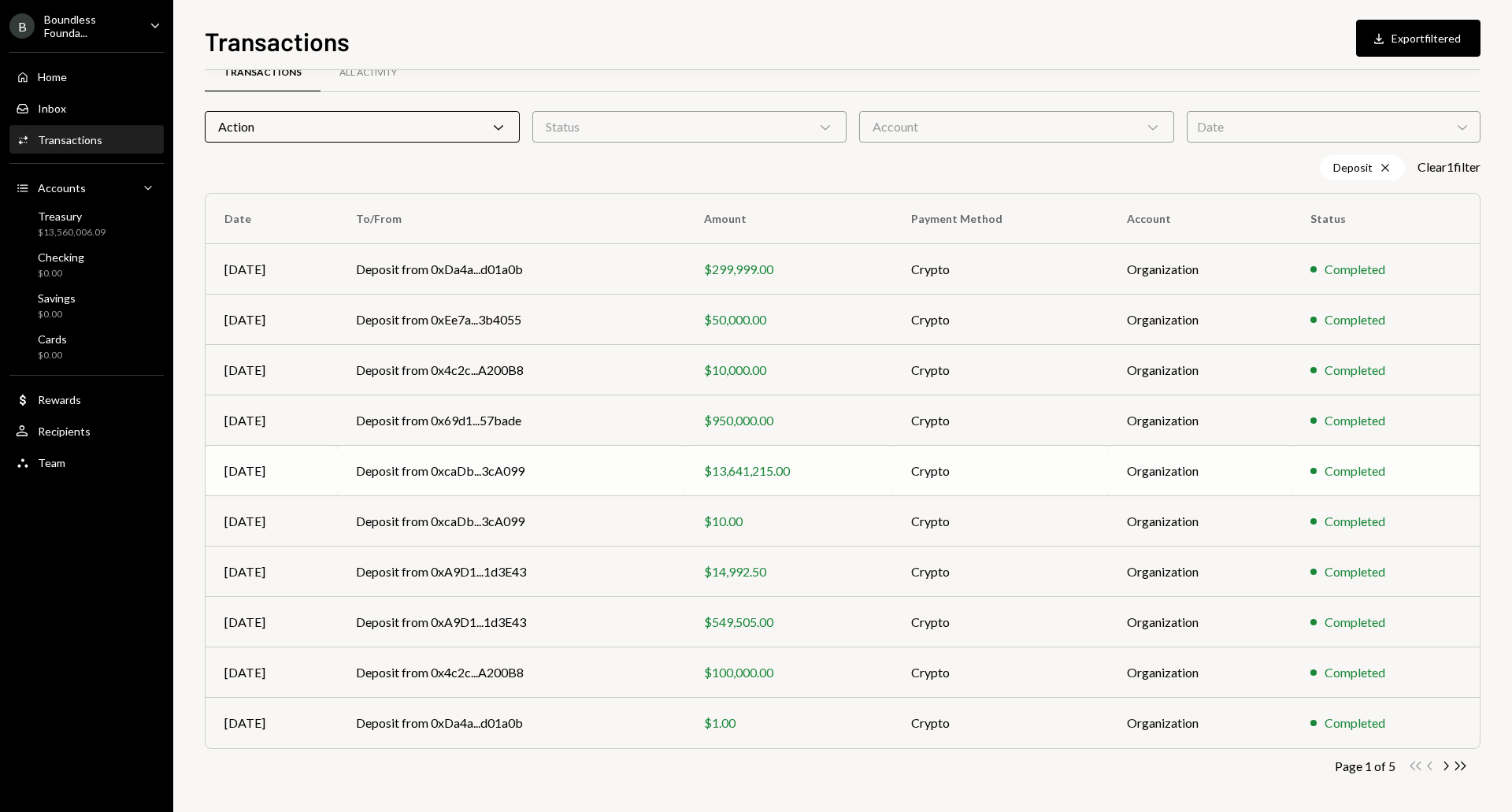
scroll to position [35, 0]
click at [1441, 761] on icon "Chevron Right" at bounding box center [1445, 764] width 15 height 15
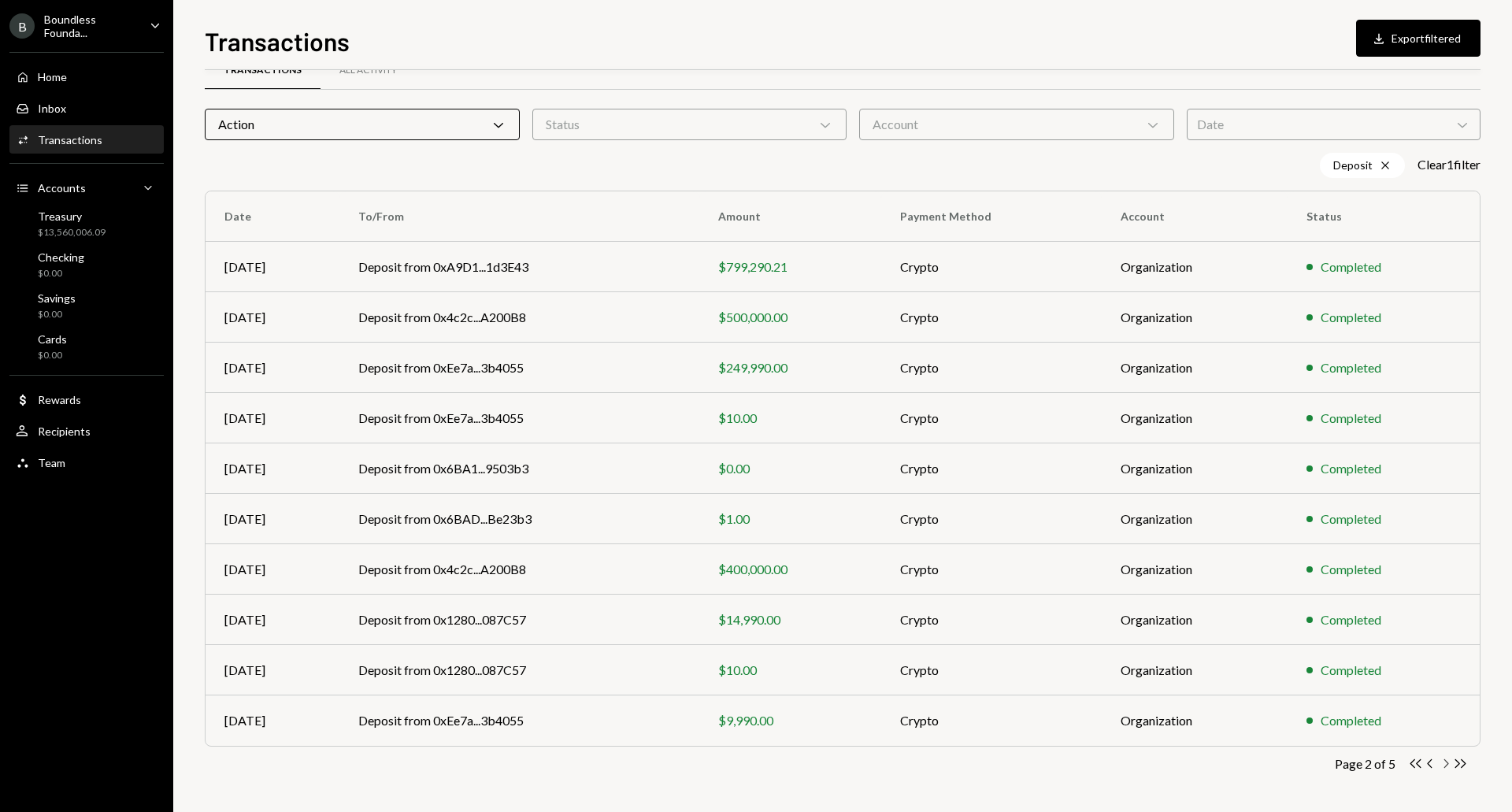
click at [1440, 761] on icon "Chevron Right" at bounding box center [1445, 764] width 15 height 15
click at [1424, 765] on icon "Chevron Left" at bounding box center [1430, 764] width 15 height 15
click at [1428, 763] on icon "Chevron Left" at bounding box center [1430, 764] width 15 height 15
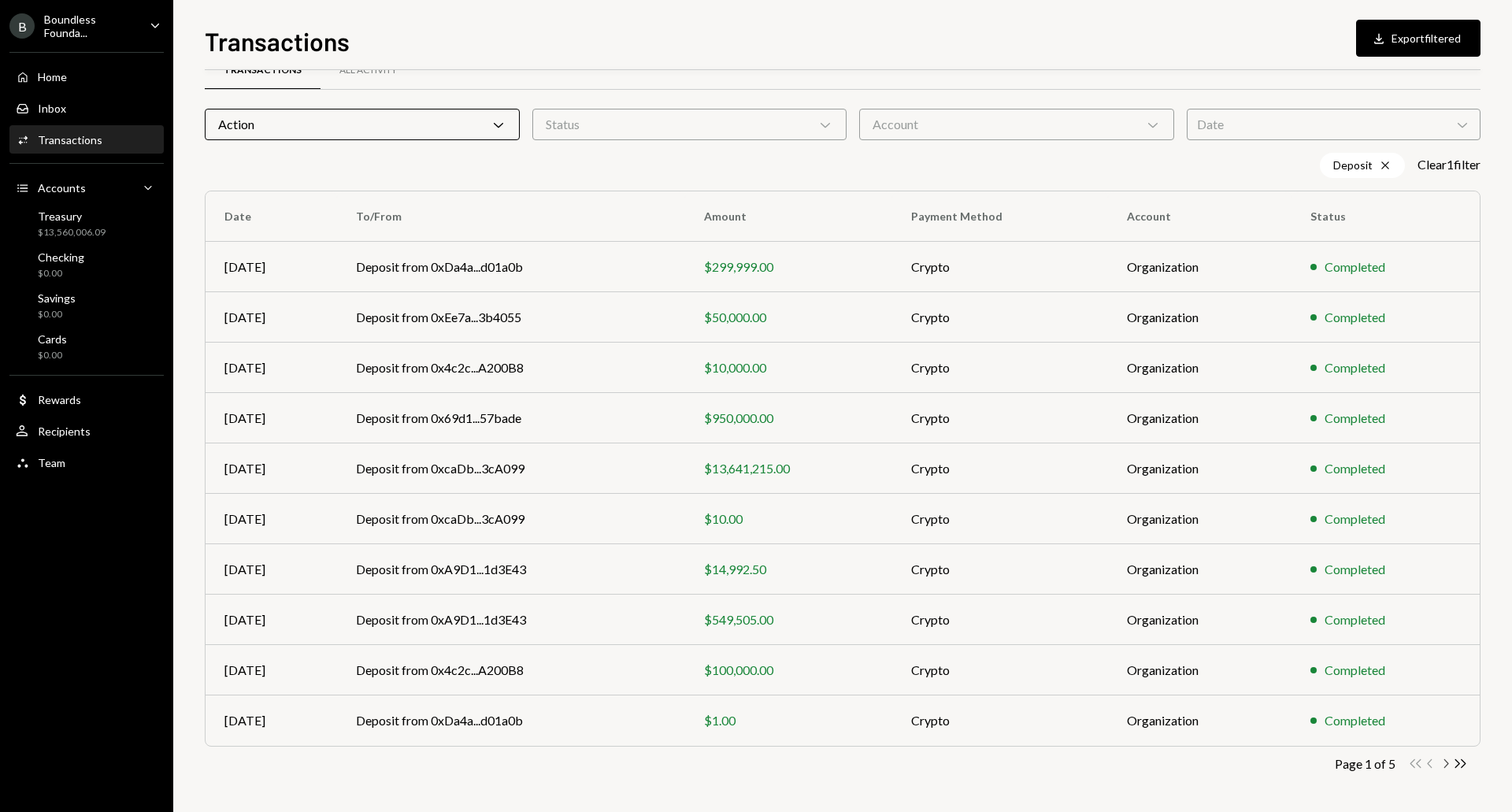
click at [1444, 766] on icon "Chevron Right" at bounding box center [1445, 764] width 15 height 15
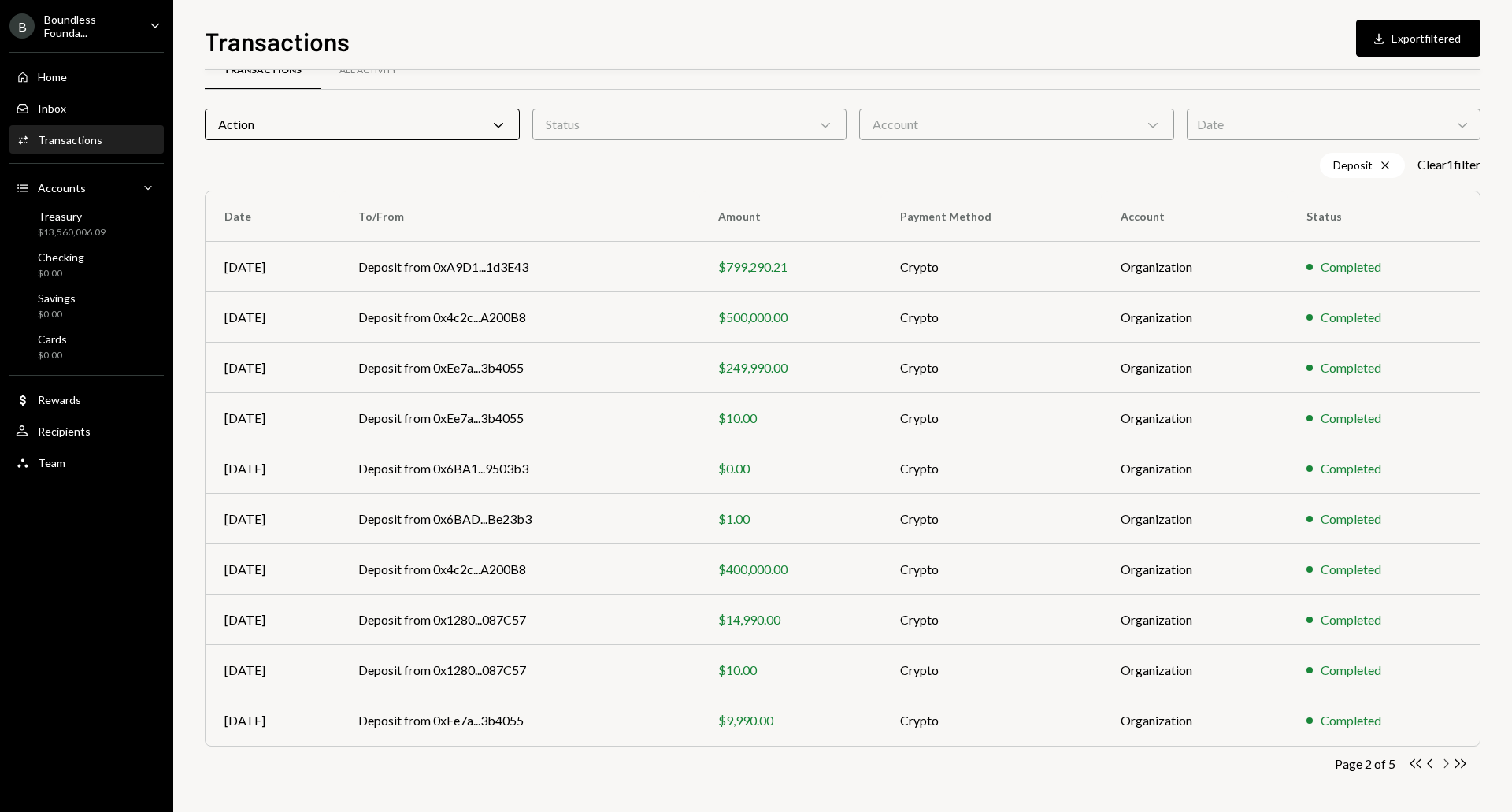
click at [1444, 766] on icon "Chevron Right" at bounding box center [1445, 764] width 15 height 15
click at [1429, 762] on icon "Chevron Left" at bounding box center [1430, 764] width 15 height 15
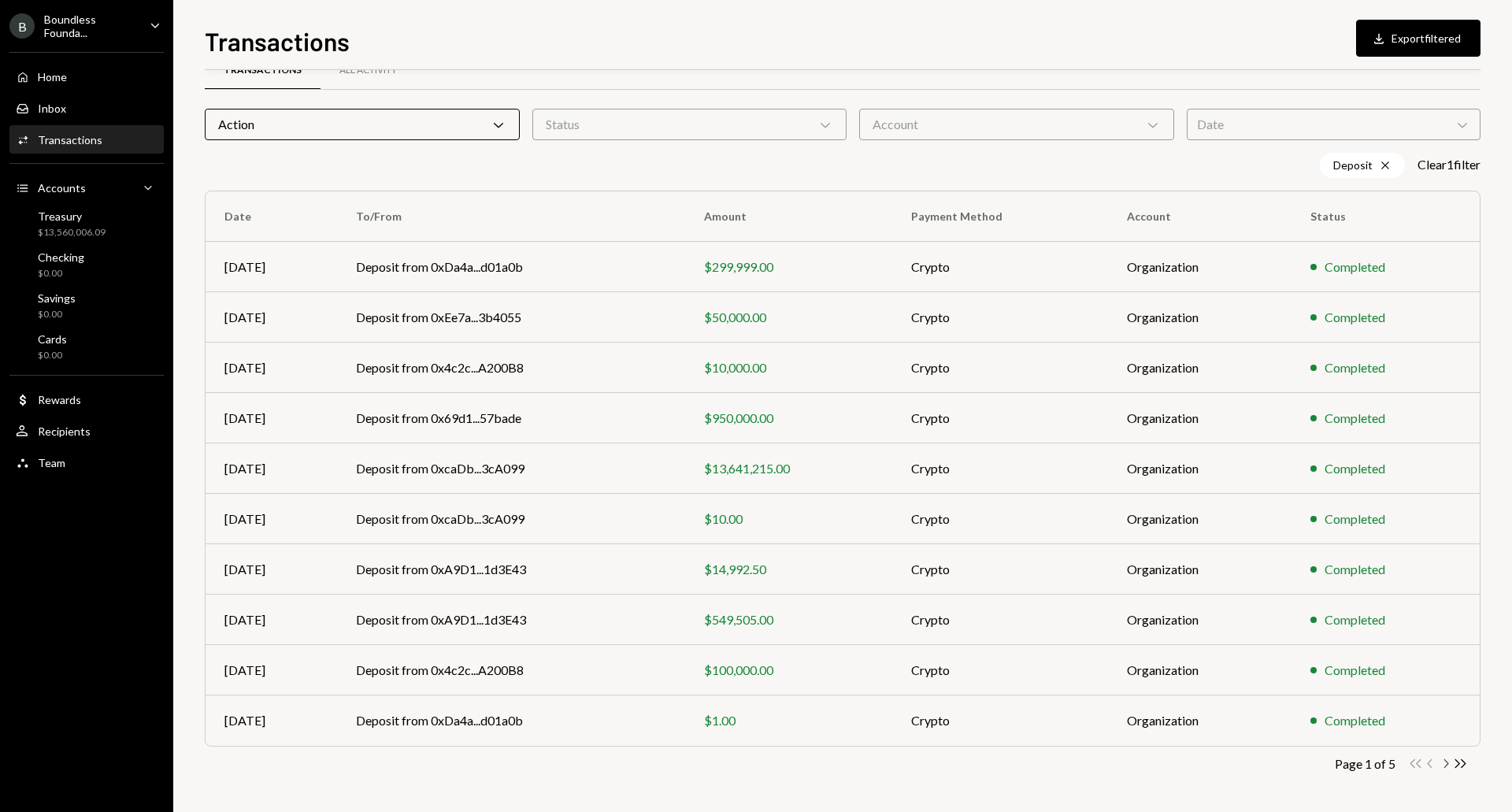
click at [1450, 761] on icon "Chevron Right" at bounding box center [1445, 764] width 15 height 15
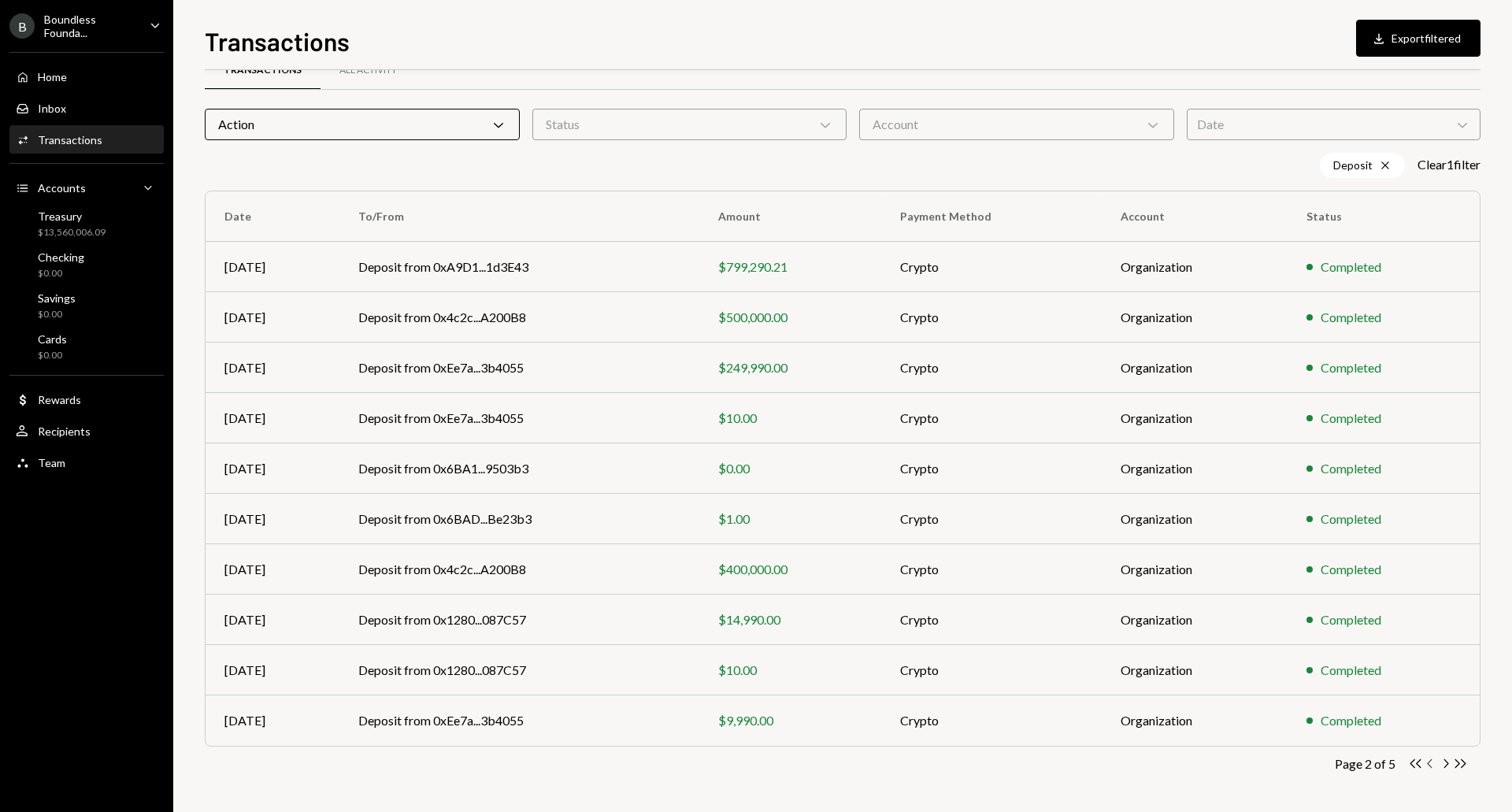
click at [1428, 763] on icon "button" at bounding box center [1429, 764] width 5 height 9
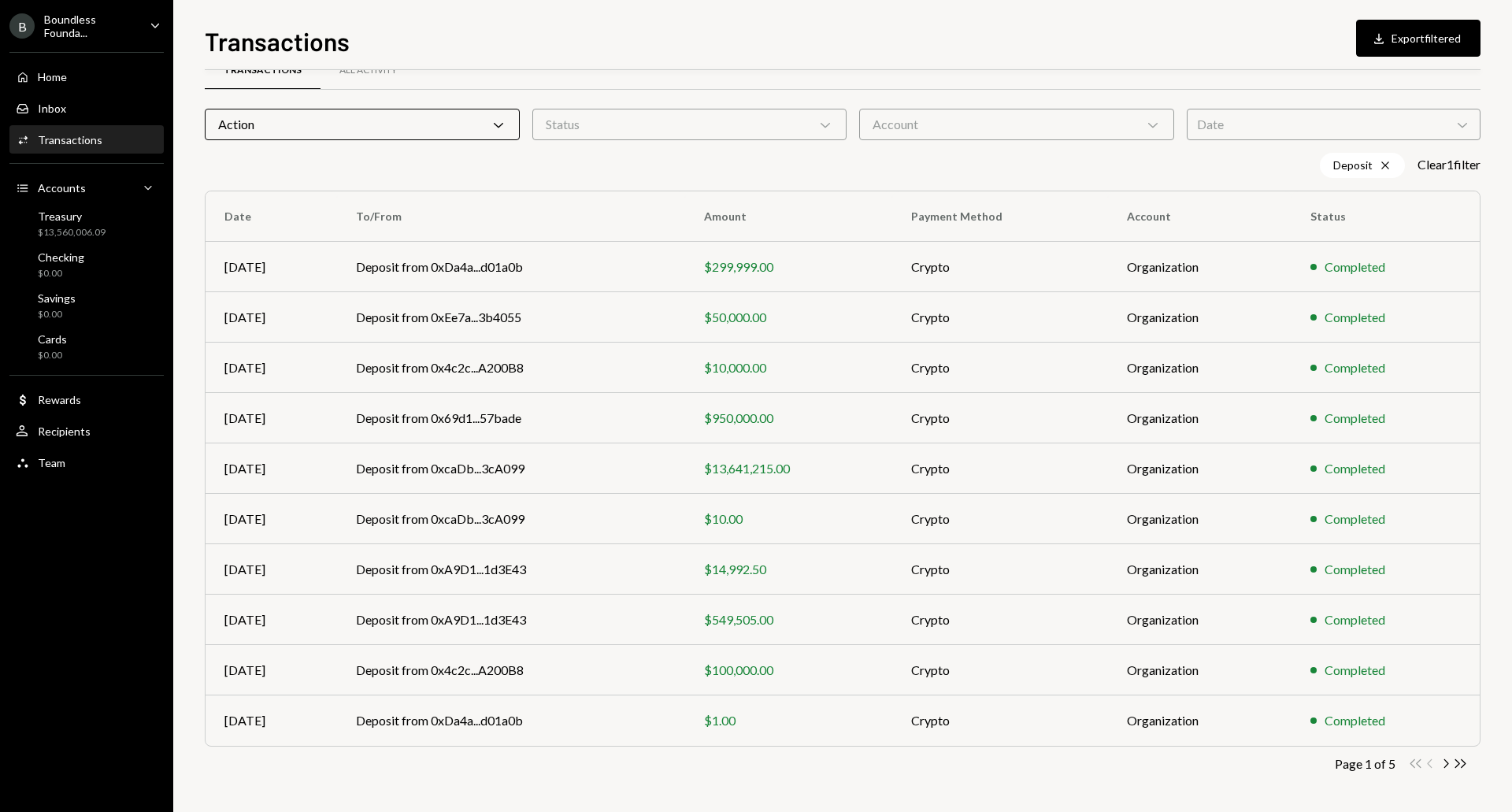
click at [1428, 763] on div "Double Arrow Left Chevron Left Chevron Right Double Arrow Right" at bounding box center [1438, 764] width 60 height 15
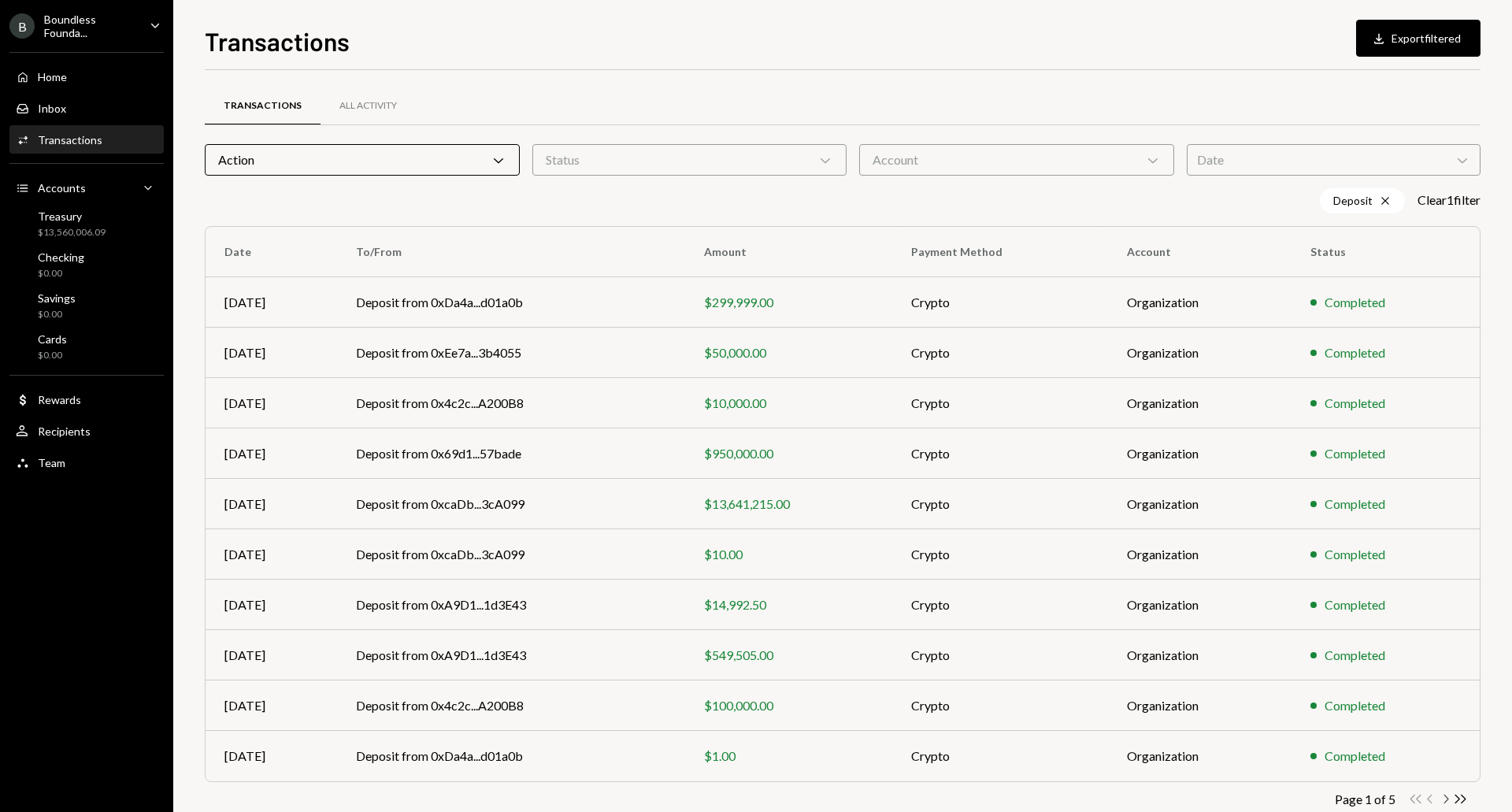
click at [1443, 798] on icon "Chevron Right" at bounding box center [1445, 799] width 15 height 15
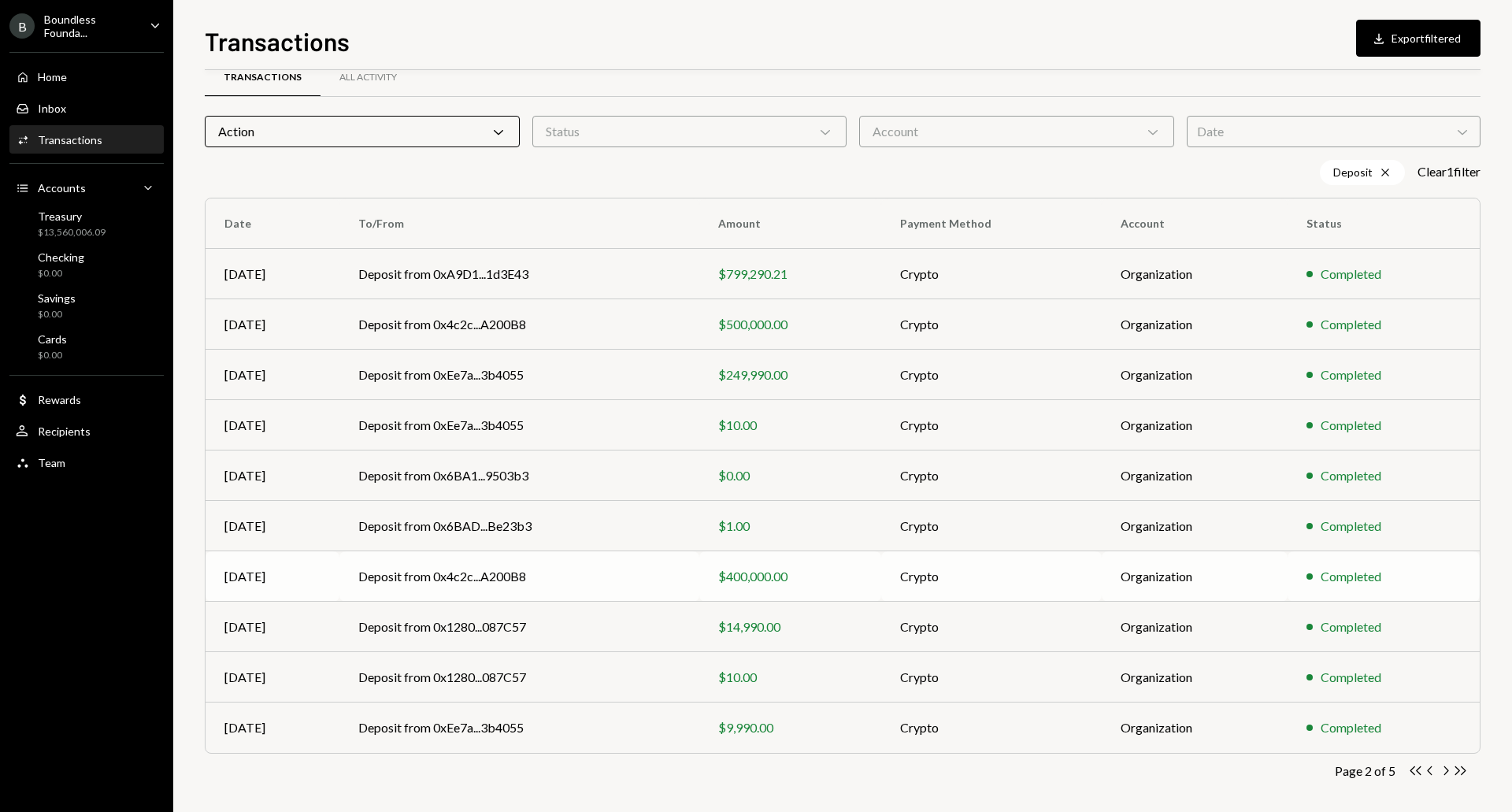
scroll to position [35, 0]
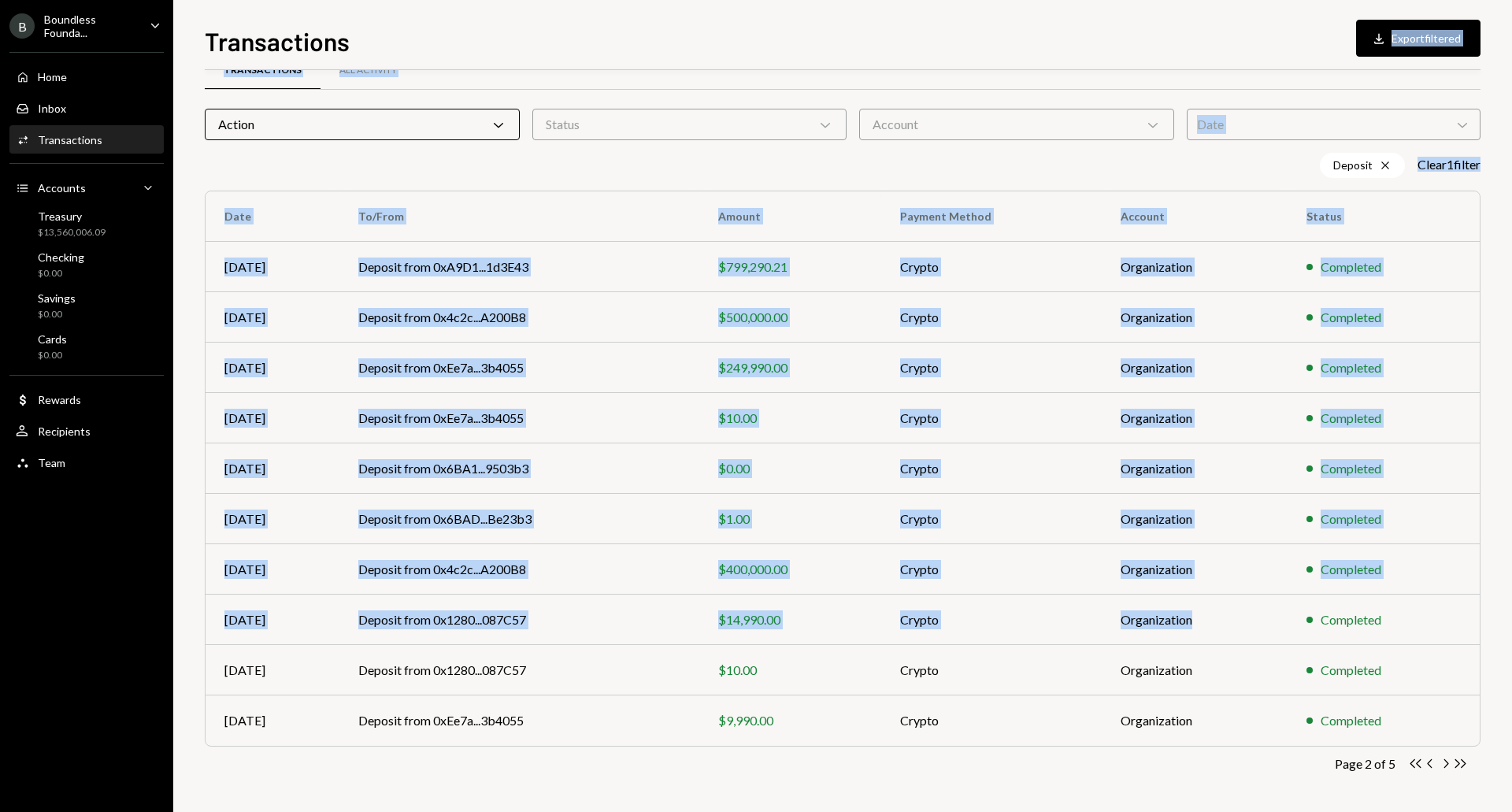
drag, startPoint x: 1239, startPoint y: 622, endPoint x: 452, endPoint y: -30, distance: 1022.0
click at [452, 0] on html "B Boundless Founda... Caret Down Home Home Inbox Inbox Activities Transactions …" at bounding box center [756, 406] width 1512 height 812
